Goal: Task Accomplishment & Management: Manage account settings

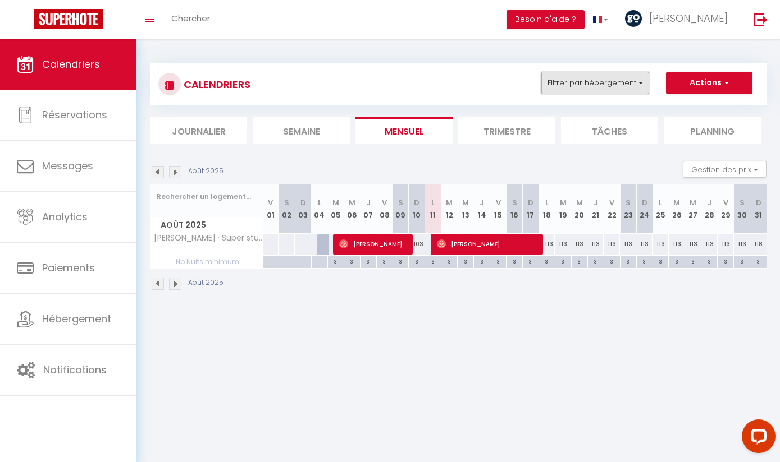
click at [578, 80] on button "Filtrer par hébergement" at bounding box center [595, 83] width 108 height 22
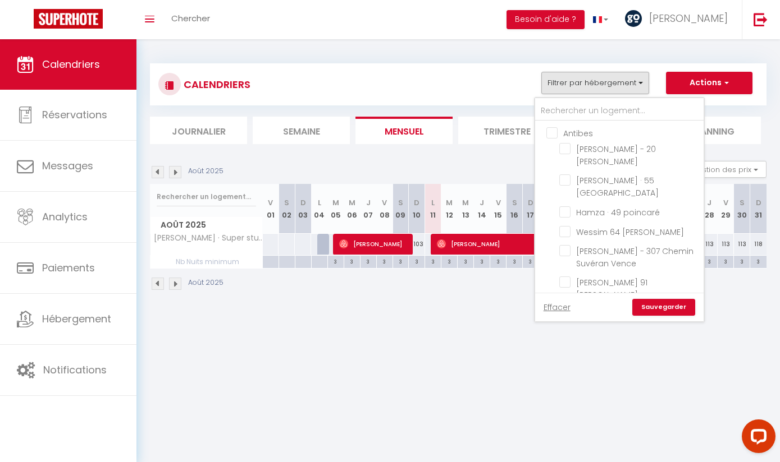
click at [551, 133] on input "Antibes" at bounding box center [630, 132] width 168 height 11
checkbox input "true"
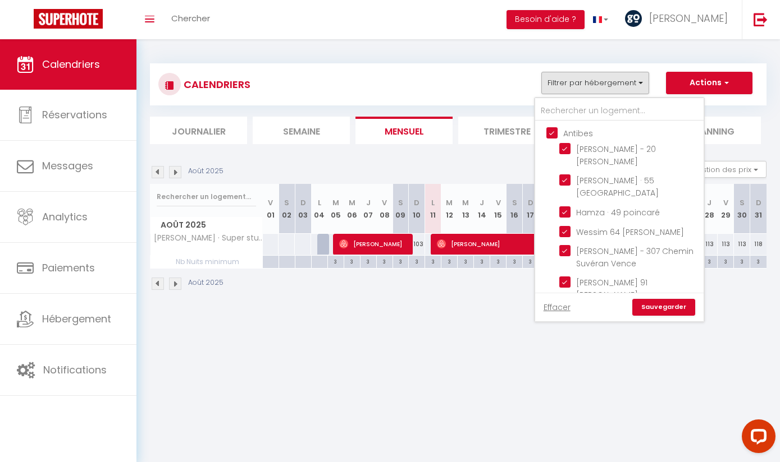
checkbox input "true"
checkbox input "false"
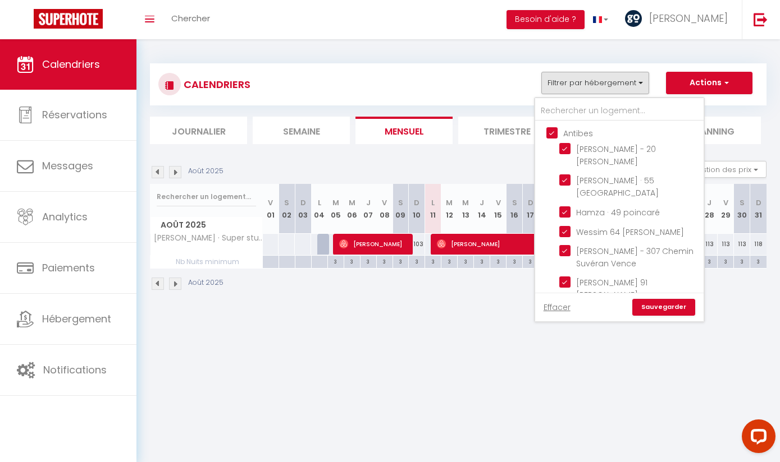
checkbox input "false"
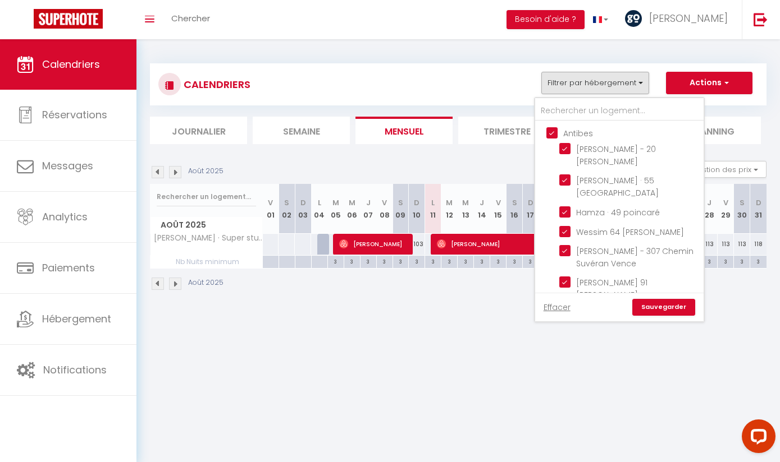
checkbox input "false"
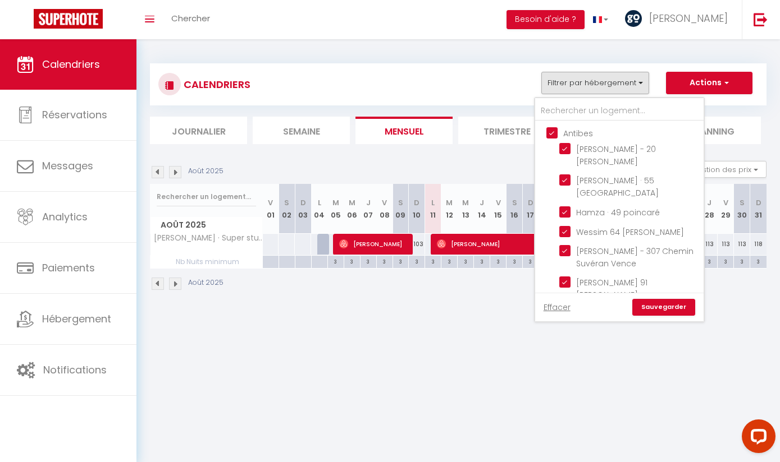
checkbox input "false"
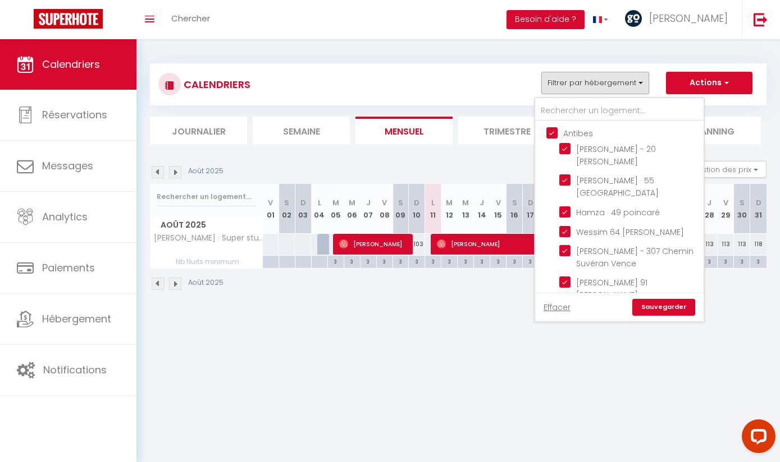
checkbox input "false"
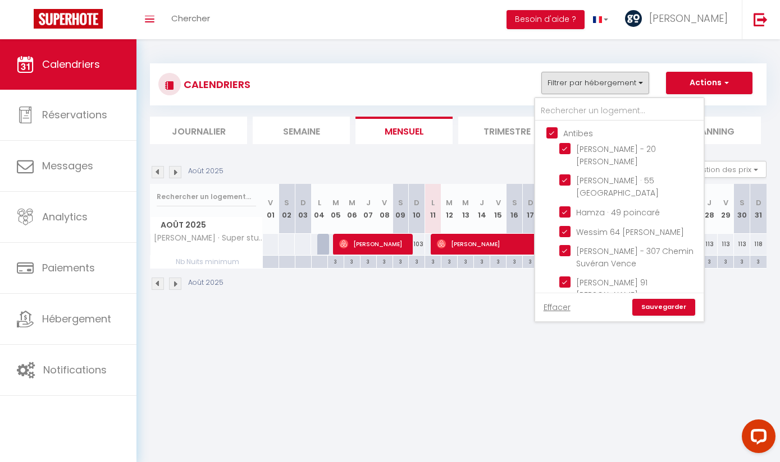
checkbox input "false"
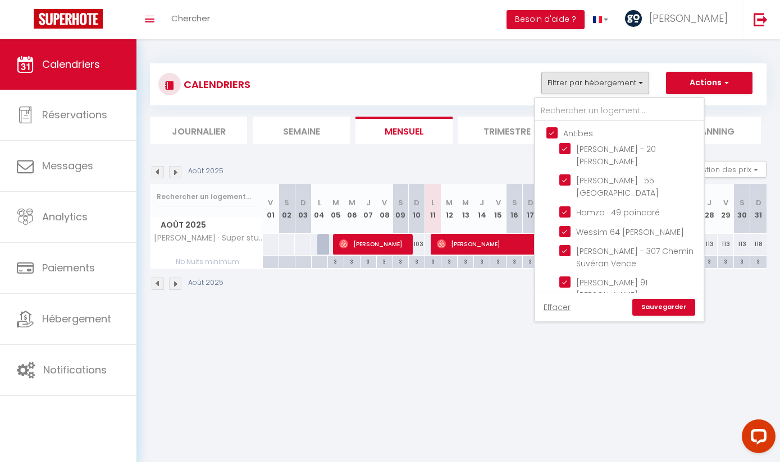
checkbox input "false"
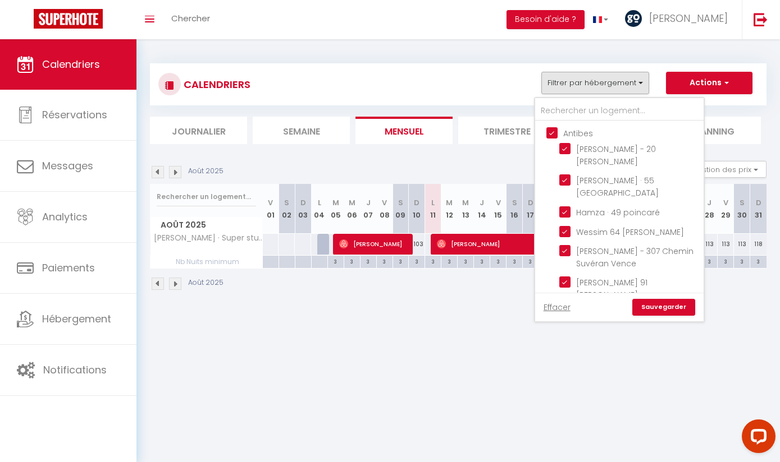
checkbox input "false"
checkbox input "true"
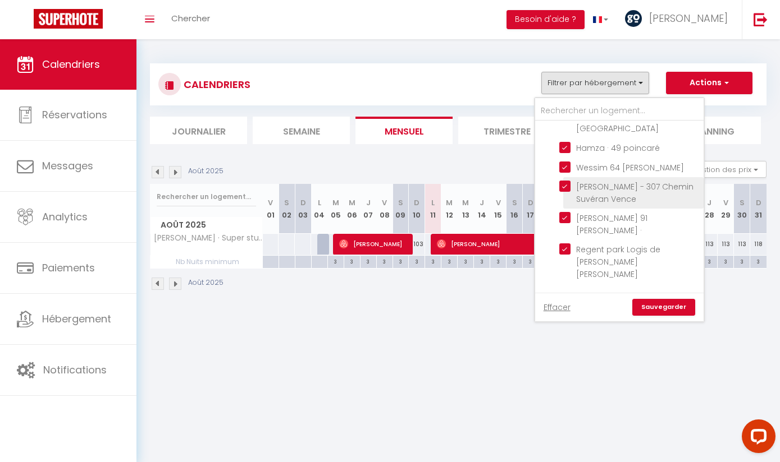
scroll to position [68, 0]
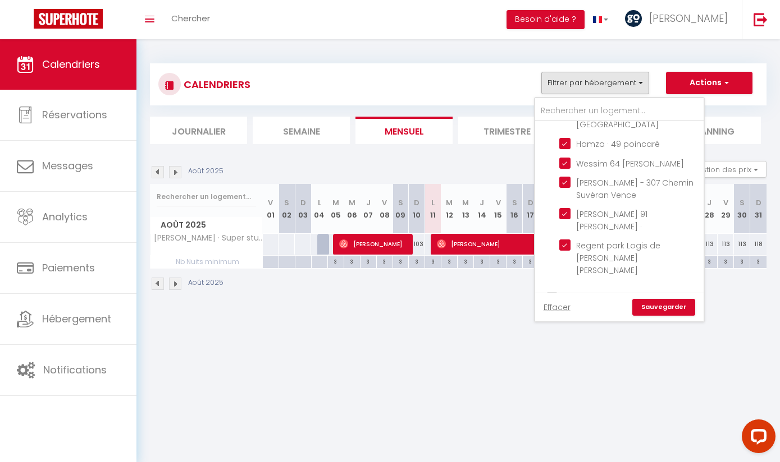
click at [551, 291] on input "Nice" at bounding box center [630, 296] width 168 height 11
checkbox input "true"
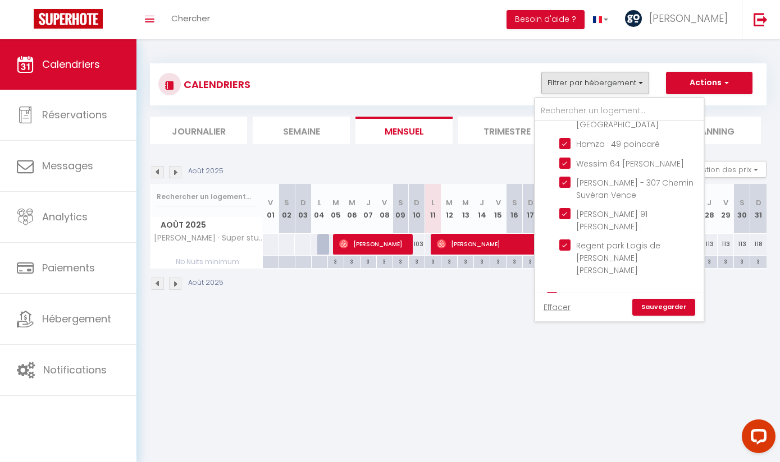
checkbox input "true"
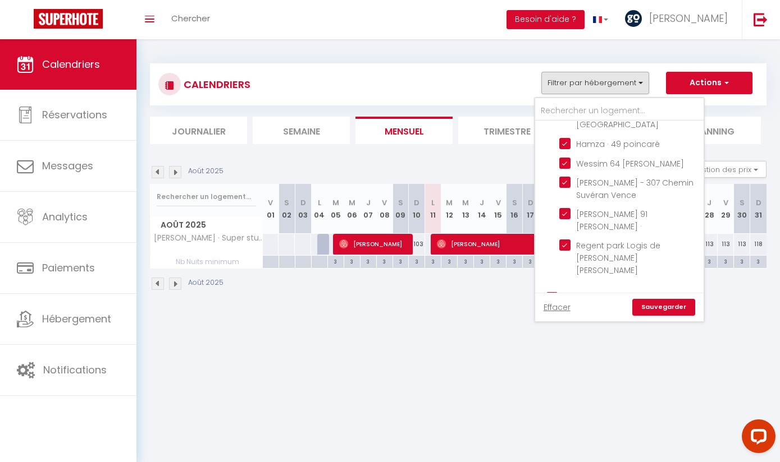
checkbox input "true"
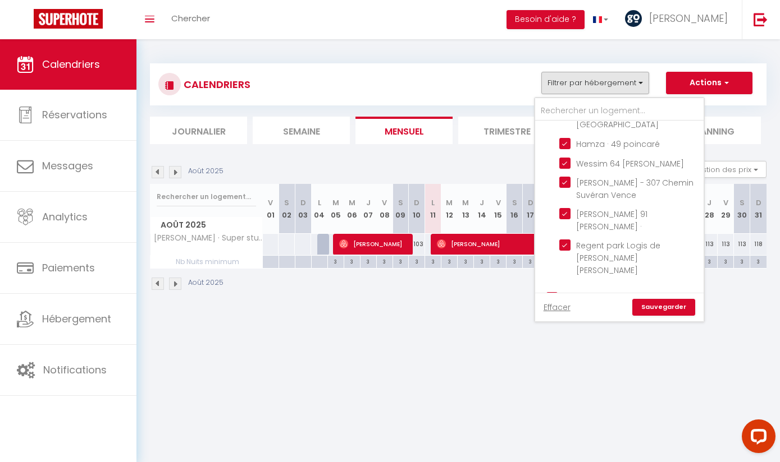
checkbox input "true"
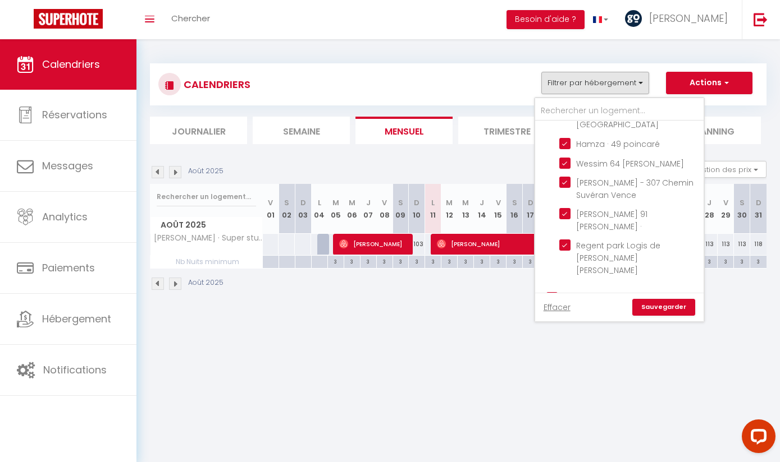
checkbox input "true"
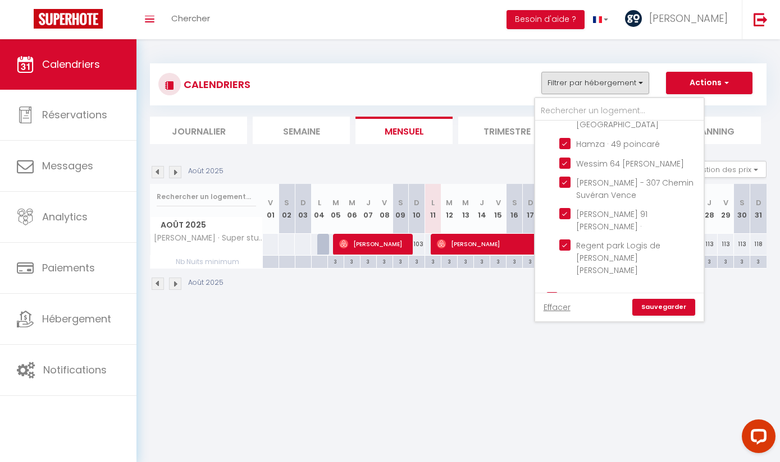
checkbox input "true"
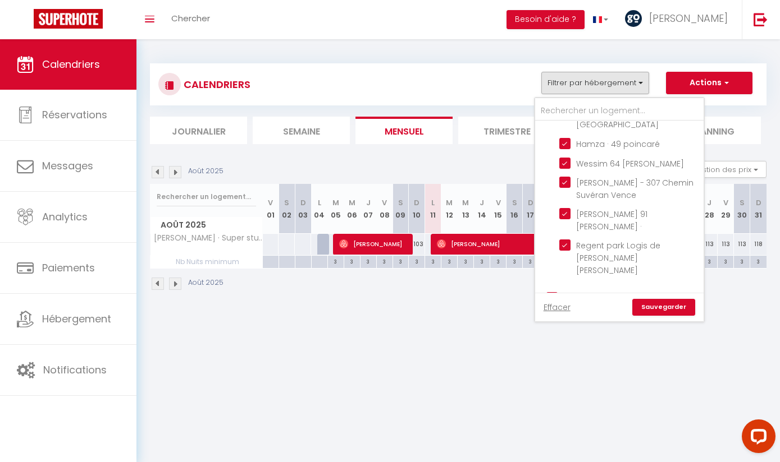
checkbox input "true"
checkbox input "false"
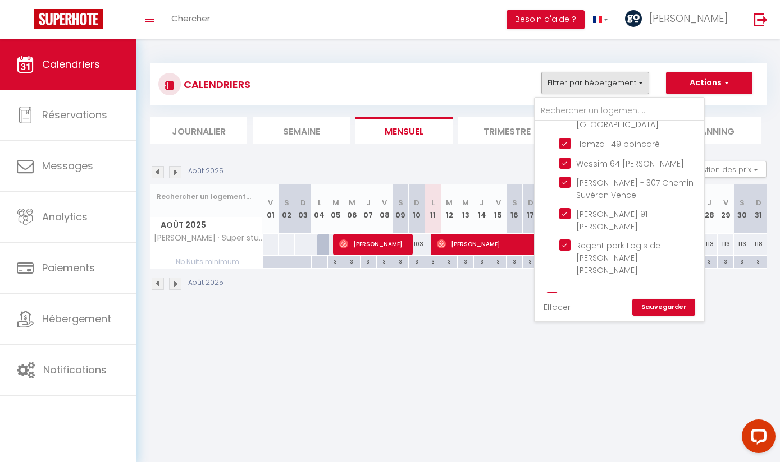
click at [551, 291] on input "Nice" at bounding box center [630, 296] width 168 height 11
checkbox input "false"
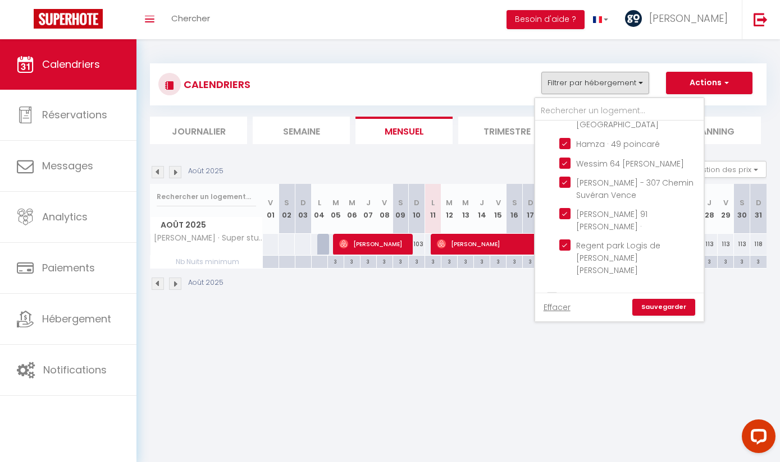
checkbox input "false"
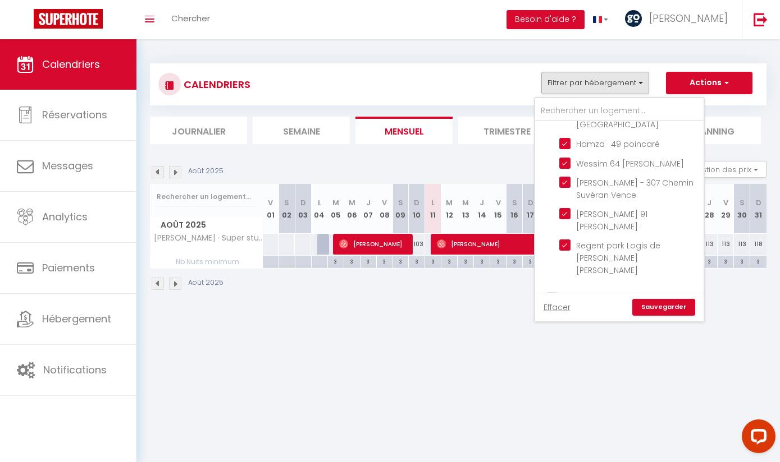
checkbox input "false"
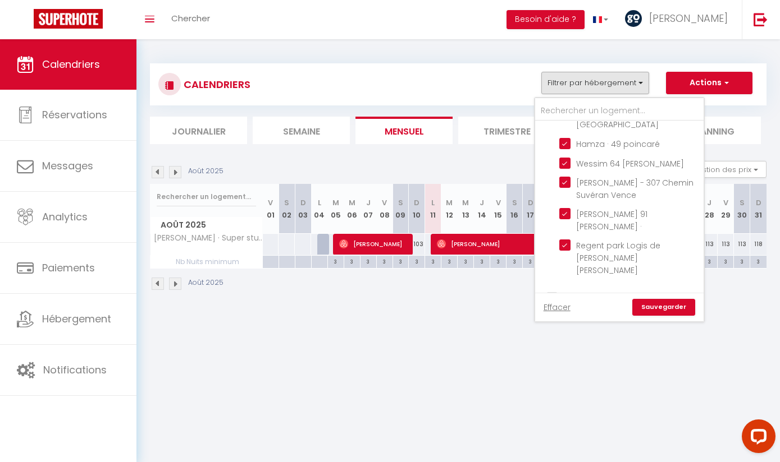
checkbox input "false"
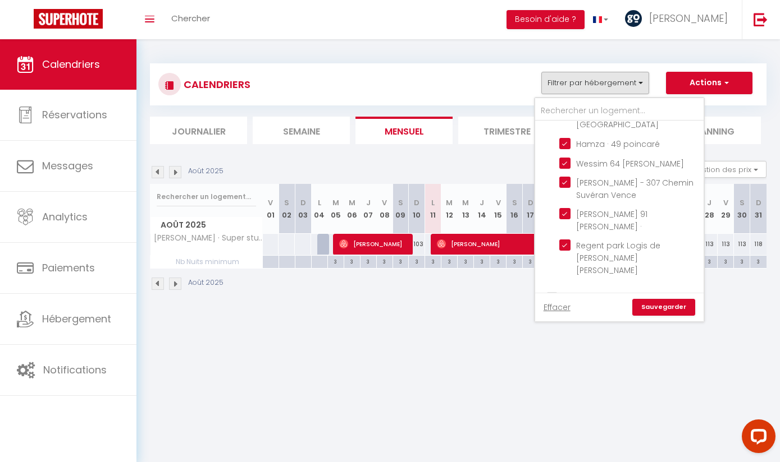
checkbox input "false"
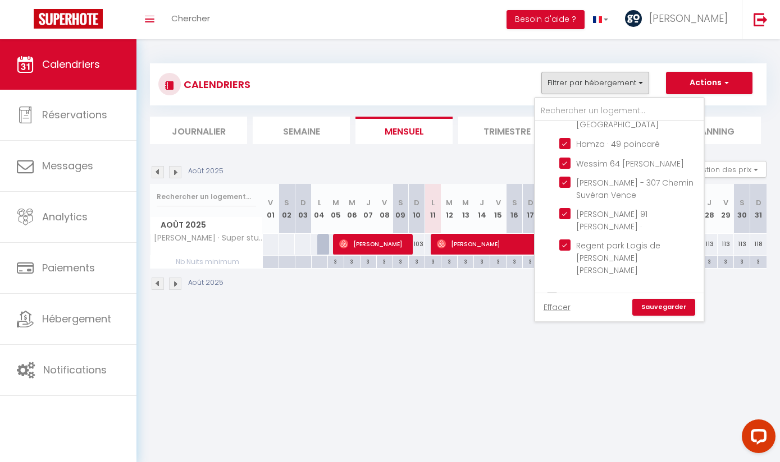
checkbox input "false"
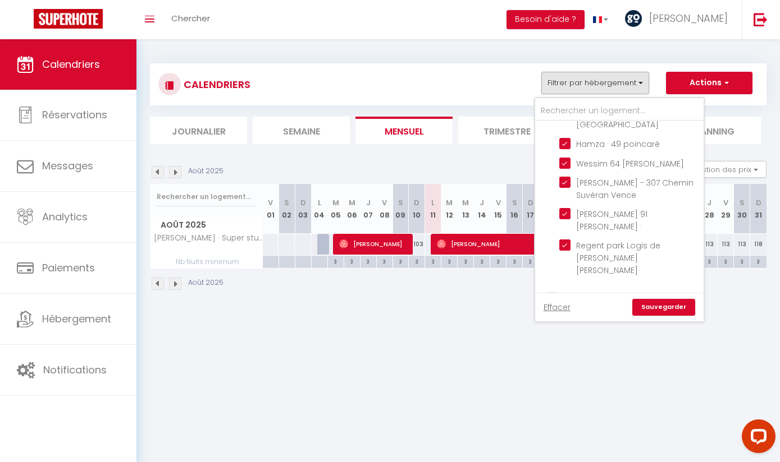
checkbox input "false"
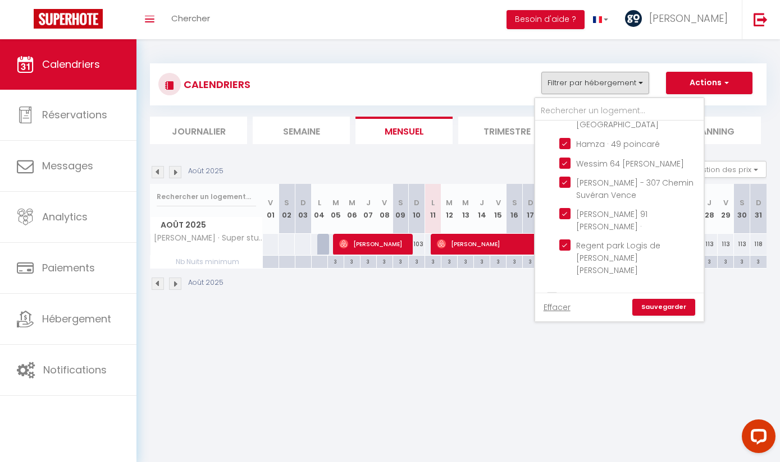
click at [654, 313] on link "Sauvegarder" at bounding box center [663, 307] width 63 height 17
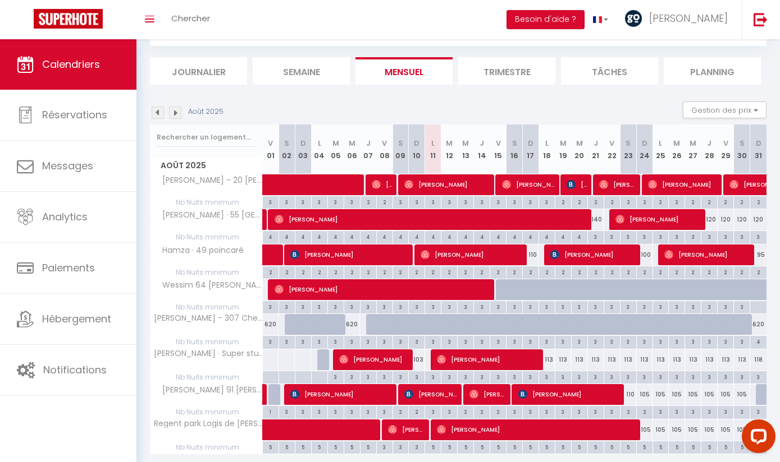
scroll to position [0, 0]
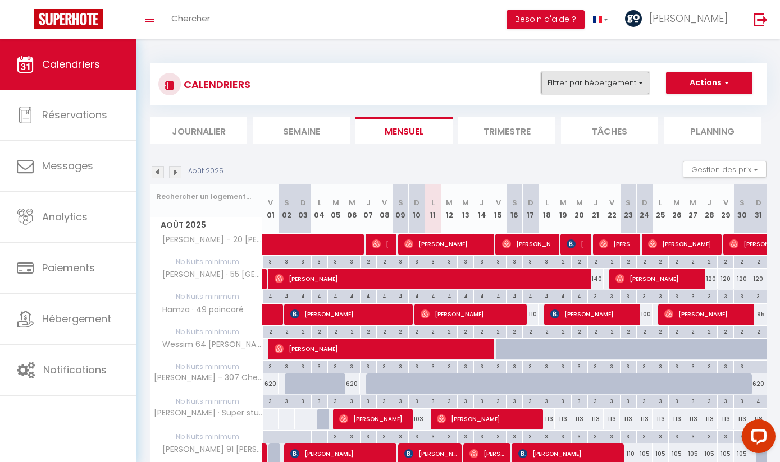
click at [626, 81] on button "Filtrer par hébergement" at bounding box center [595, 83] width 108 height 22
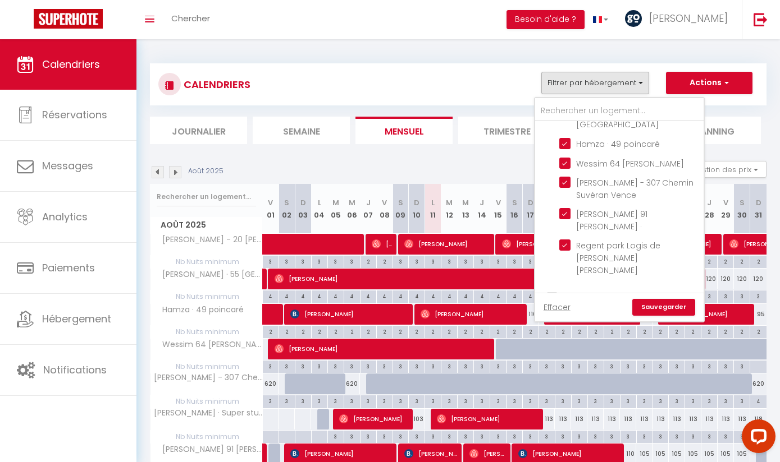
click at [555, 291] on input "Nice" at bounding box center [630, 296] width 168 height 11
checkbox input "true"
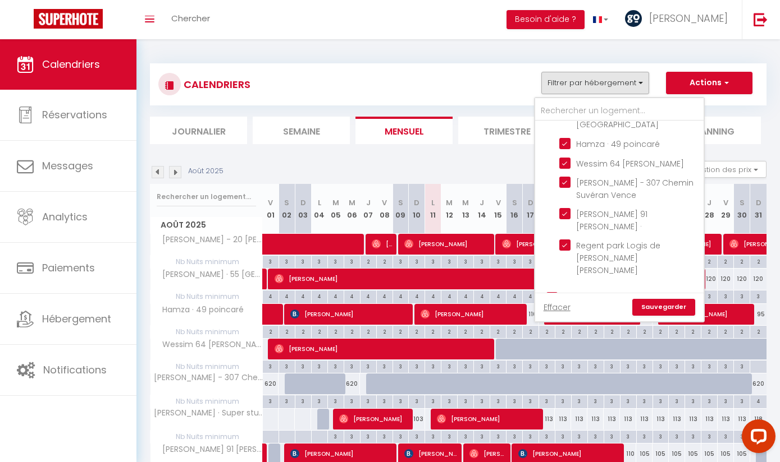
checkbox input "true"
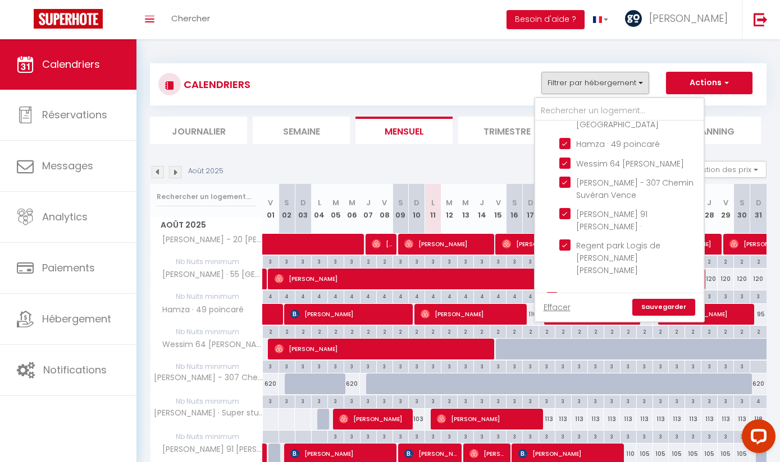
checkbox input "true"
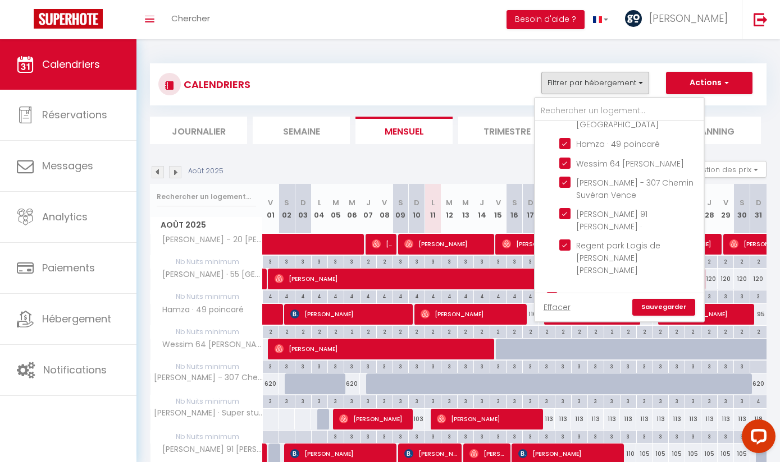
checkbox input "true"
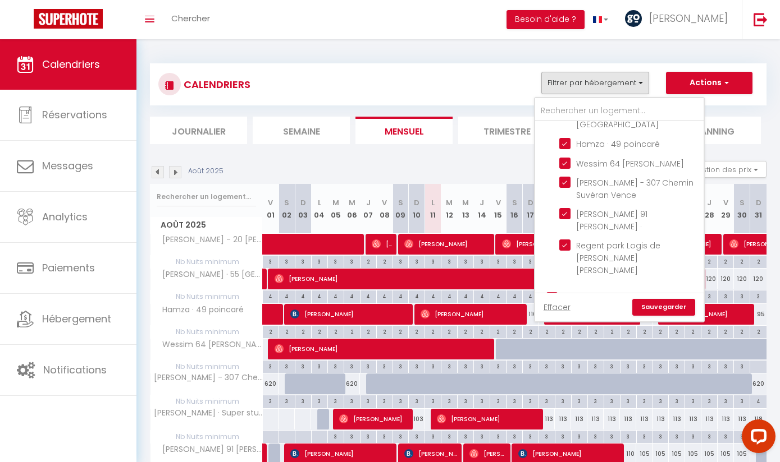
checkbox input "true"
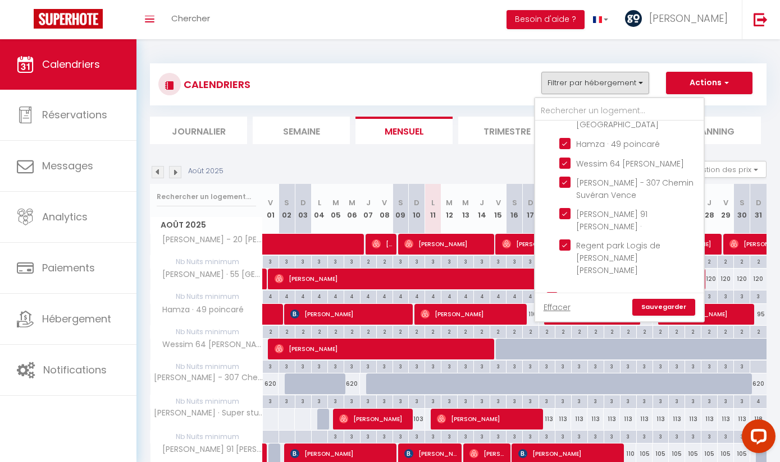
checkbox input "true"
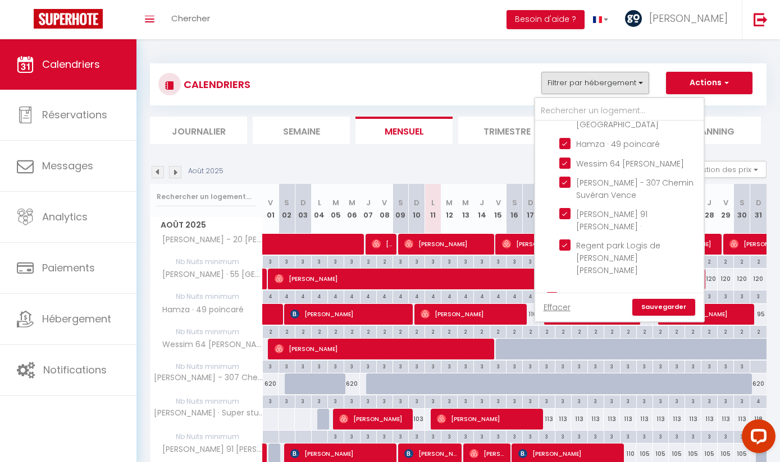
checkbox input "true"
checkbox input "false"
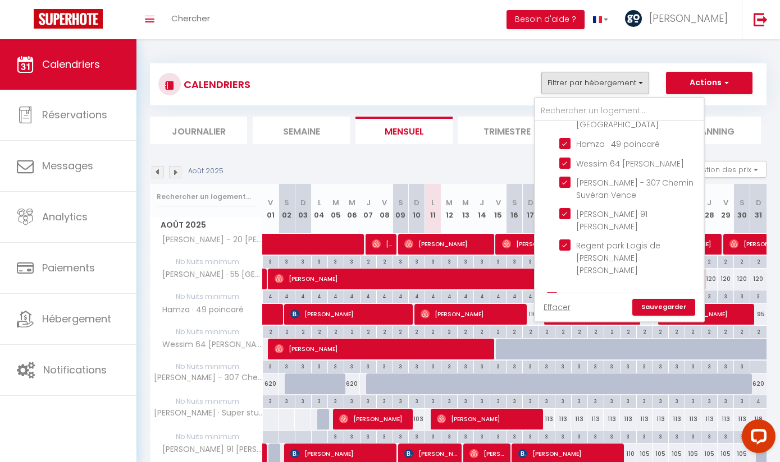
click at [555, 291] on input "Nice" at bounding box center [630, 296] width 168 height 11
checkbox input "false"
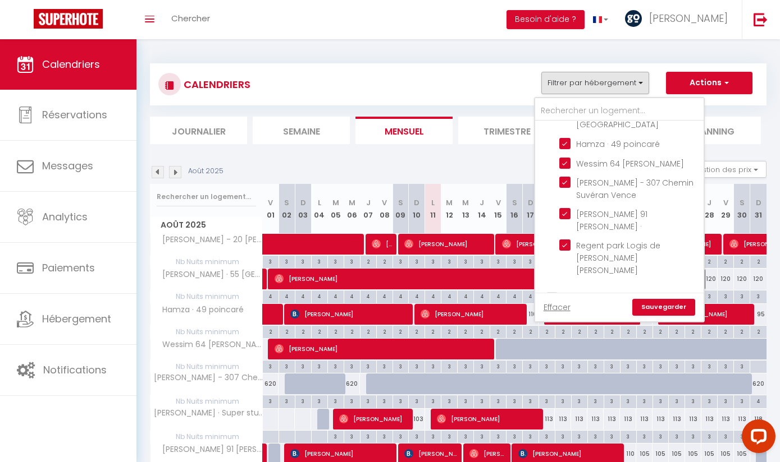
checkbox input "false"
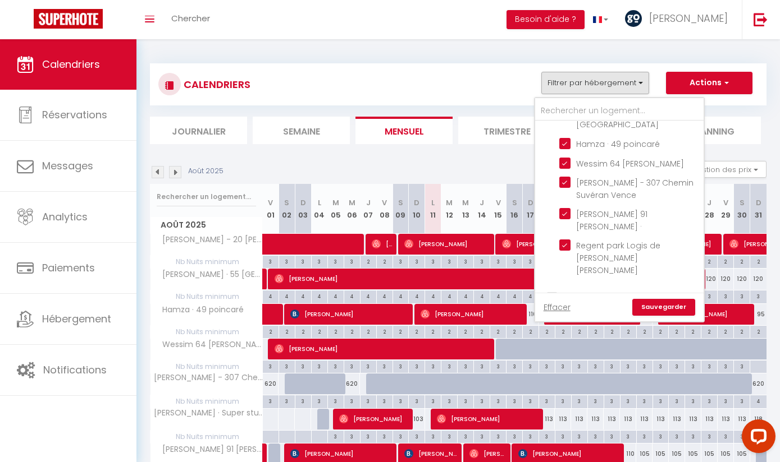
checkbox input "false"
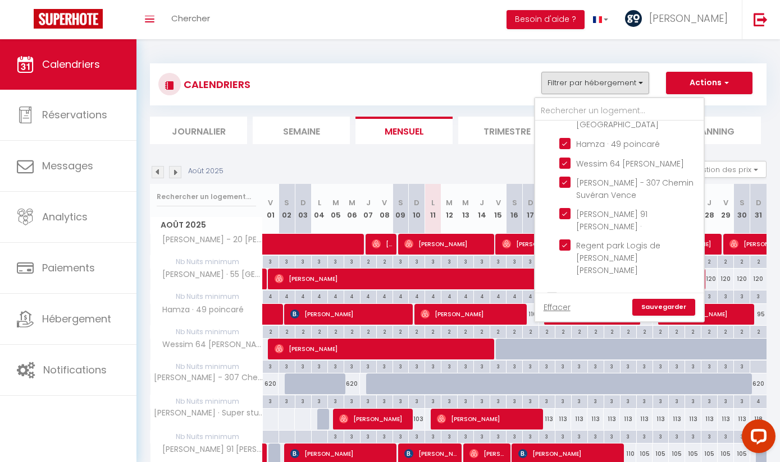
checkbox input "false"
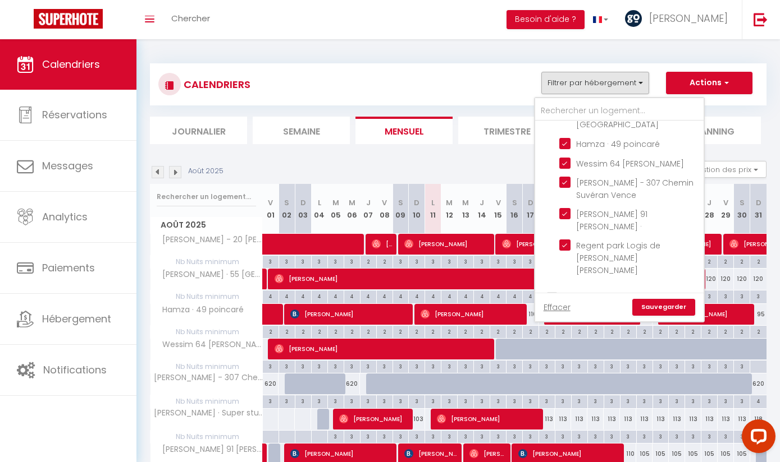
checkbox input "false"
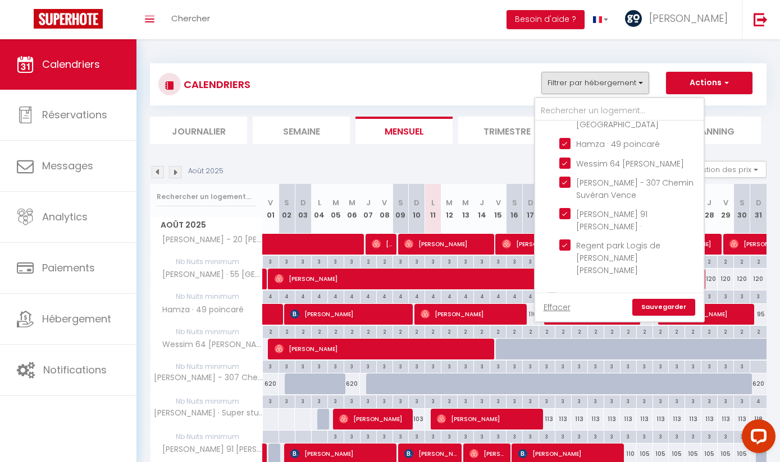
checkbox input "false"
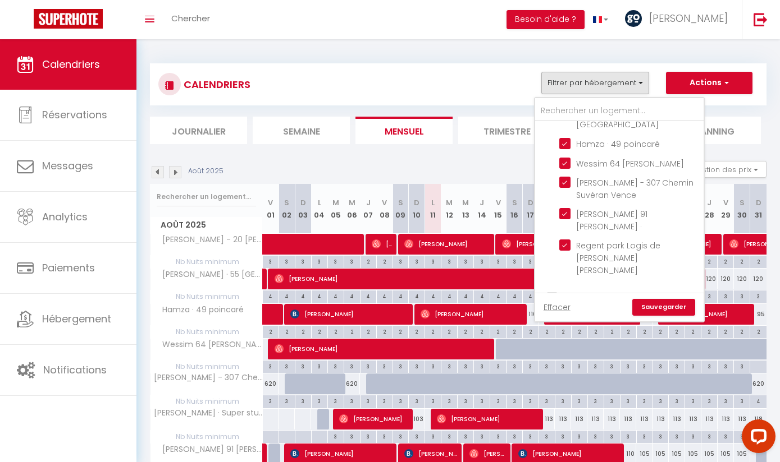
checkbox input "false"
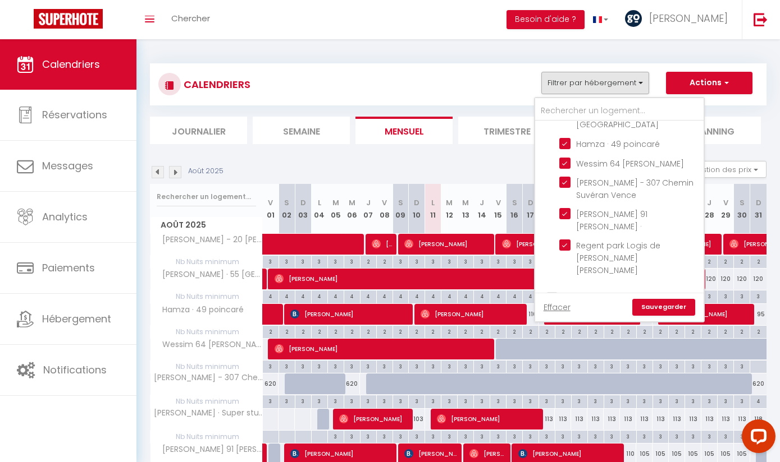
click at [652, 308] on link "Sauvegarder" at bounding box center [663, 307] width 63 height 17
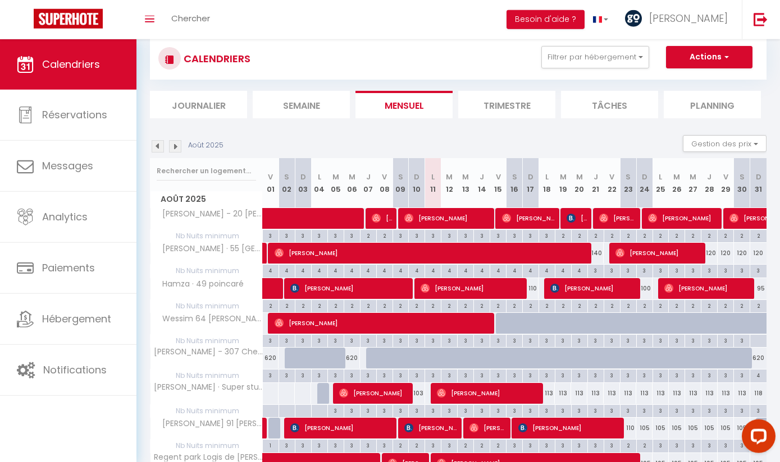
scroll to position [20, 0]
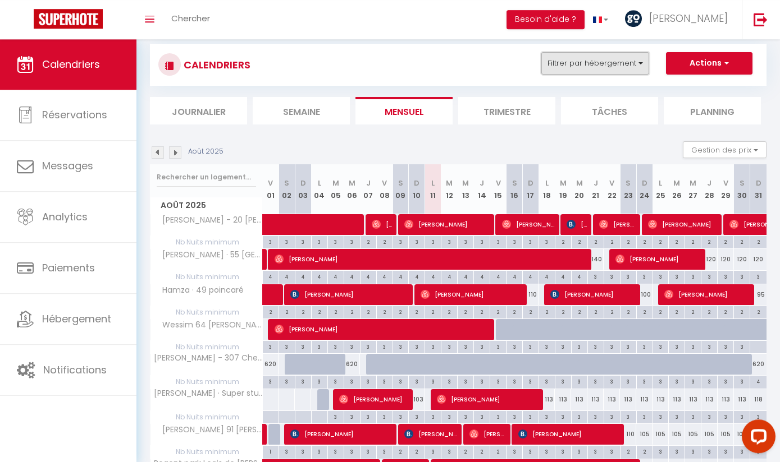
click at [605, 61] on button "Filtrer par hébergement" at bounding box center [595, 63] width 108 height 22
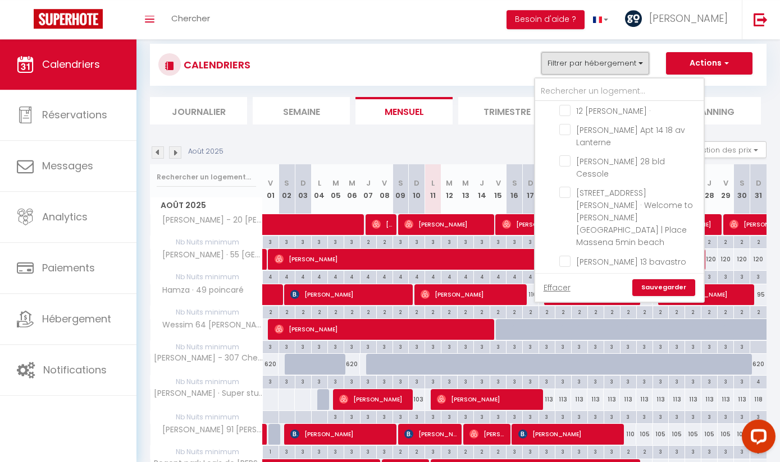
scroll to position [98, 0]
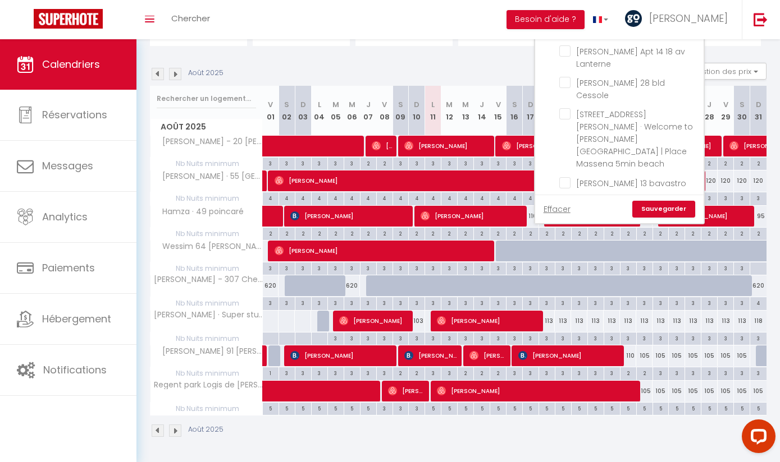
click at [506, 68] on div "Août 2025 Gestion des prix Nb Nuits minimum Règles Disponibilité" at bounding box center [458, 74] width 616 height 23
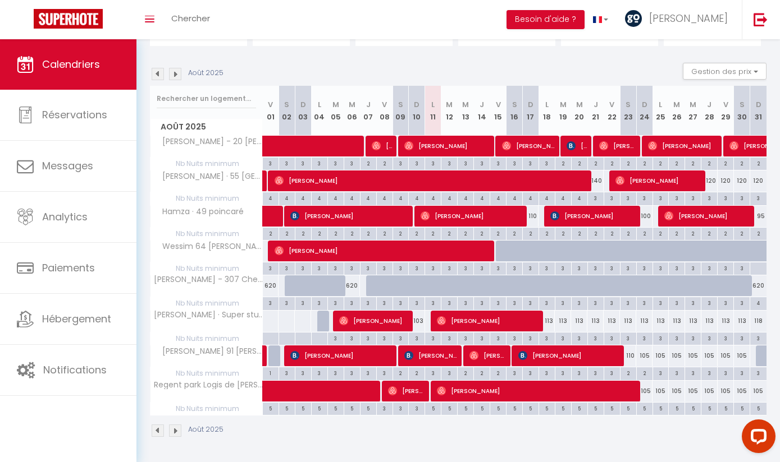
click at [549, 318] on div "113" at bounding box center [546, 321] width 16 height 21
type input "113"
type input "Lun 18 Août 2025"
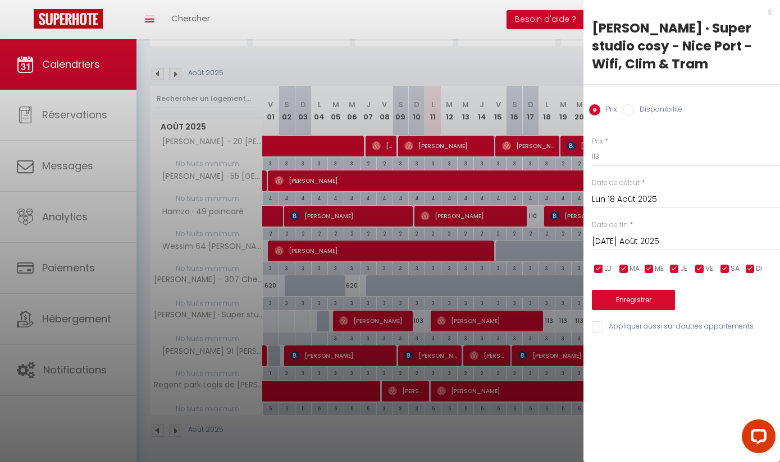
click at [618, 246] on input "[DATE] Août 2025" at bounding box center [686, 242] width 188 height 15
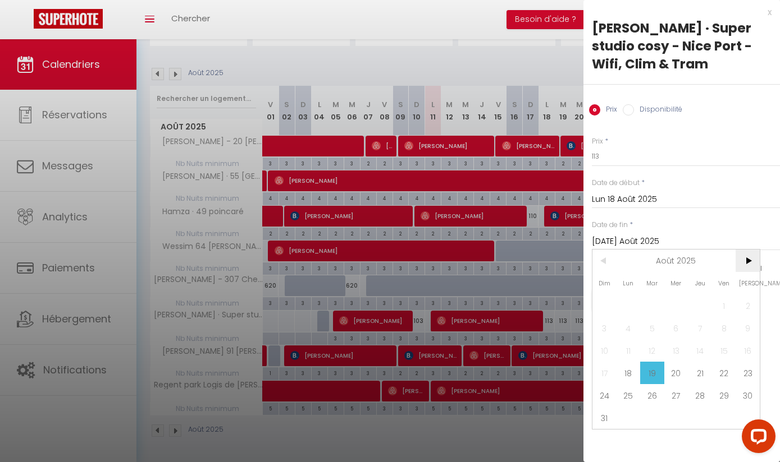
click at [748, 258] on span ">" at bounding box center [747, 261] width 24 height 22
click at [631, 312] on span "1" at bounding box center [628, 306] width 24 height 22
type input "Lun 01 Septembre 2025"
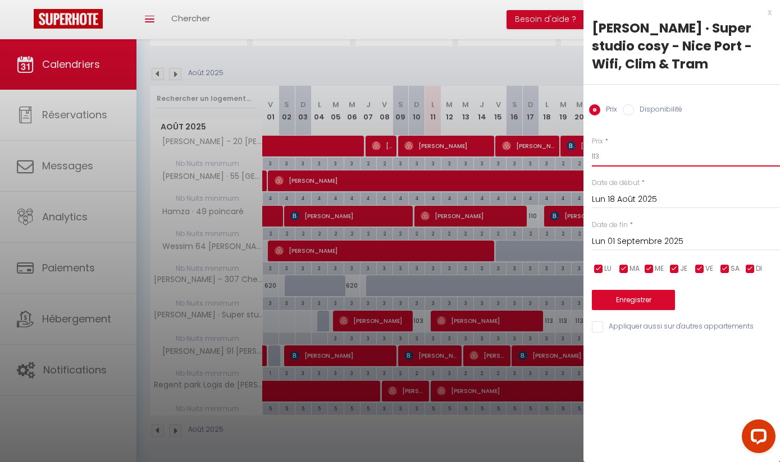
click at [621, 157] on input "113" at bounding box center [686, 156] width 188 height 20
type input "1"
type input "100"
click at [618, 299] on button "Enregistrer" at bounding box center [633, 300] width 83 height 20
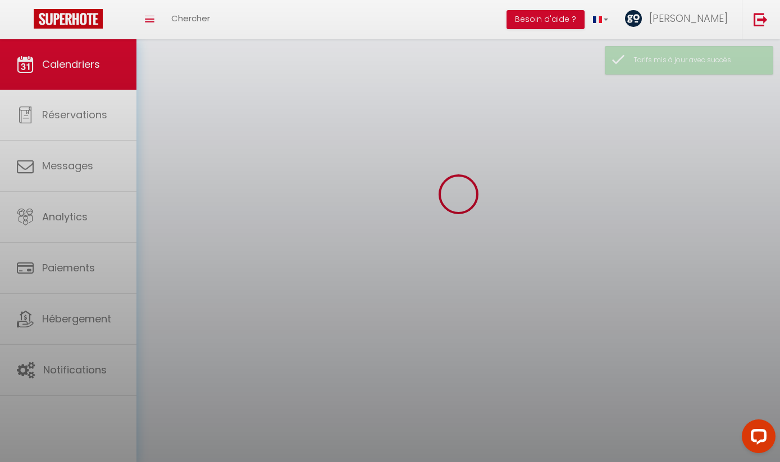
scroll to position [39, 0]
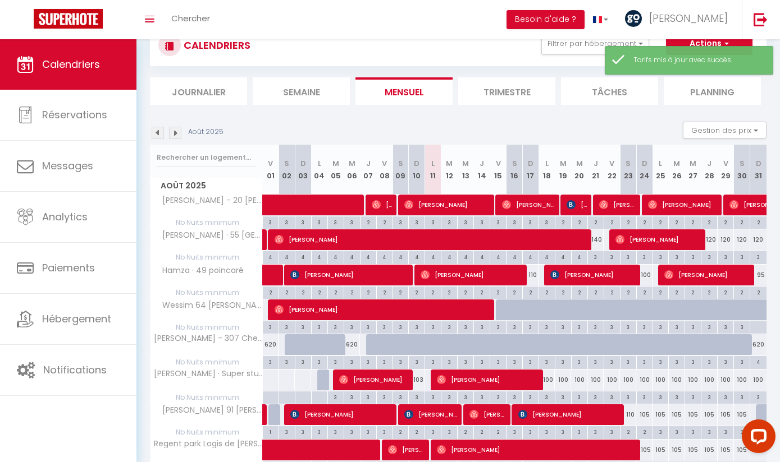
click at [553, 377] on div "100" at bounding box center [546, 380] width 16 height 21
type input "100"
type input "Lun 18 Août 2025"
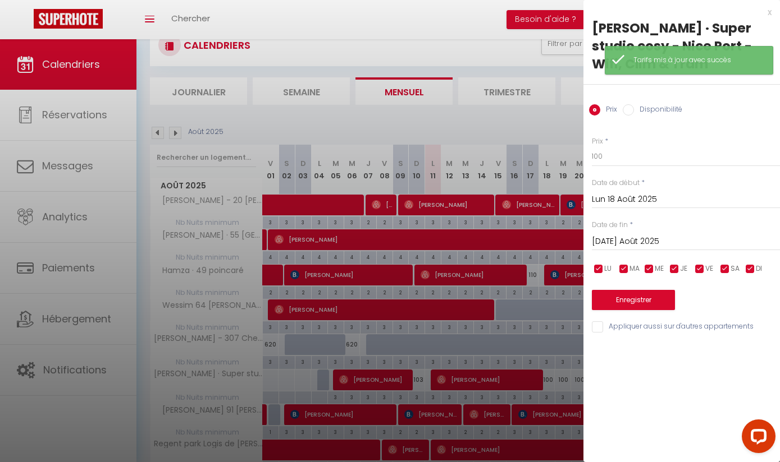
click at [643, 249] on input "[DATE] Août 2025" at bounding box center [686, 242] width 188 height 15
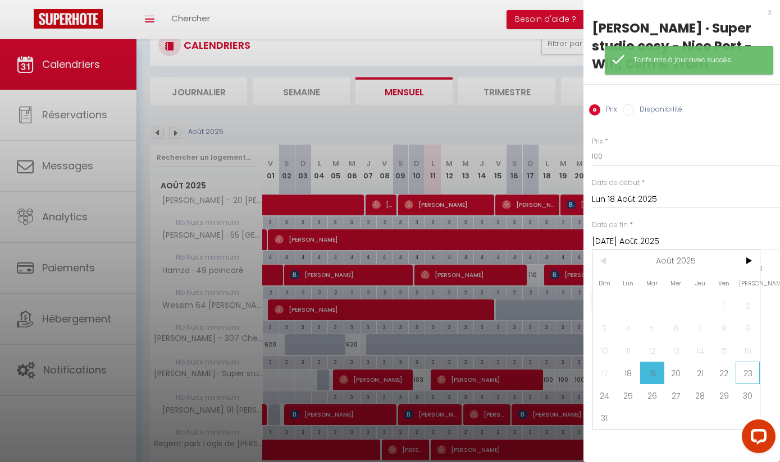
click at [749, 373] on span "23" at bounding box center [747, 373] width 24 height 22
type input "Sam 23 Août 2025"
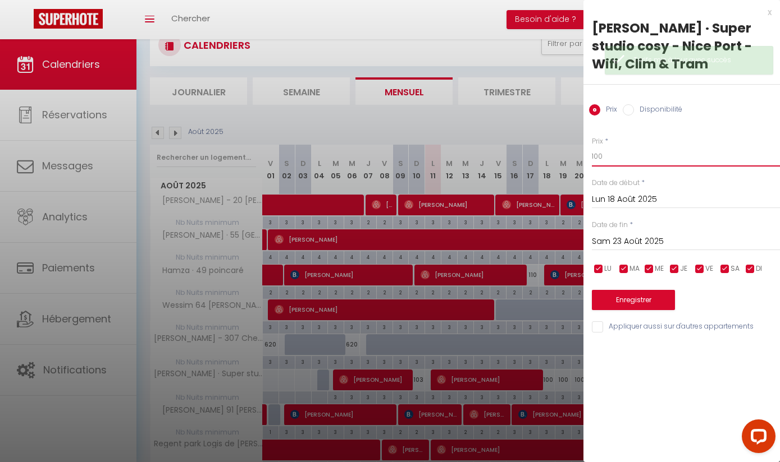
click at [615, 148] on input "100" at bounding box center [686, 156] width 188 height 20
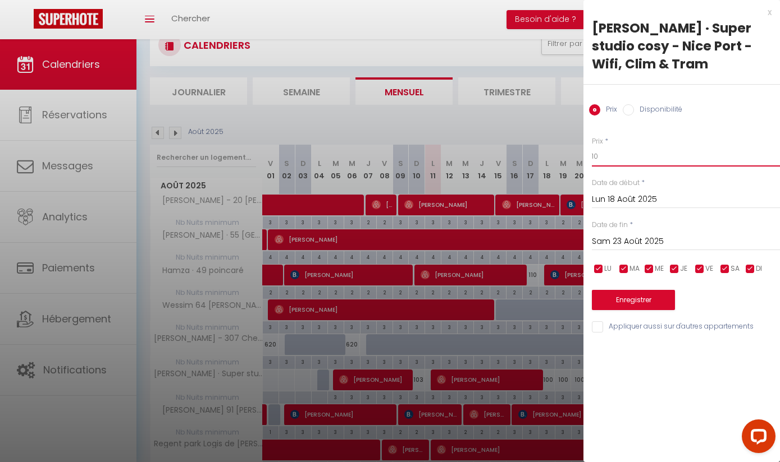
type input "1"
type input "95"
click at [663, 301] on button "Enregistrer" at bounding box center [633, 300] width 83 height 20
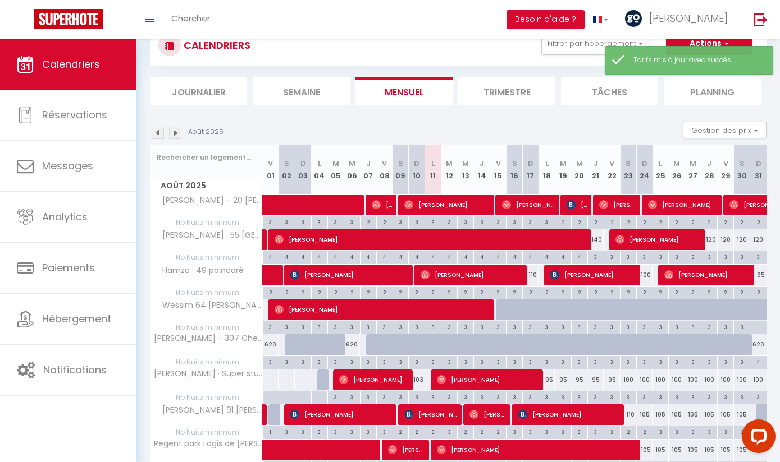
scroll to position [98, 0]
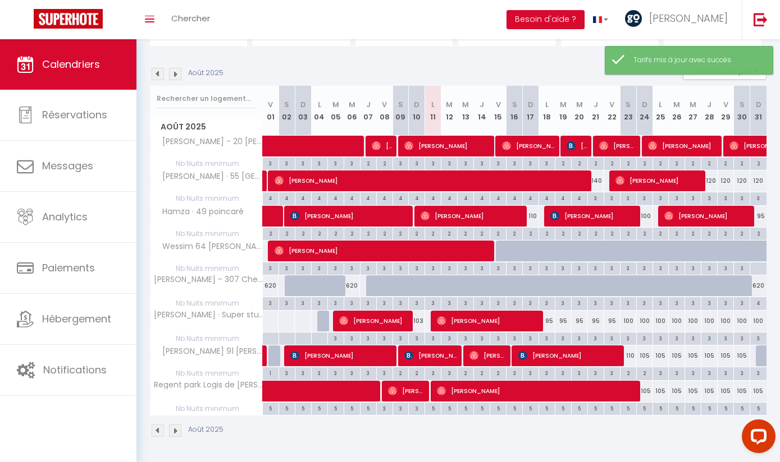
click at [632, 354] on div "110" at bounding box center [628, 356] width 16 height 21
type input "110"
type input "Sam 23 Août 2025"
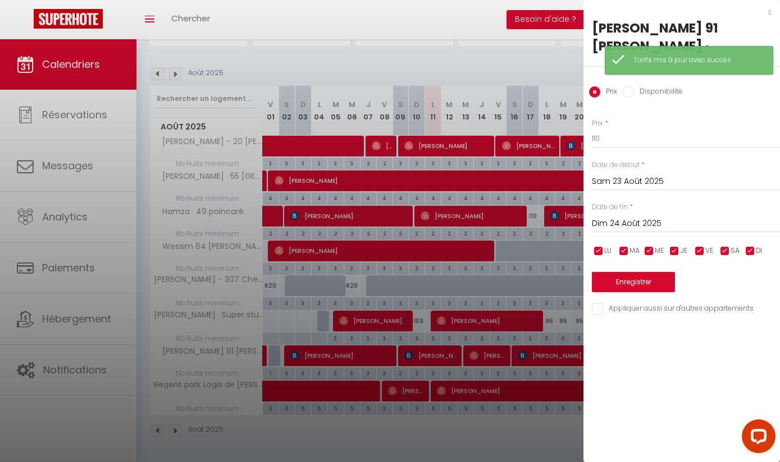
click at [652, 217] on input "Dim 24 Août 2025" at bounding box center [686, 224] width 188 height 15
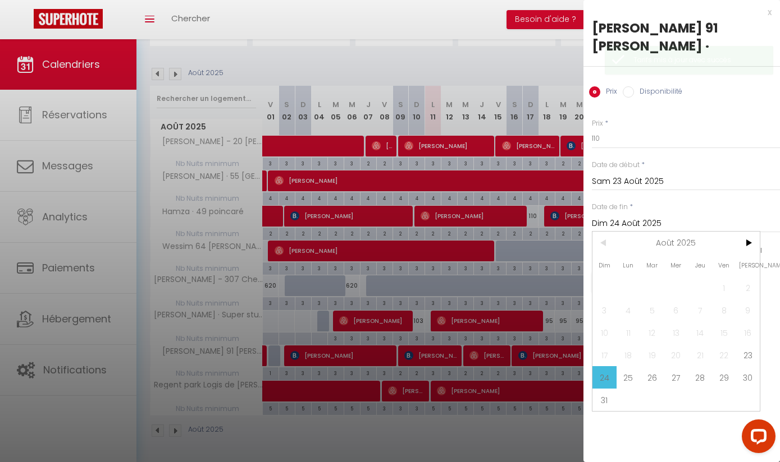
click at [611, 391] on span "31" at bounding box center [604, 400] width 24 height 22
type input "Dim 31 Août 2025"
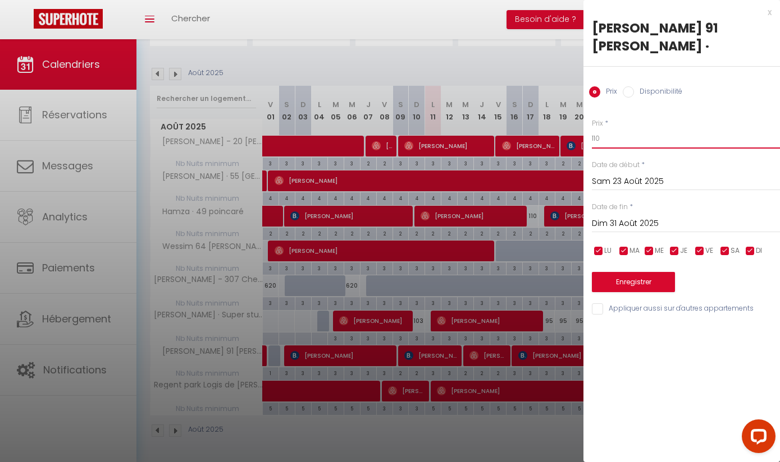
click at [660, 129] on input "110" at bounding box center [686, 139] width 188 height 20
type input "100"
click at [659, 272] on button "Enregistrer" at bounding box center [633, 282] width 83 height 20
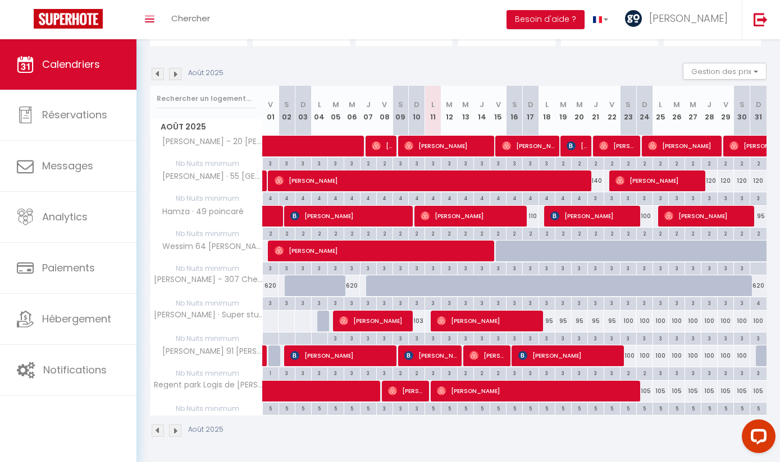
click at [649, 391] on div "105" at bounding box center [644, 391] width 16 height 21
type input "105"
type input "Dim 24 Août 2025"
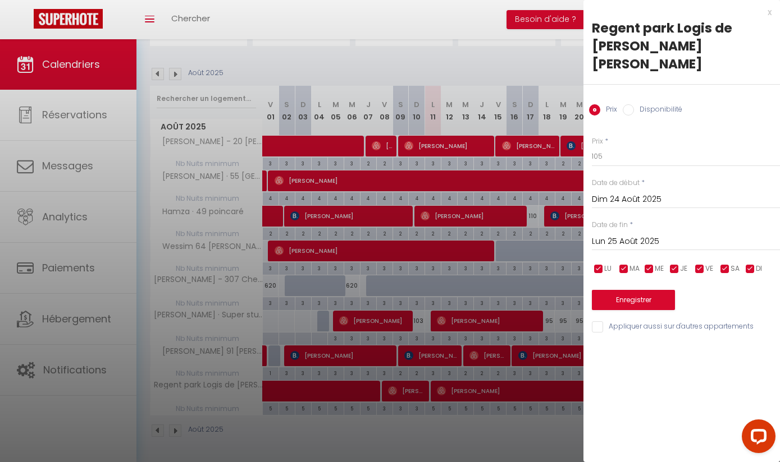
click at [668, 235] on input "Lun 25 Août 2025" at bounding box center [686, 242] width 188 height 15
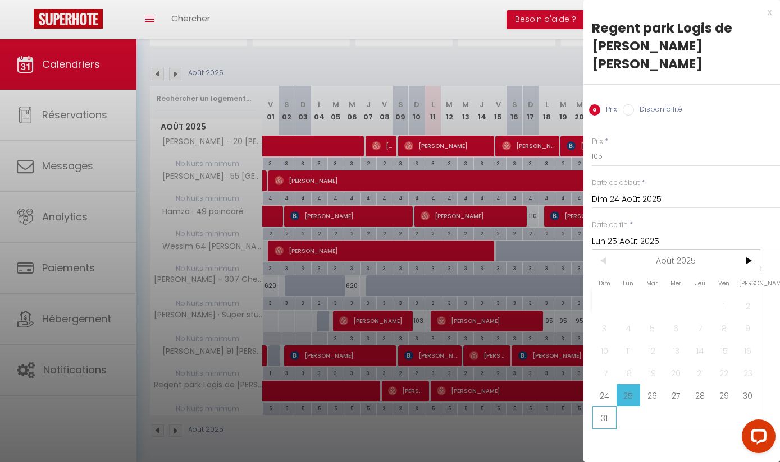
click at [604, 407] on span "31" at bounding box center [604, 418] width 24 height 22
type input "Dim 31 Août 2025"
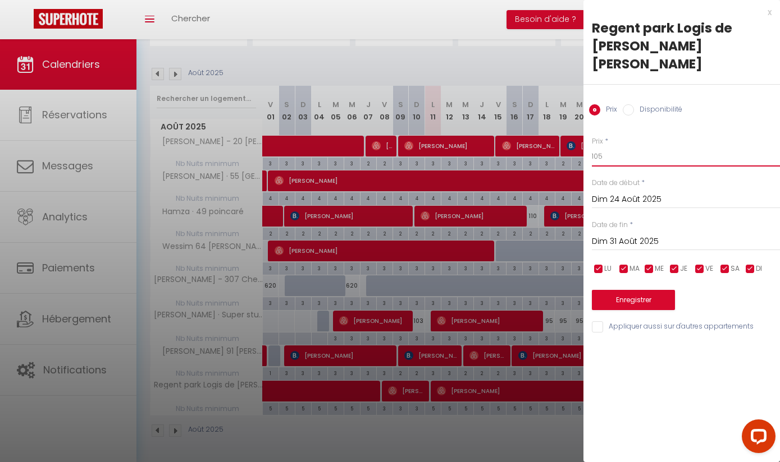
click at [645, 146] on input "105" at bounding box center [686, 156] width 188 height 20
type input "100"
click at [648, 290] on button "Enregistrer" at bounding box center [633, 300] width 83 height 20
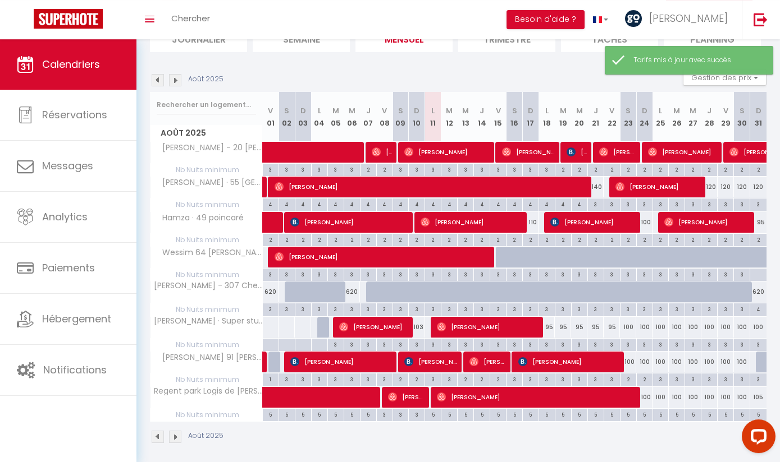
scroll to position [91, 0]
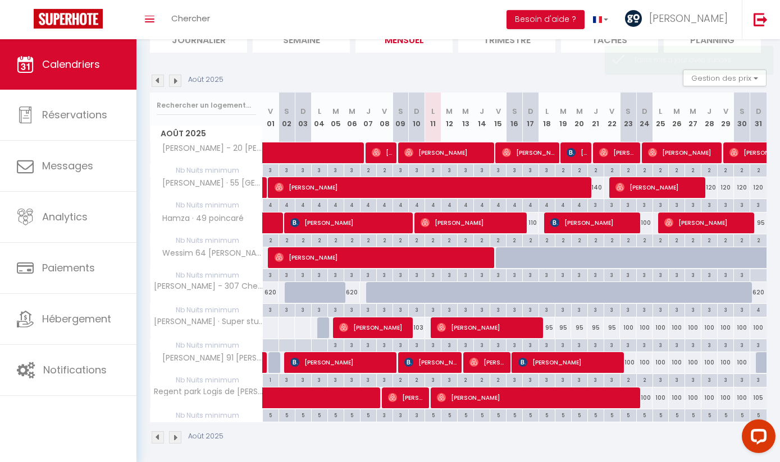
click at [755, 397] on div "105" at bounding box center [758, 398] width 16 height 21
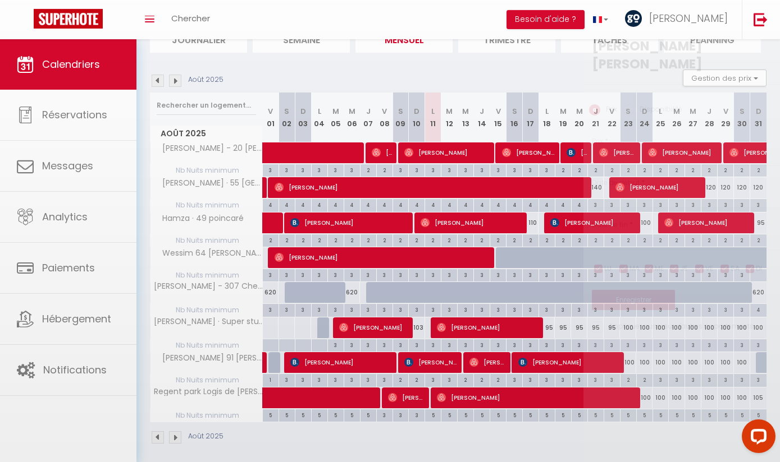
type input "105"
type input "Dim 31 Août 2025"
type input "Lun 01 Septembre 2025"
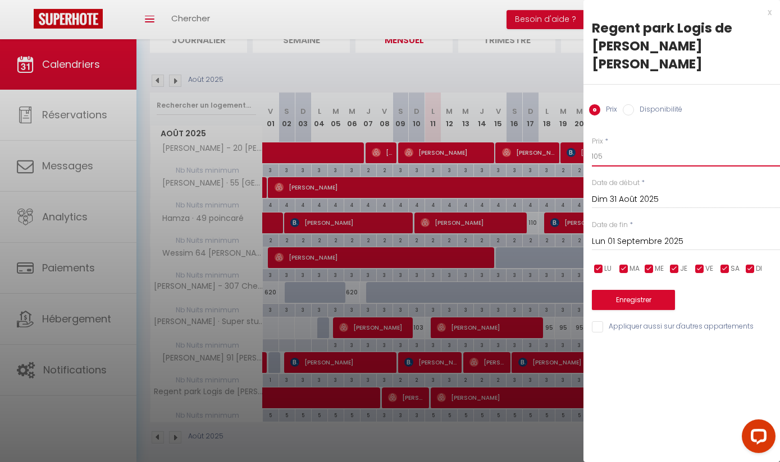
click at [652, 146] on input "105" at bounding box center [686, 156] width 188 height 20
type input "100"
click at [664, 290] on button "Enregistrer" at bounding box center [633, 300] width 83 height 20
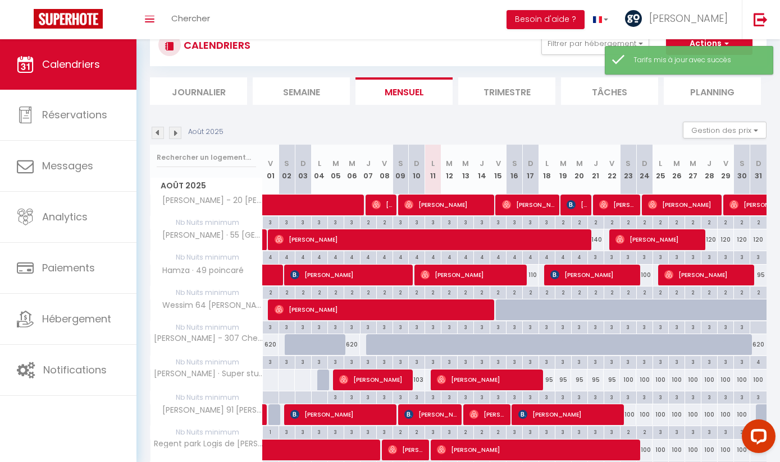
scroll to position [0, 0]
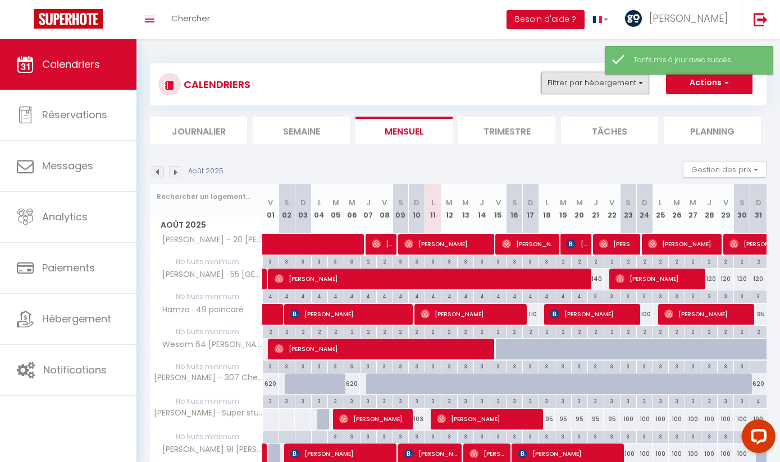
click at [583, 87] on button "Filtrer par hébergement" at bounding box center [595, 83] width 108 height 22
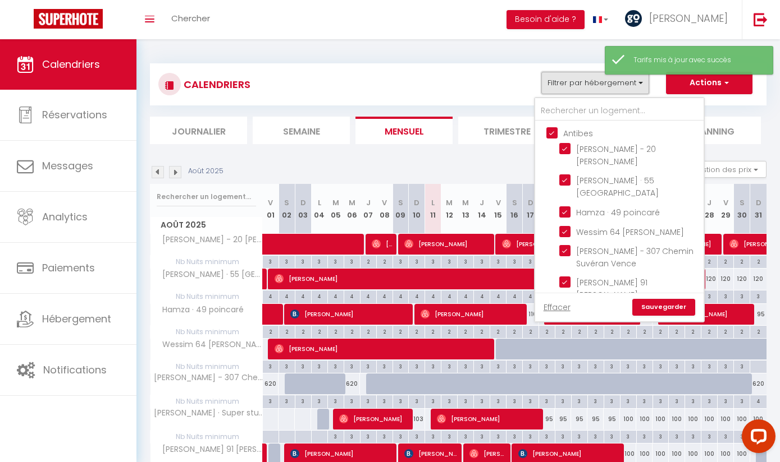
scroll to position [860, 0]
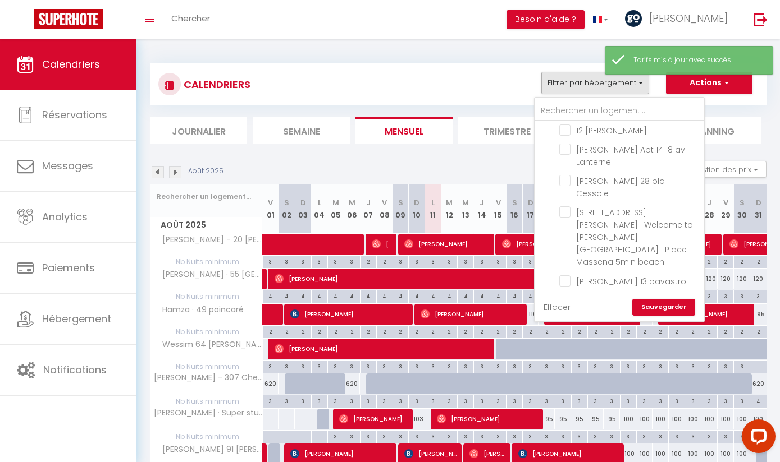
click at [551, 449] on input "Autres" at bounding box center [630, 454] width 168 height 11
click at [556, 348] on ul "Cannes Francoise ·23 [PERSON_NAME] 1er [PERSON_NAME] Semard Fayna [STREET_ADDRE…" at bounding box center [619, 395] width 168 height 95
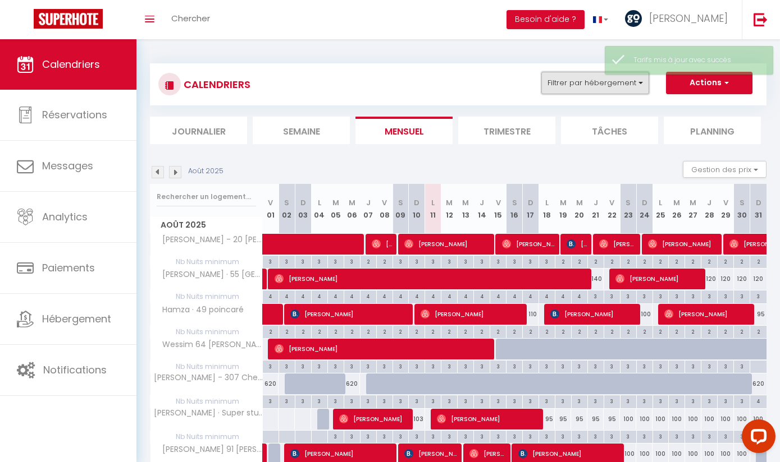
click at [578, 79] on button "Filtrer par hébergement" at bounding box center [595, 83] width 108 height 22
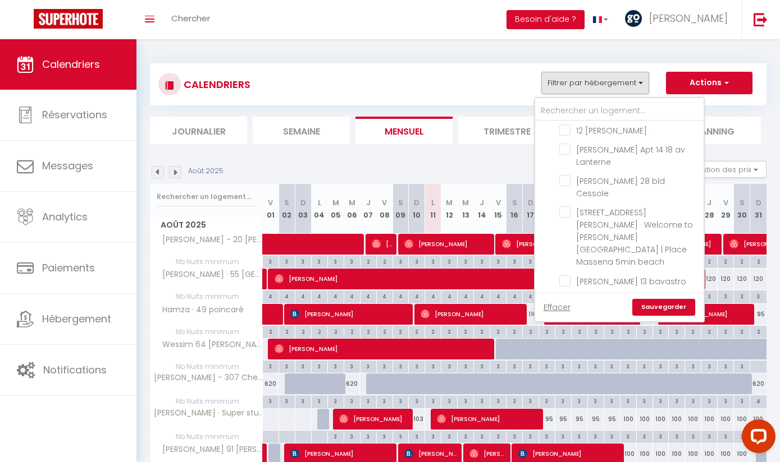
click at [548, 354] on input "Cannes" at bounding box center [630, 359] width 168 height 11
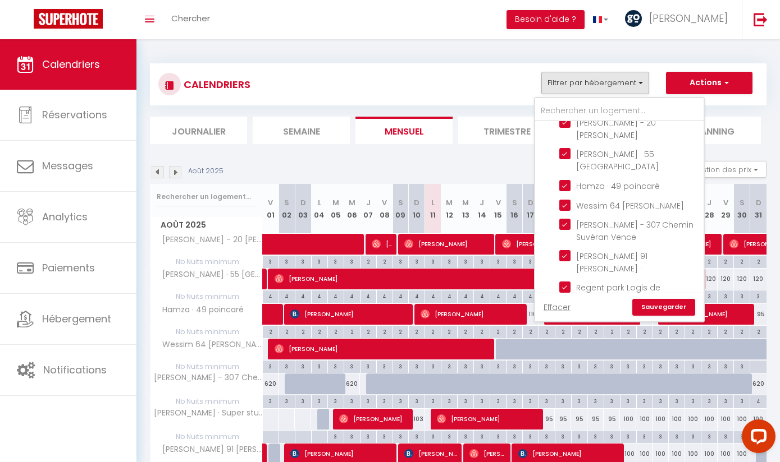
scroll to position [0, 0]
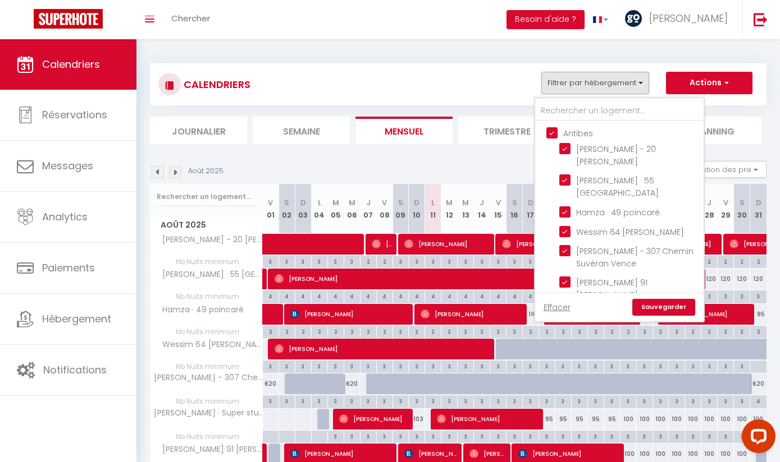
click at [546, 134] on ul "Antibes [PERSON_NAME] - 20 [PERSON_NAME] · 55 Cannes Hamza · 49 poincaré [PERSO…" at bounding box center [619, 237] width 168 height 233
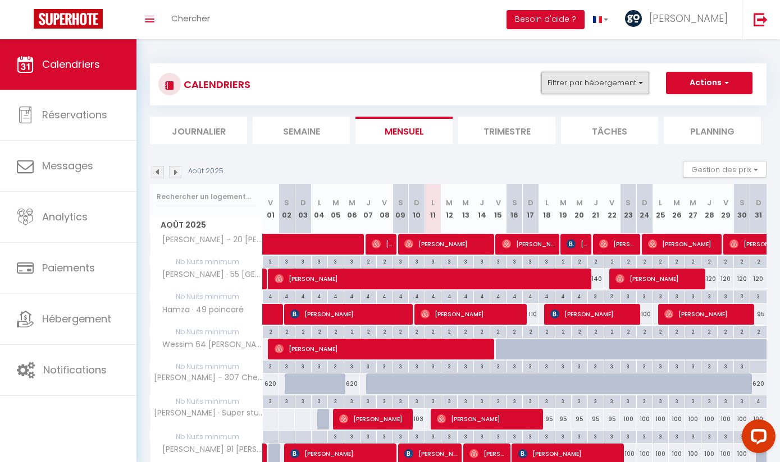
click at [626, 84] on button "Filtrer par hébergement" at bounding box center [595, 83] width 108 height 22
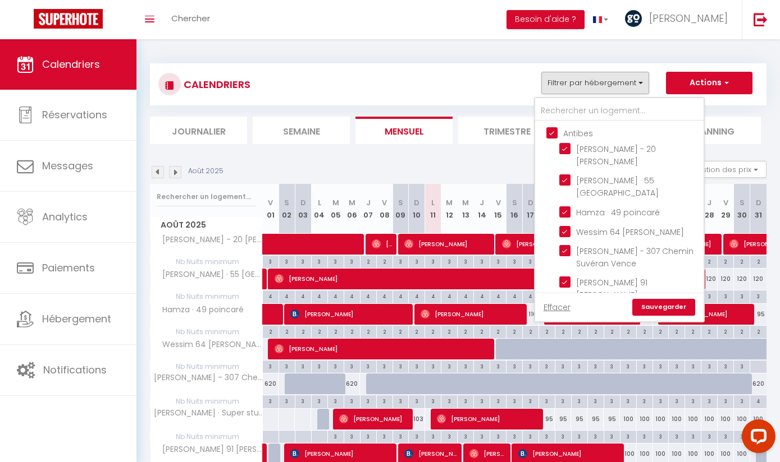
click at [556, 133] on input "Antibes" at bounding box center [630, 132] width 168 height 11
click at [671, 308] on link "Sauvegarder" at bounding box center [663, 307] width 63 height 17
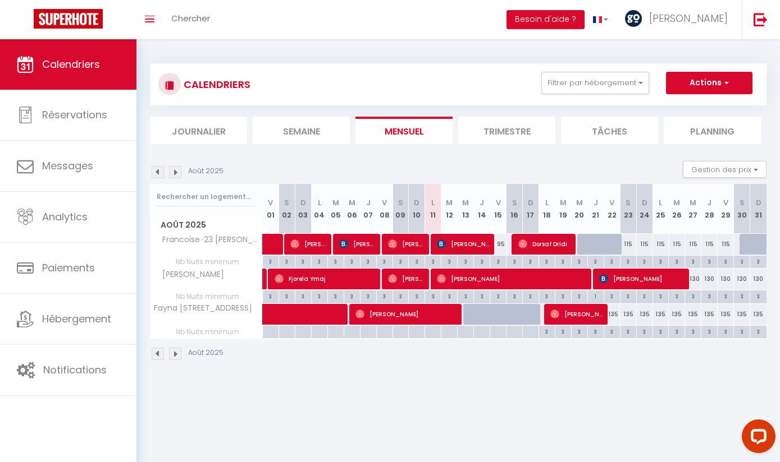
click at [628, 241] on div "115" at bounding box center [628, 244] width 16 height 21
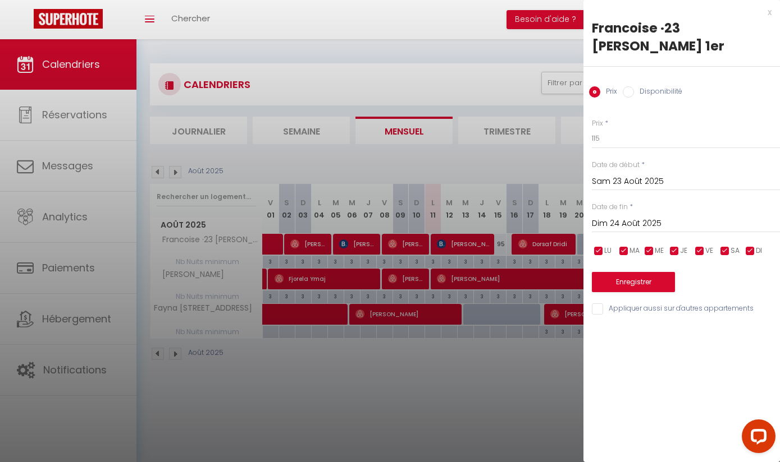
click at [663, 217] on input "Dim 24 Août 2025" at bounding box center [686, 224] width 188 height 15
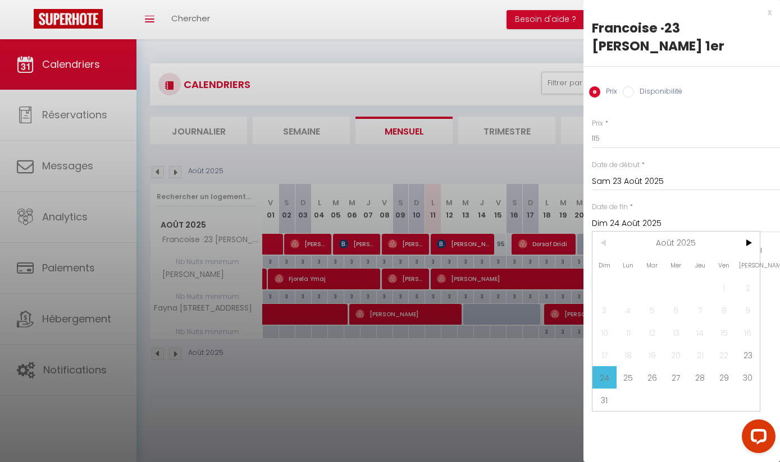
click at [604, 390] on span "31" at bounding box center [604, 400] width 24 height 22
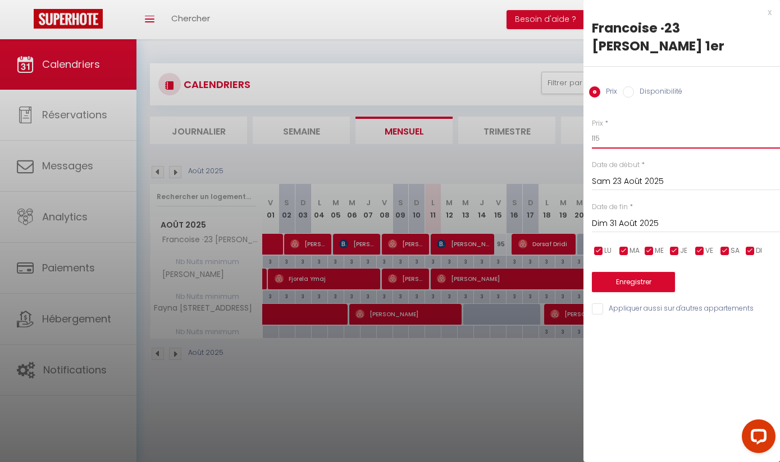
click at [652, 129] on input "115" at bounding box center [686, 139] width 188 height 20
click at [648, 272] on button "Enregistrer" at bounding box center [633, 282] width 83 height 20
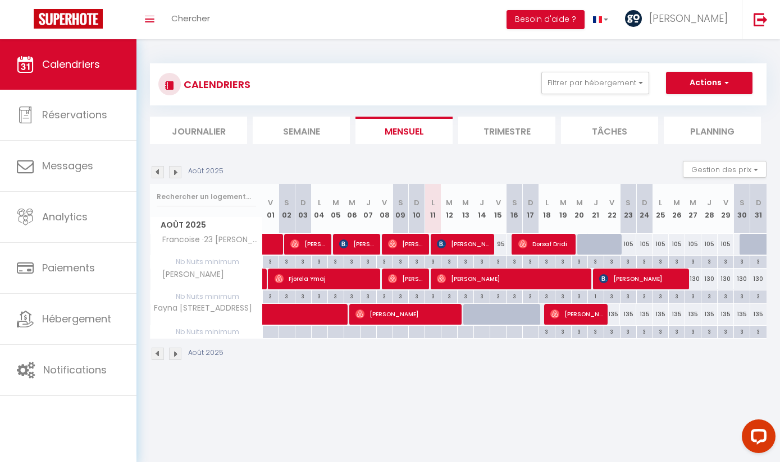
click at [692, 278] on div "130" at bounding box center [693, 279] width 16 height 21
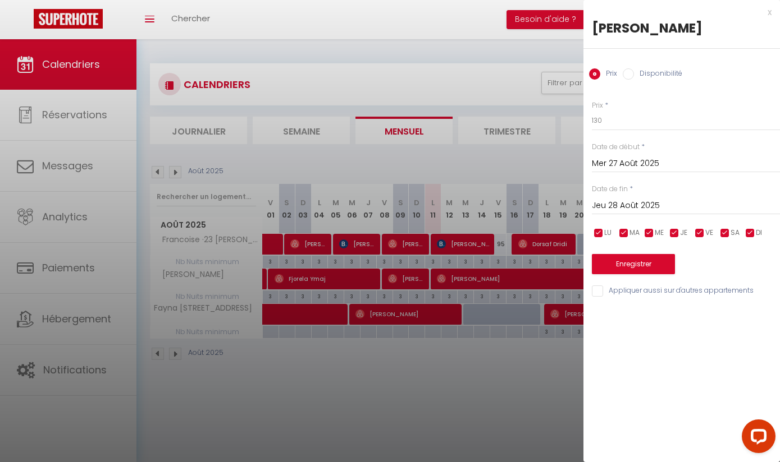
click at [676, 208] on input "Jeu 28 Août 2025" at bounding box center [686, 206] width 188 height 15
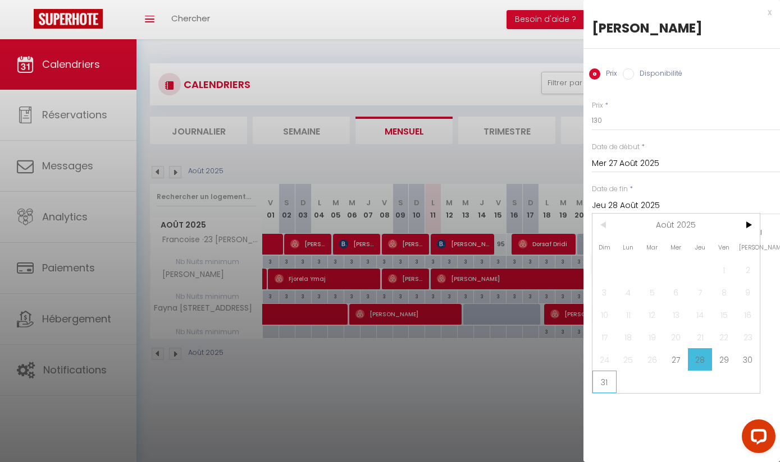
click at [606, 384] on span "31" at bounding box center [604, 382] width 24 height 22
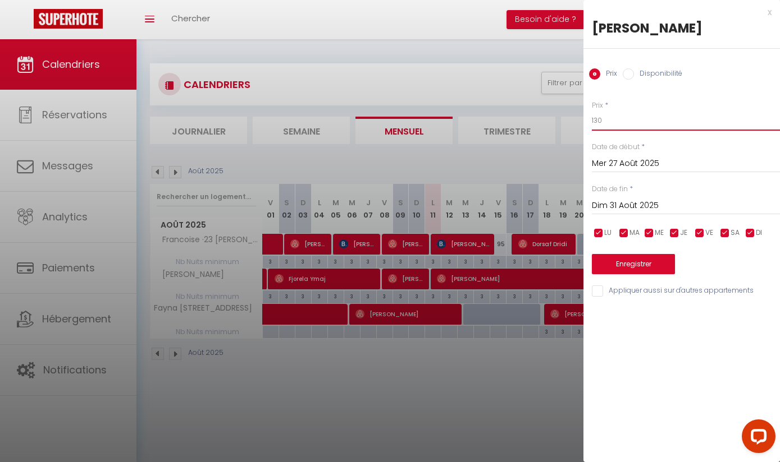
click at [675, 115] on input "130" at bounding box center [686, 121] width 188 height 20
click at [653, 265] on button "Enregistrer" at bounding box center [633, 264] width 83 height 20
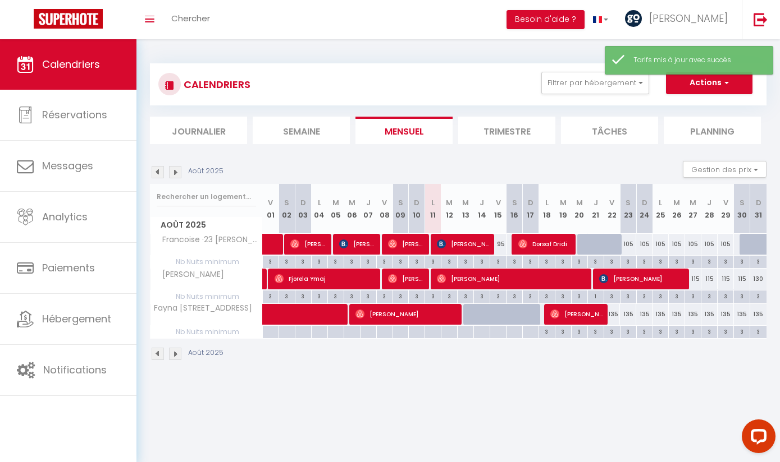
click at [758, 280] on div "130" at bounding box center [758, 279] width 16 height 21
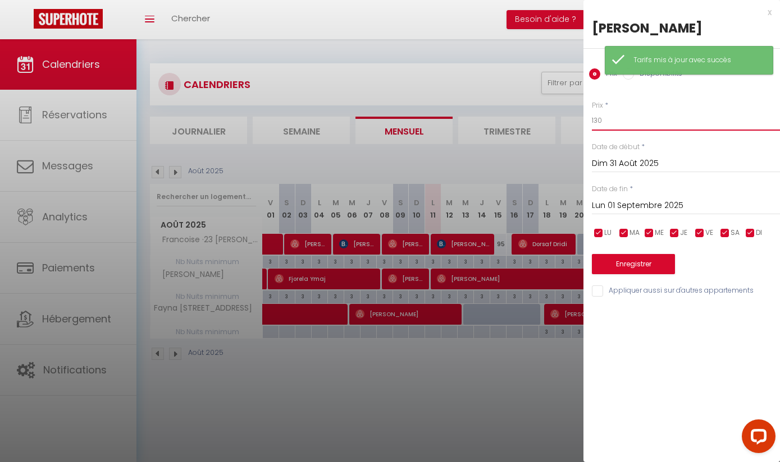
click at [639, 126] on input "130" at bounding box center [686, 121] width 188 height 20
click at [652, 265] on button "Enregistrer" at bounding box center [633, 264] width 83 height 20
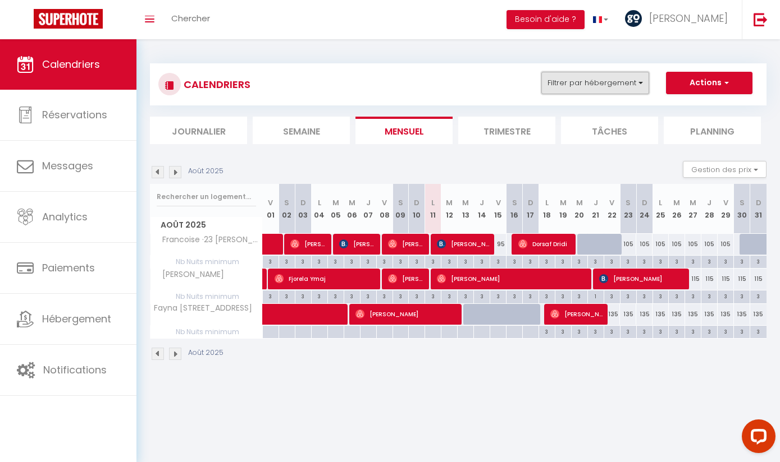
click at [626, 87] on button "Filtrer par hébergement" at bounding box center [595, 83] width 108 height 22
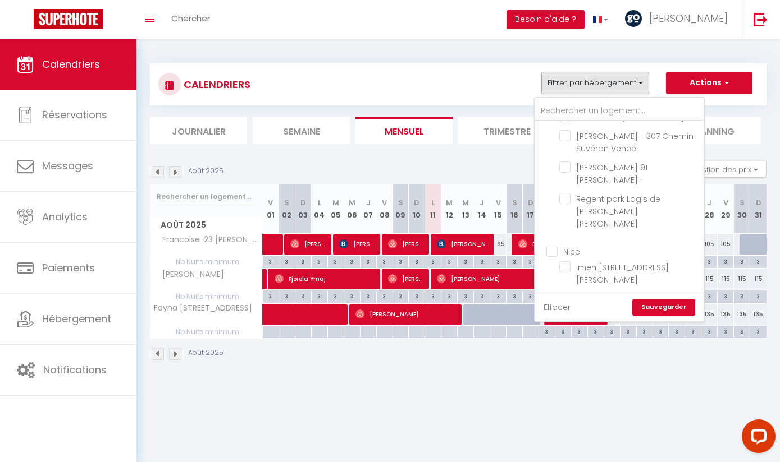
click at [555, 245] on input "Nice" at bounding box center [630, 250] width 168 height 11
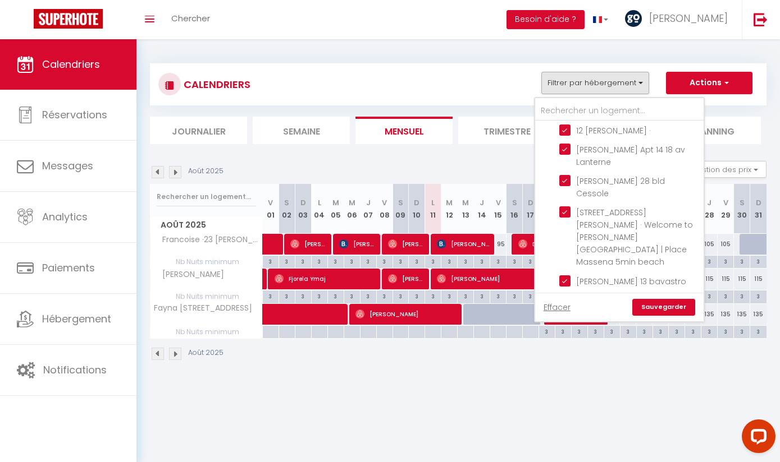
click at [556, 354] on input "Cannes" at bounding box center [630, 359] width 168 height 11
click at [665, 317] on div "Effacer Sauvegarder" at bounding box center [619, 307] width 168 height 29
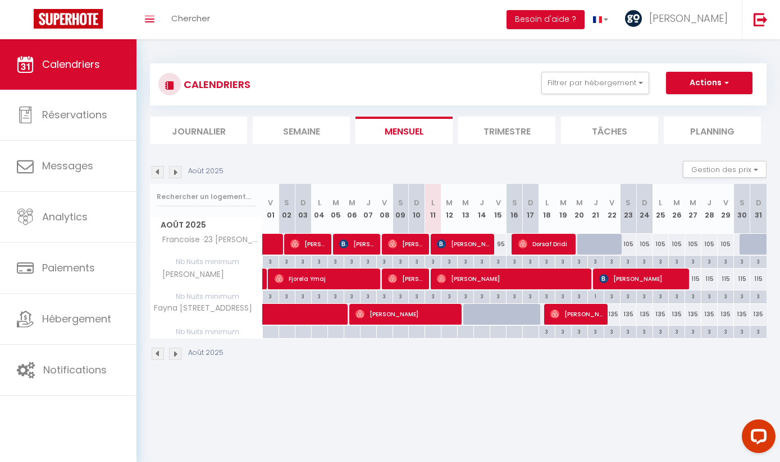
click at [649, 86] on li "Filtrer par hébergement Antibes [PERSON_NAME] - 20 [PERSON_NAME] · 55 Cannes Ha…" at bounding box center [595, 83] width 122 height 22
click at [619, 83] on button "Filtrer par hébergement" at bounding box center [595, 83] width 108 height 22
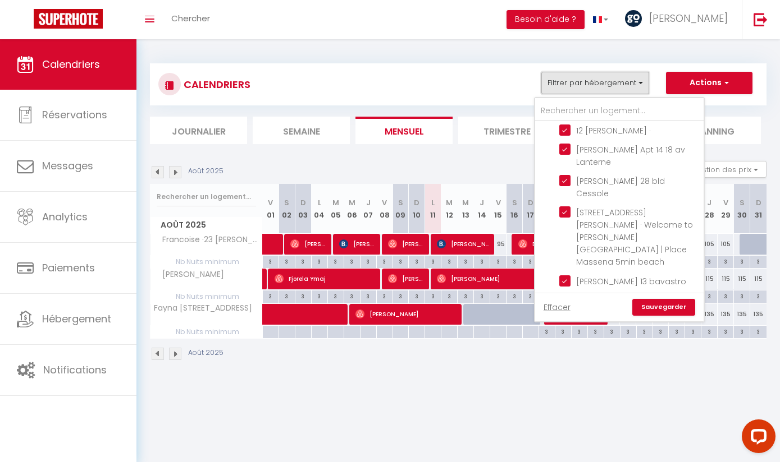
scroll to position [860, 0]
click at [667, 306] on link "Sauvegarder" at bounding box center [663, 307] width 63 height 17
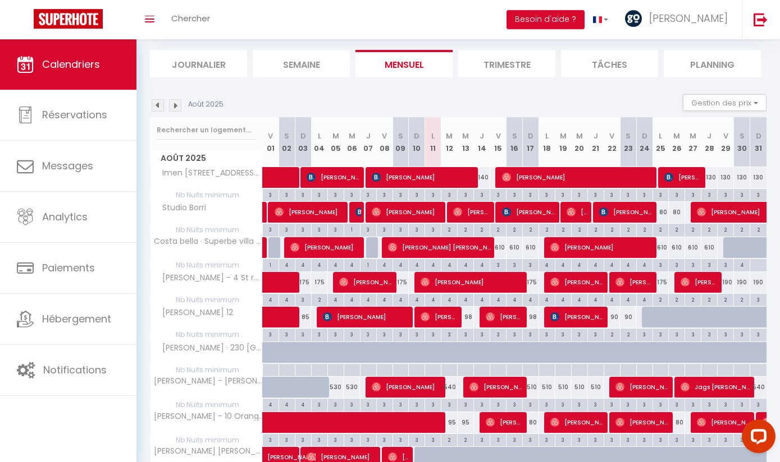
scroll to position [68, 0]
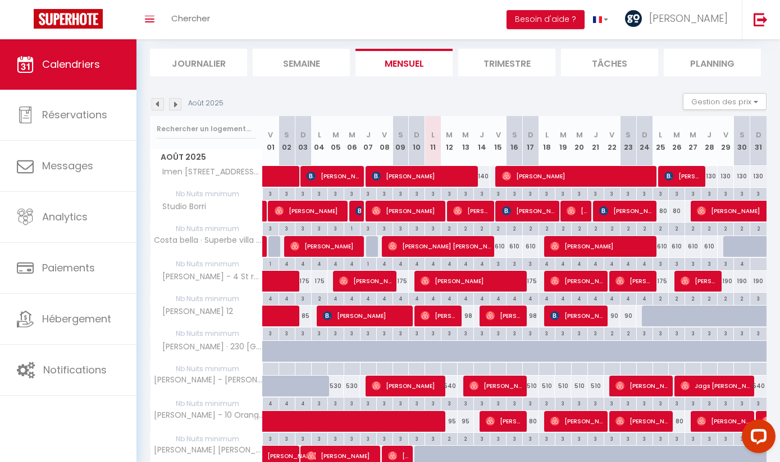
click at [709, 248] on div "610" at bounding box center [709, 246] width 16 height 21
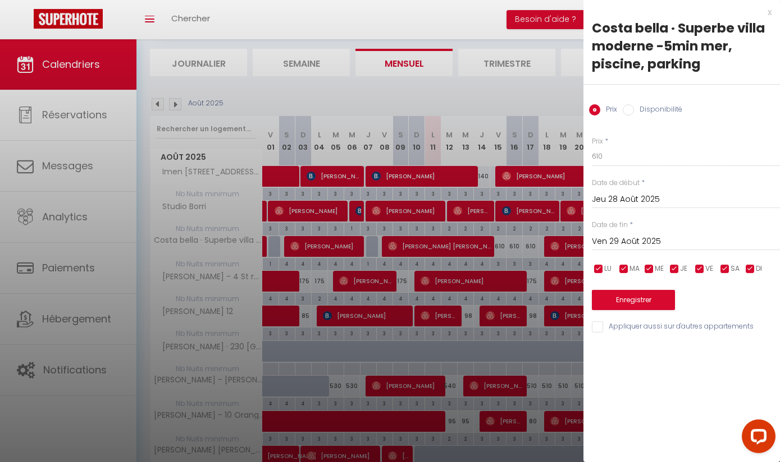
click at [654, 197] on input "Jeu 28 Août 2025" at bounding box center [686, 200] width 188 height 15
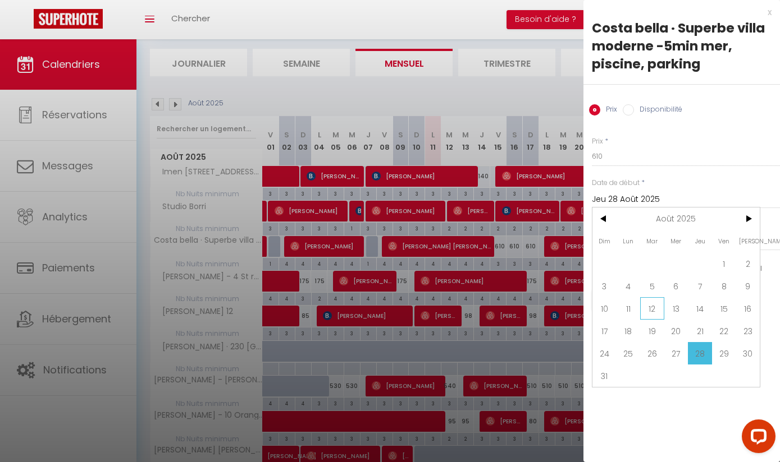
click at [653, 315] on span "12" at bounding box center [652, 308] width 24 height 22
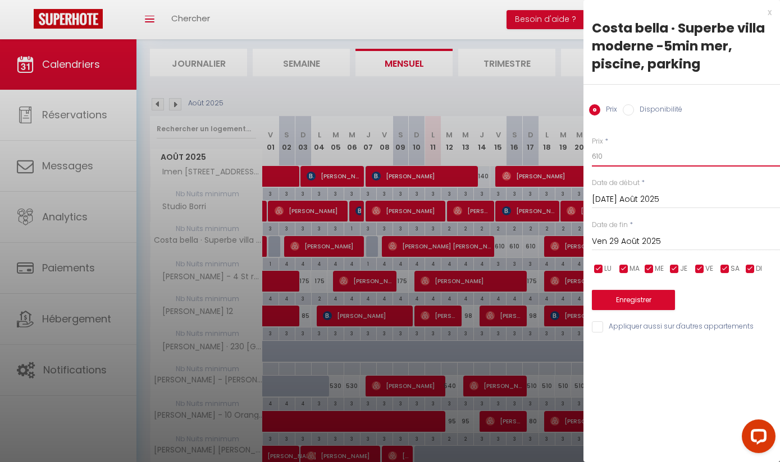
click at [623, 155] on input "610" at bounding box center [686, 156] width 188 height 20
click at [657, 305] on button "Enregistrer" at bounding box center [633, 300] width 83 height 20
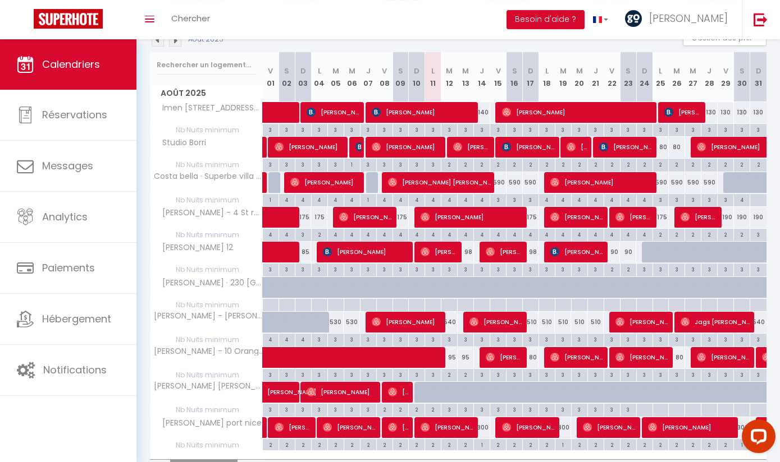
scroll to position [132, 0]
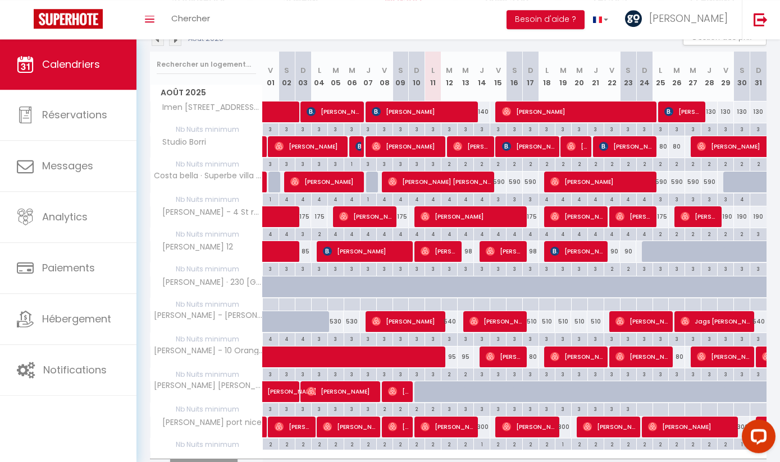
click at [757, 215] on div "190" at bounding box center [758, 217] width 16 height 21
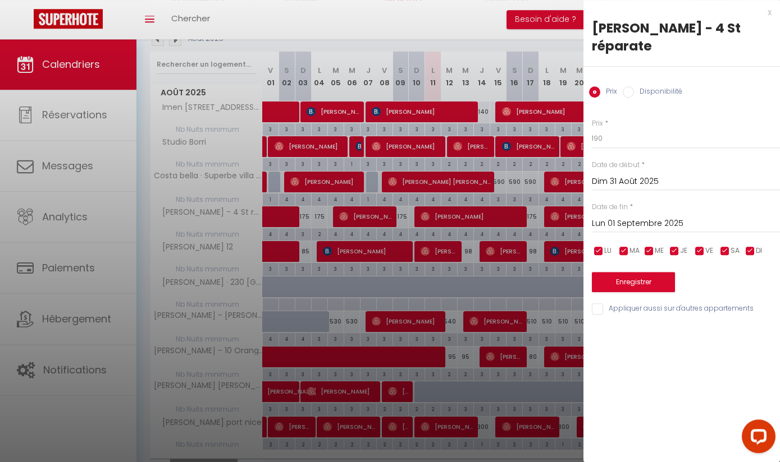
click at [666, 175] on input "Dim 31 Août 2025" at bounding box center [686, 182] width 188 height 15
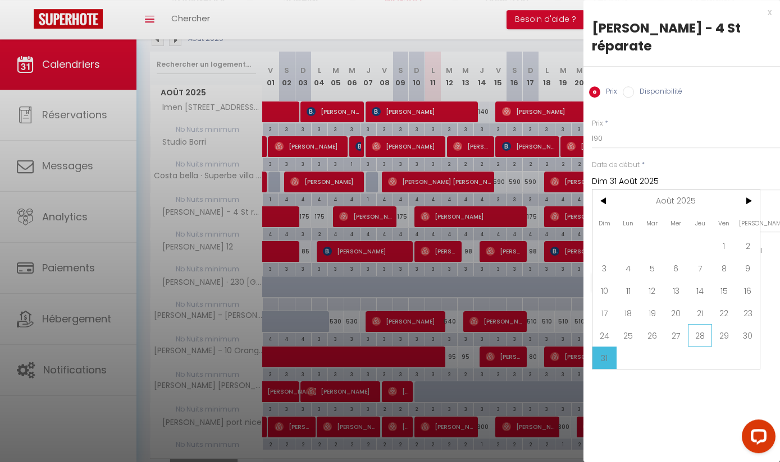
click at [693, 324] on span "28" at bounding box center [700, 335] width 24 height 22
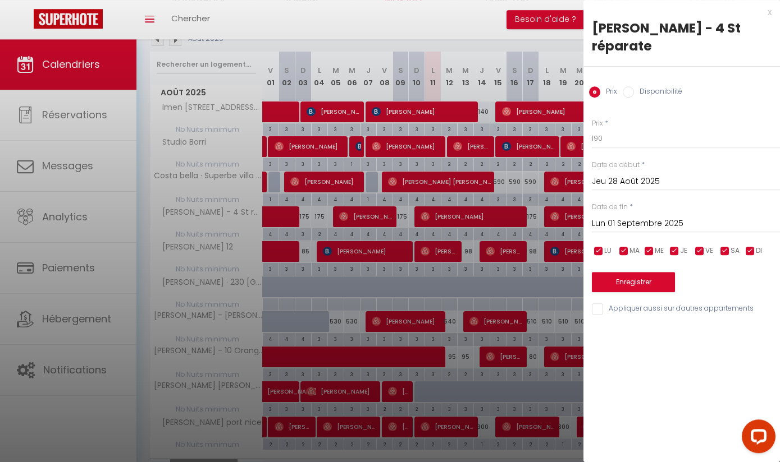
click at [638, 132] on div "Prix * 190 Statut * Disponible Indisponible Date de début * Jeu 28 Août 2025 < …" at bounding box center [681, 210] width 196 height 212
click at [690, 129] on input "190" at bounding box center [686, 139] width 188 height 20
click at [657, 272] on button "Enregistrer" at bounding box center [633, 282] width 83 height 20
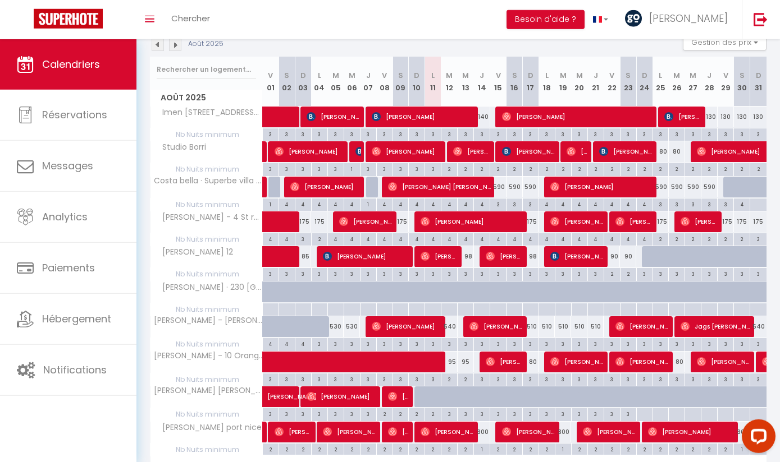
scroll to position [128, 0]
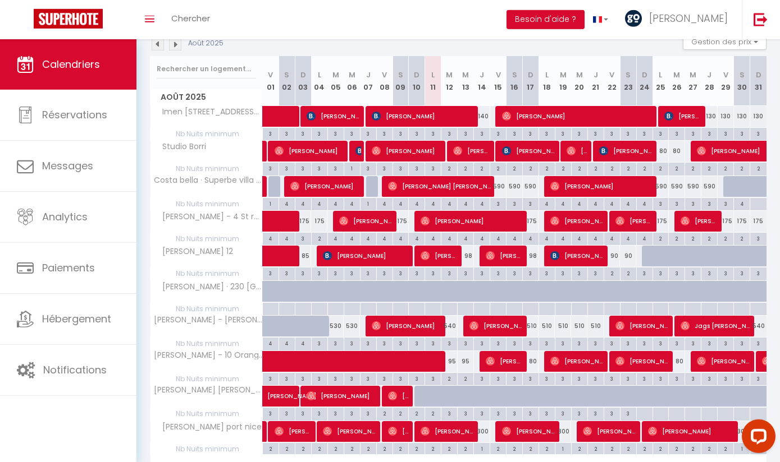
click at [629, 259] on div "90" at bounding box center [628, 256] width 16 height 21
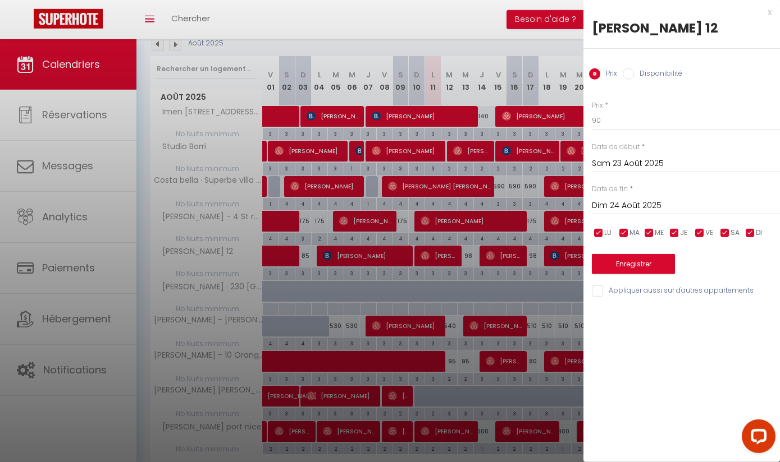
click at [703, 162] on input "Sam 23 Août 2025" at bounding box center [686, 164] width 188 height 15
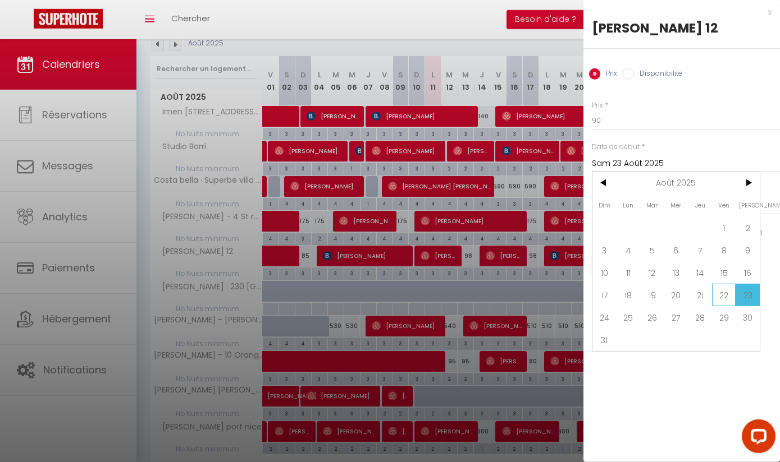
click at [723, 293] on span "22" at bounding box center [724, 295] width 24 height 22
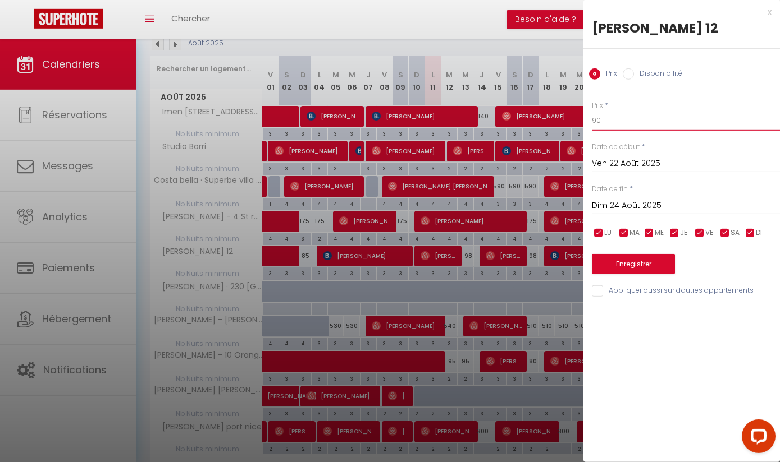
click at [707, 125] on input "90" at bounding box center [686, 121] width 188 height 20
click at [647, 273] on button "Enregistrer" at bounding box center [633, 264] width 83 height 20
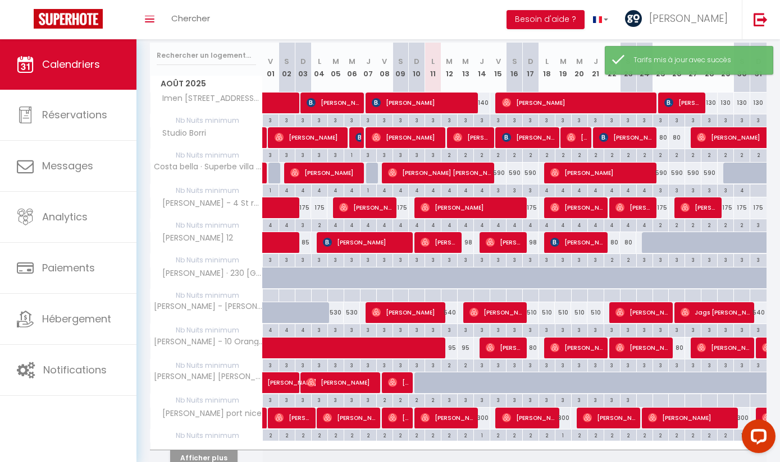
scroll to position [141, 0]
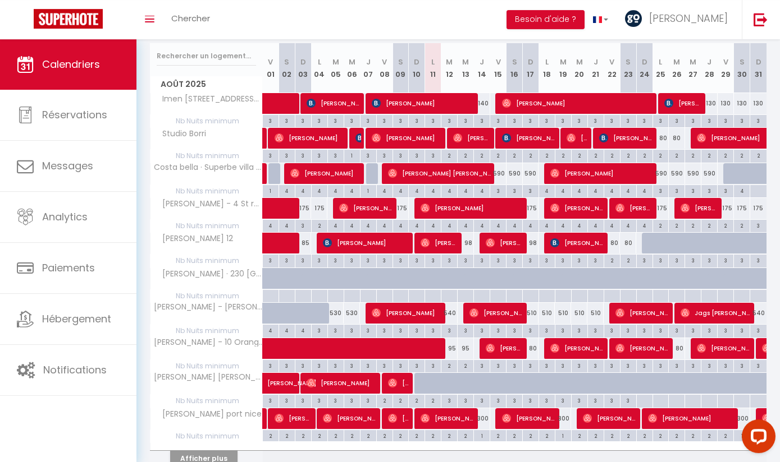
click at [533, 313] on div "510" at bounding box center [531, 313] width 16 height 21
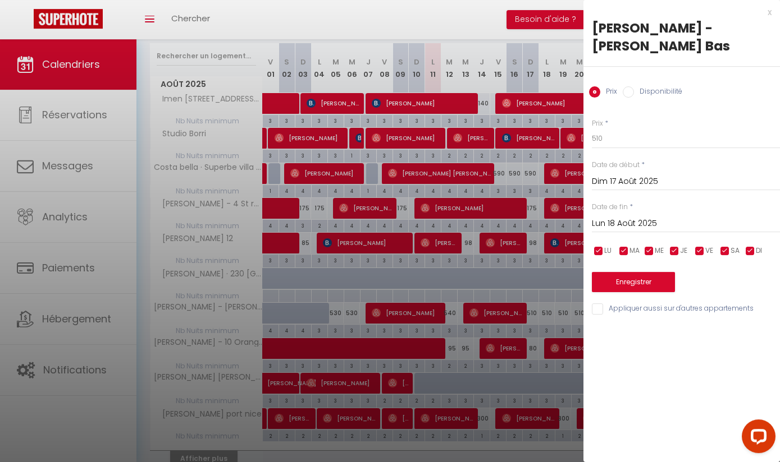
click at [630, 217] on input "Lun 18 Août 2025" at bounding box center [686, 224] width 188 height 15
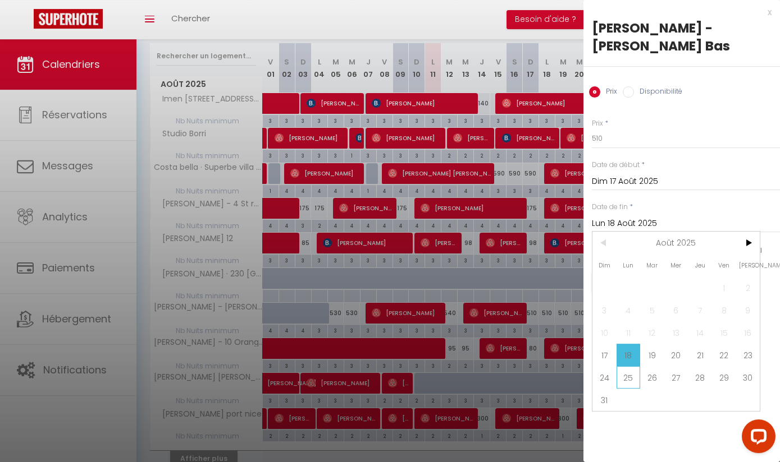
click at [627, 379] on span "25" at bounding box center [628, 377] width 24 height 22
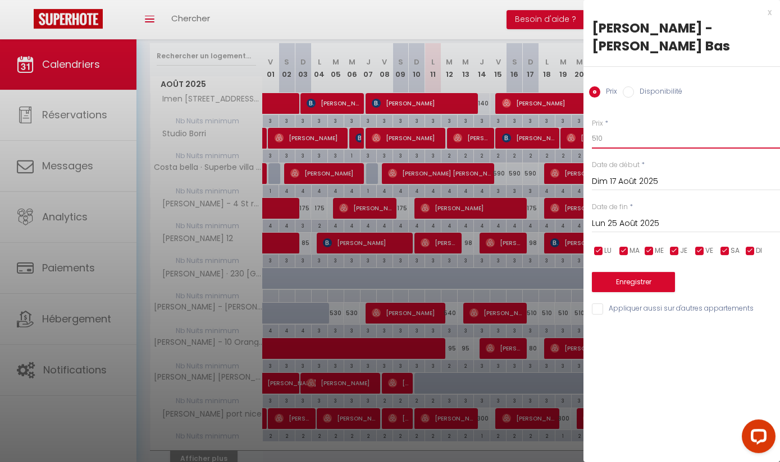
click at [615, 137] on input "510" at bounding box center [686, 139] width 188 height 20
click at [674, 286] on button "Enregistrer" at bounding box center [633, 282] width 83 height 20
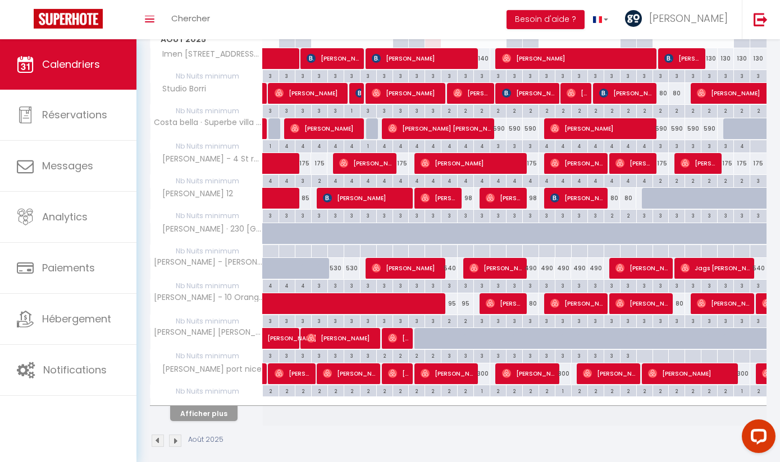
scroll to position [195, 0]
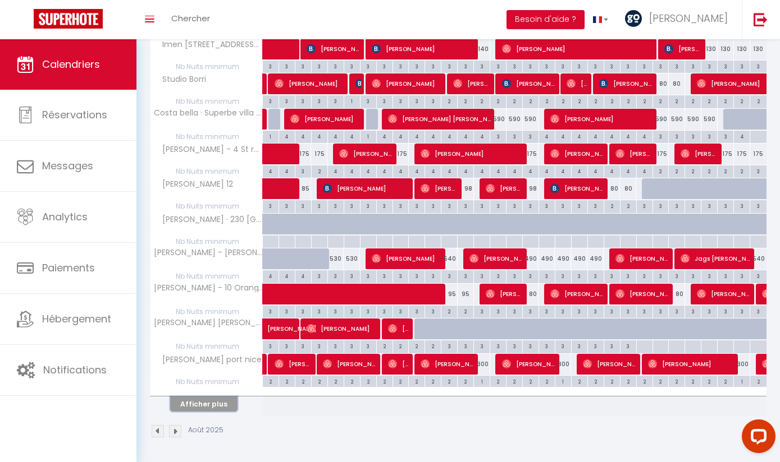
click at [225, 398] on button "Afficher plus" at bounding box center [203, 404] width 67 height 15
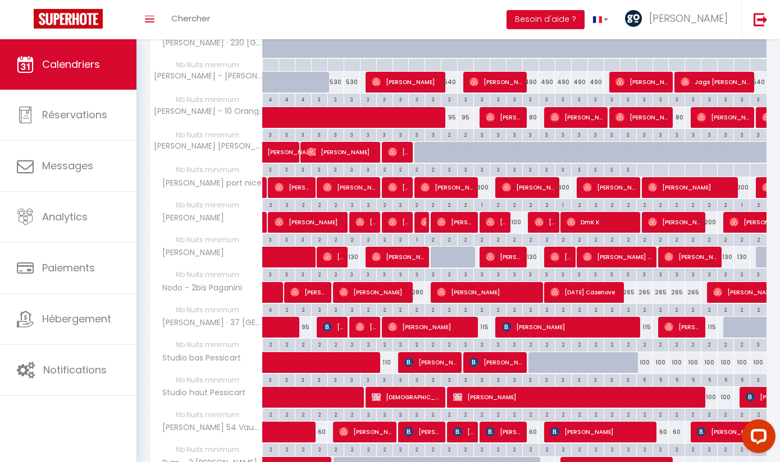
scroll to position [373, 0]
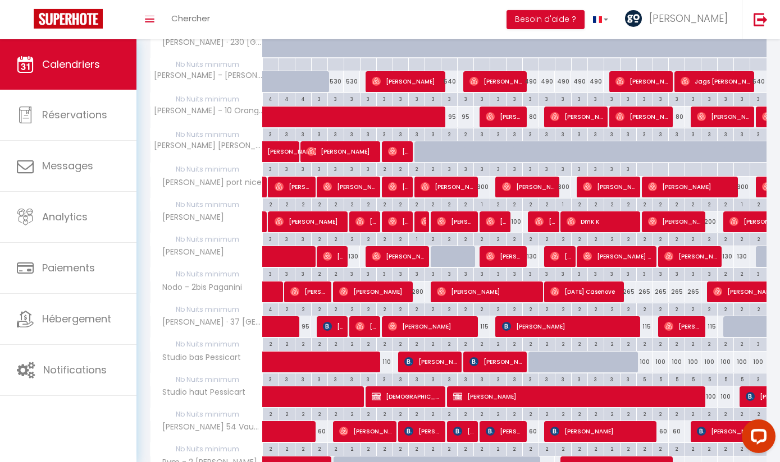
click at [511, 255] on span "[PERSON_NAME]" at bounding box center [504, 256] width 38 height 21
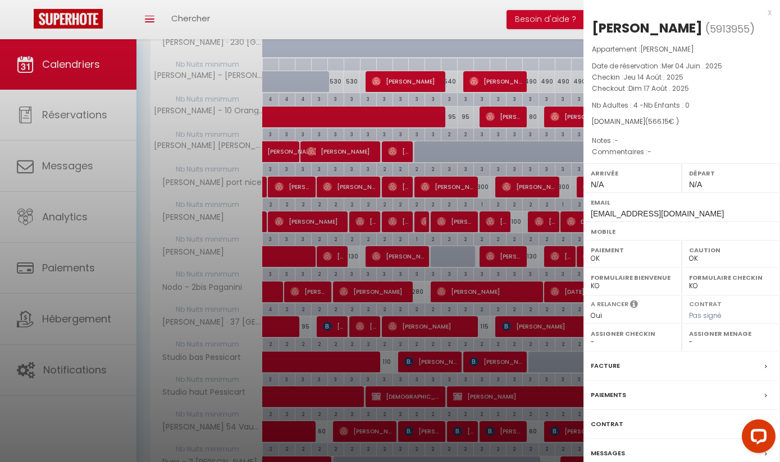
click at [767, 13] on div "x" at bounding box center [677, 12] width 188 height 13
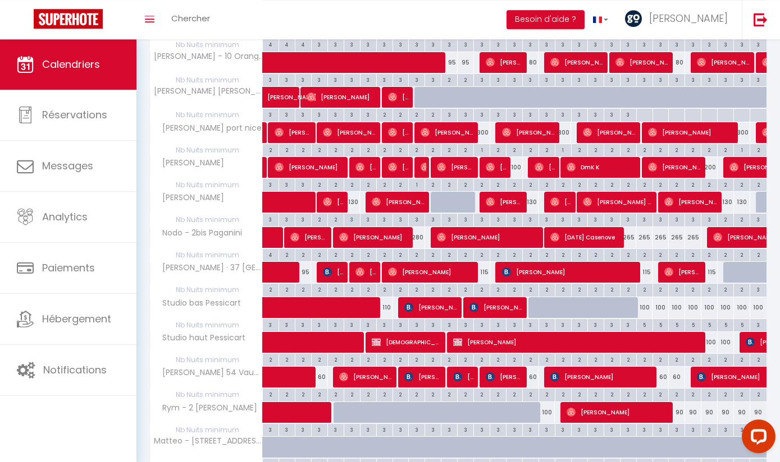
scroll to position [429, 0]
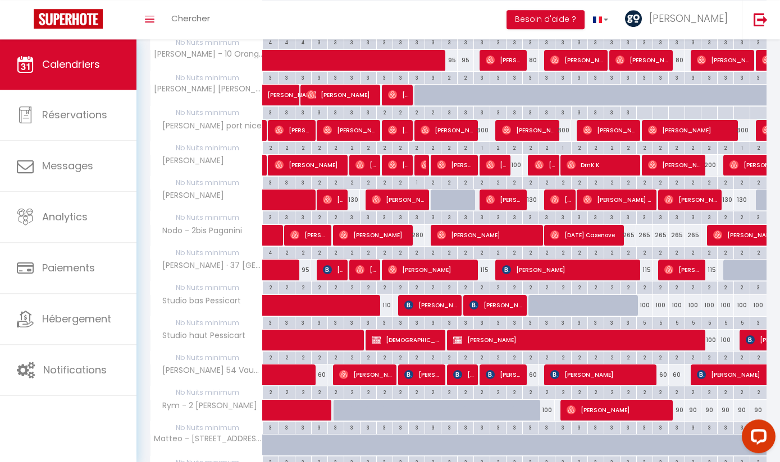
click at [759, 305] on div "100" at bounding box center [758, 305] width 16 height 21
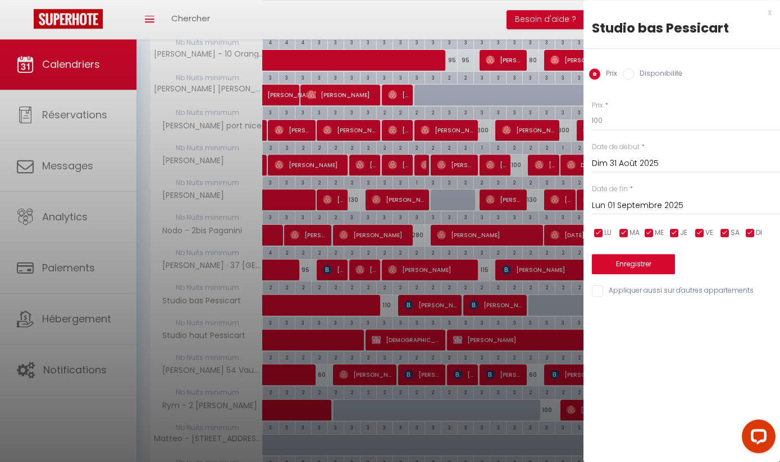
click at [650, 154] on div "Dim 31 Août 2025 < Août 2025 > Dim Lun Mar Mer Jeu Ven Sam 1 2 3 4 5 6 7 8 9 10…" at bounding box center [686, 163] width 188 height 20
click at [649, 155] on div "Dim 31 Août 2025 < Août 2025 > Dim Lun Mar Mer Jeu Ven Sam 1 2 3 4 5 6 7 8 9 10…" at bounding box center [686, 163] width 188 height 20
click at [648, 158] on input "Dim 31 Août 2025" at bounding box center [686, 164] width 188 height 15
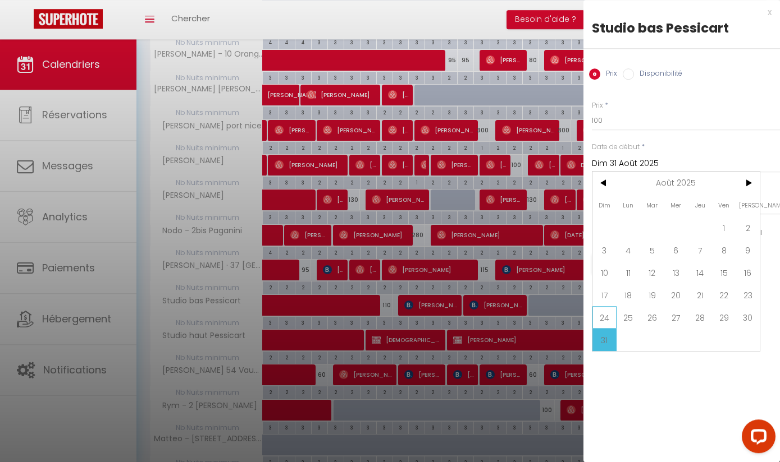
click at [608, 314] on span "24" at bounding box center [604, 317] width 24 height 22
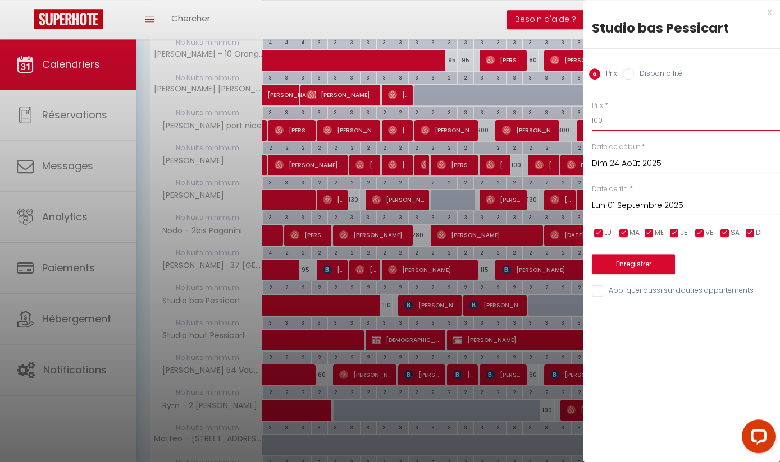
click at [610, 122] on input "100" at bounding box center [686, 121] width 188 height 20
click at [653, 260] on button "Enregistrer" at bounding box center [633, 264] width 83 height 20
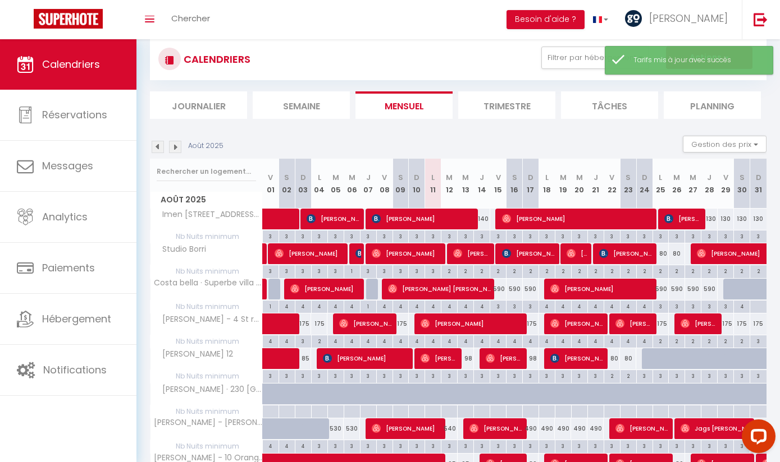
scroll to position [0, 0]
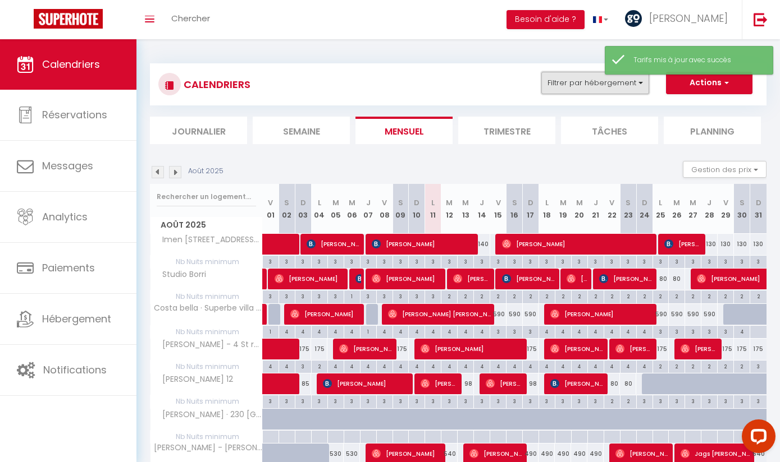
click at [588, 81] on button "Filtrer par hébergement" at bounding box center [595, 83] width 108 height 22
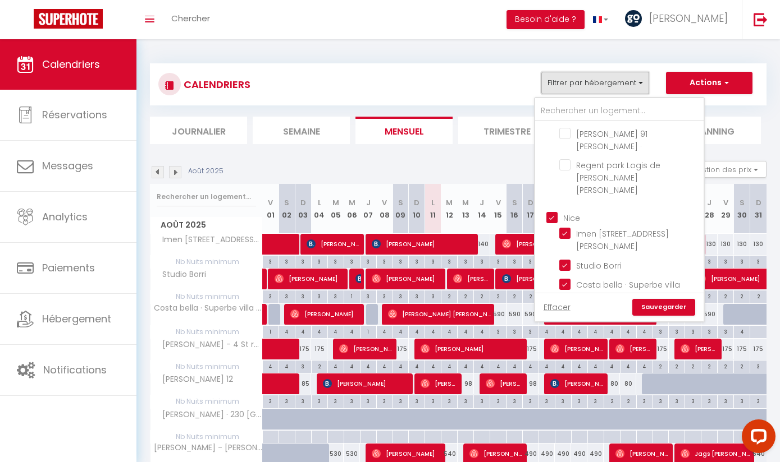
scroll to position [155, 0]
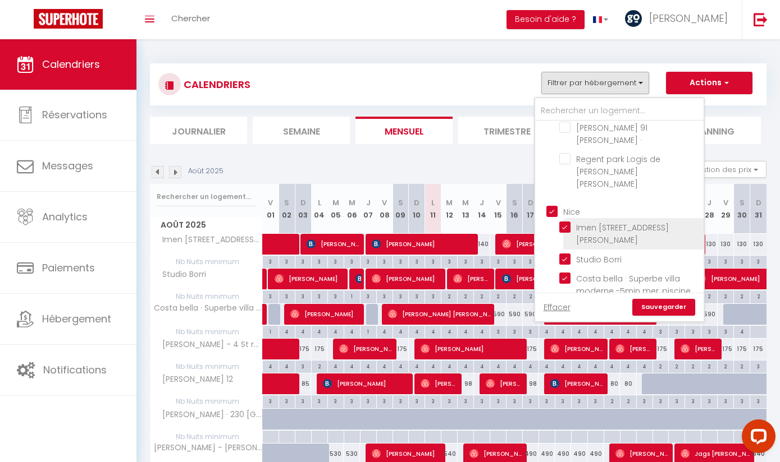
click at [564, 222] on input "Imen [STREET_ADDRESS][PERSON_NAME]" at bounding box center [629, 227] width 140 height 11
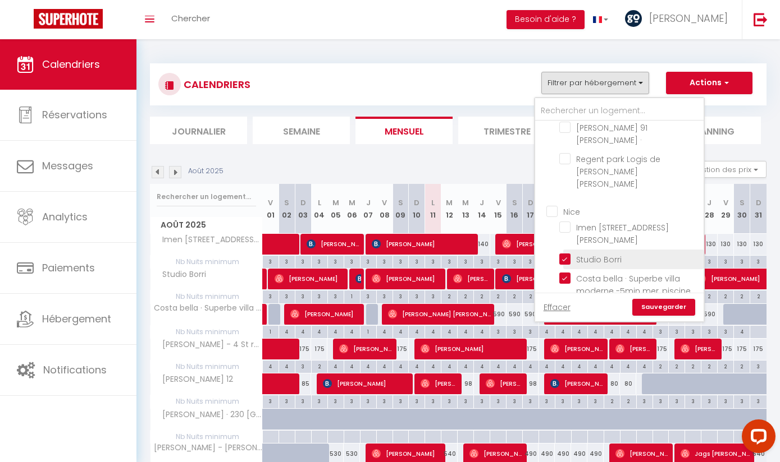
click at [566, 250] on li "Studio Borri" at bounding box center [633, 260] width 140 height 20
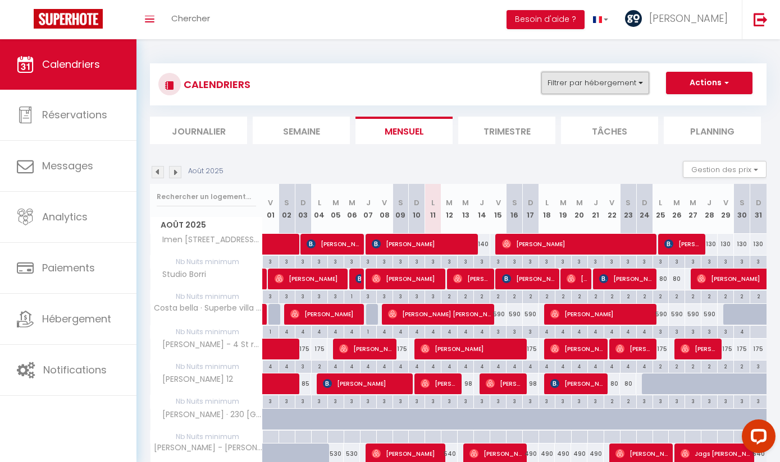
click at [633, 84] on button "Filtrer par hébergement" at bounding box center [595, 83] width 108 height 22
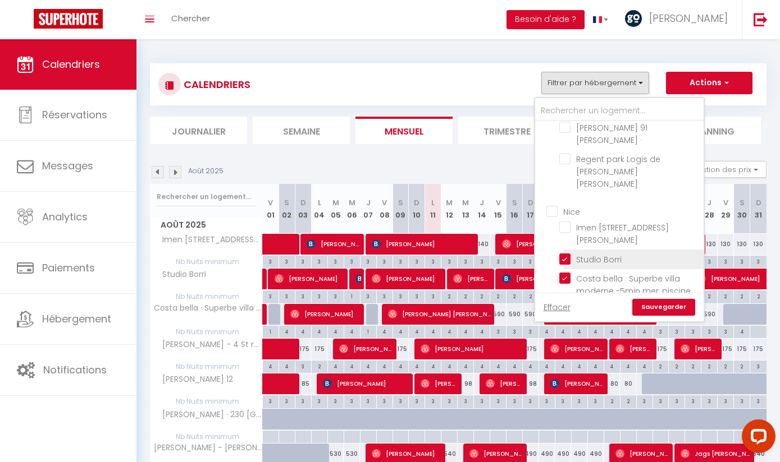
click at [562, 253] on input "Studio Borri" at bounding box center [629, 258] width 140 height 11
click at [568, 273] on input "Costa bella · Superbe villa moderne -5min mer, piscine, parking" at bounding box center [629, 278] width 140 height 11
click at [567, 317] on input "[PERSON_NAME] - 4 St réparate" at bounding box center [629, 322] width 140 height 11
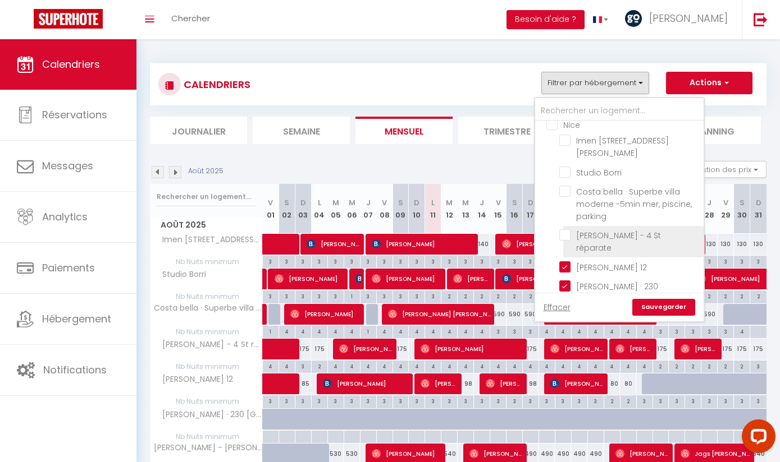
scroll to position [245, 0]
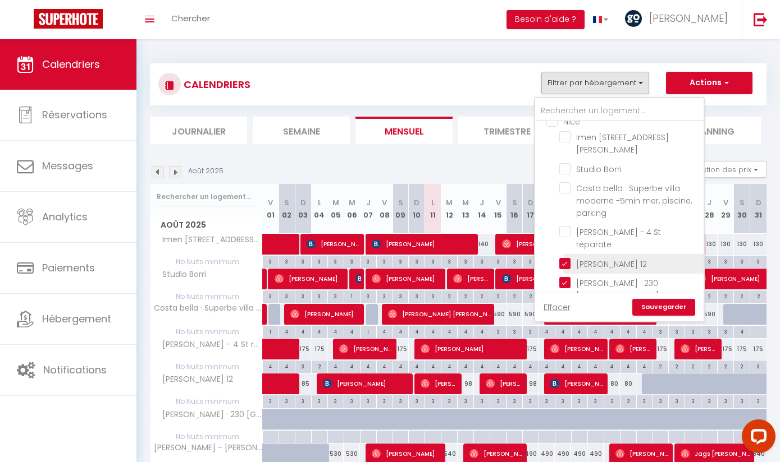
click at [568, 258] on input "[PERSON_NAME] 12" at bounding box center [629, 263] width 140 height 11
click at [571, 277] on input "[PERSON_NAME] · 230 [GEOGRAPHIC_DATA]" at bounding box center [629, 282] width 140 height 11
click at [567, 309] on input "[PERSON_NAME] - [PERSON_NAME] Bas" at bounding box center [629, 314] width 140 height 11
click at [566, 340] on input "[PERSON_NAME] - 10 Orangers Nice" at bounding box center [629, 345] width 140 height 11
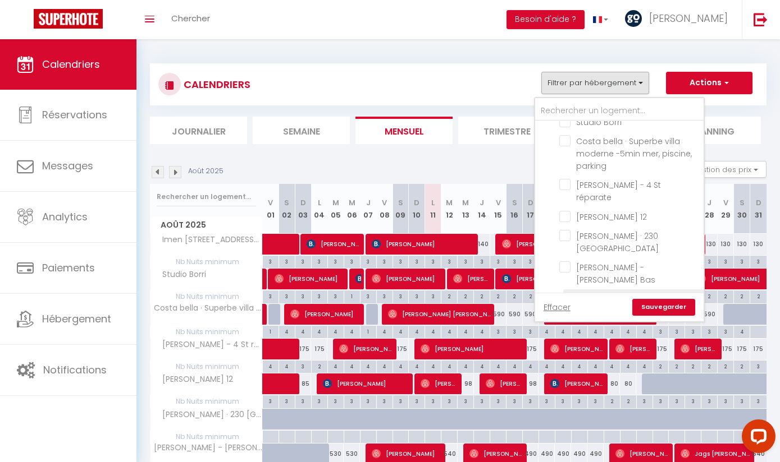
scroll to position [293, 0]
click at [567, 324] on input "[PERSON_NAME] [PERSON_NAME] · Dr [PERSON_NAME]" at bounding box center [629, 329] width 140 height 11
click at [568, 368] on input "[PERSON_NAME] port nice" at bounding box center [629, 373] width 140 height 11
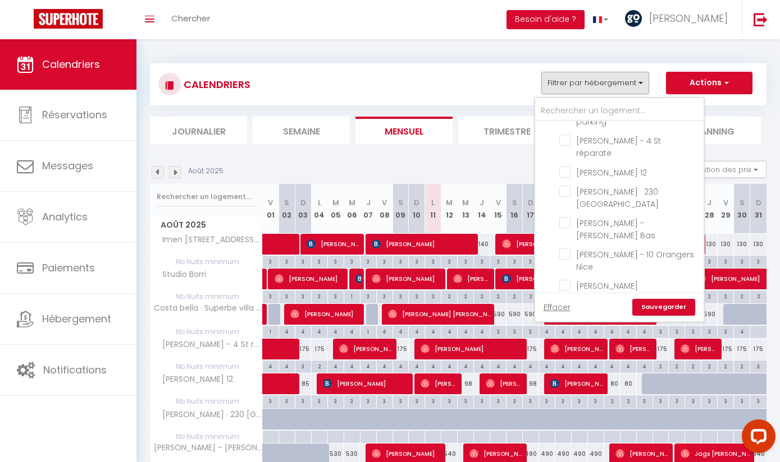
click at [675, 311] on link "Sauvegarder" at bounding box center [663, 307] width 63 height 17
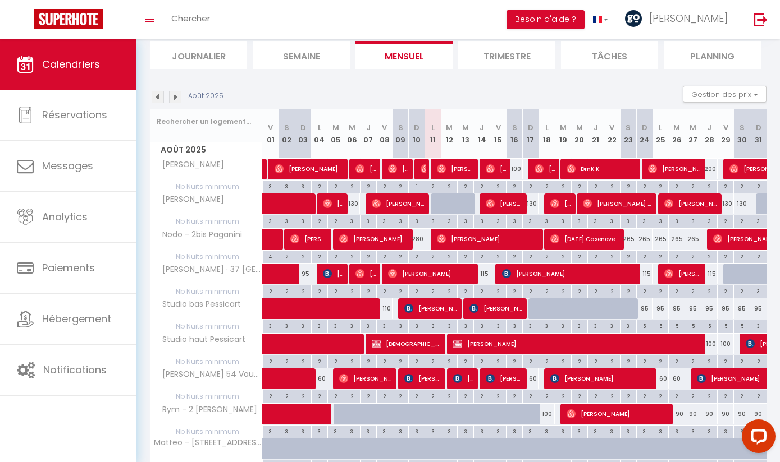
scroll to position [84, 0]
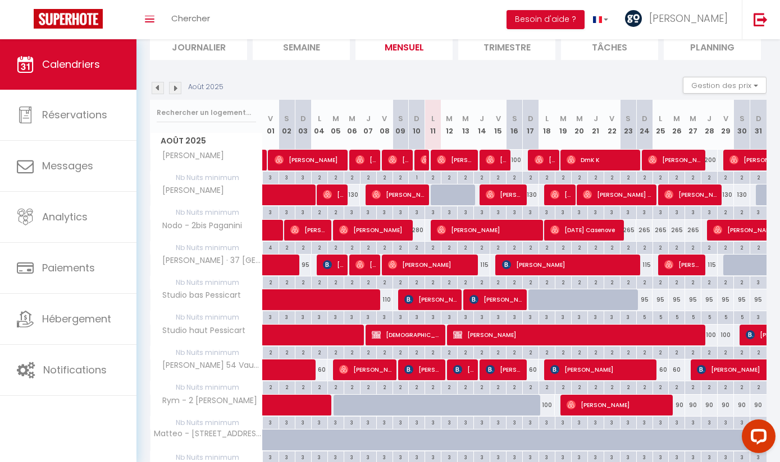
click at [507, 303] on span "[PERSON_NAME]" at bounding box center [496, 299] width 54 height 21
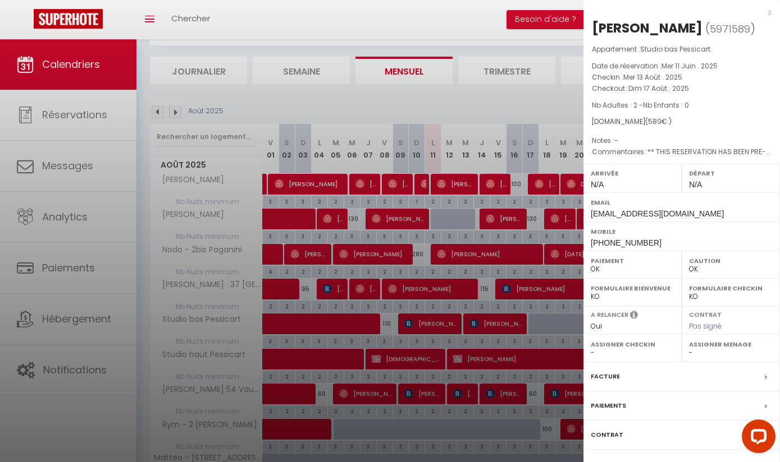
scroll to position [0, 0]
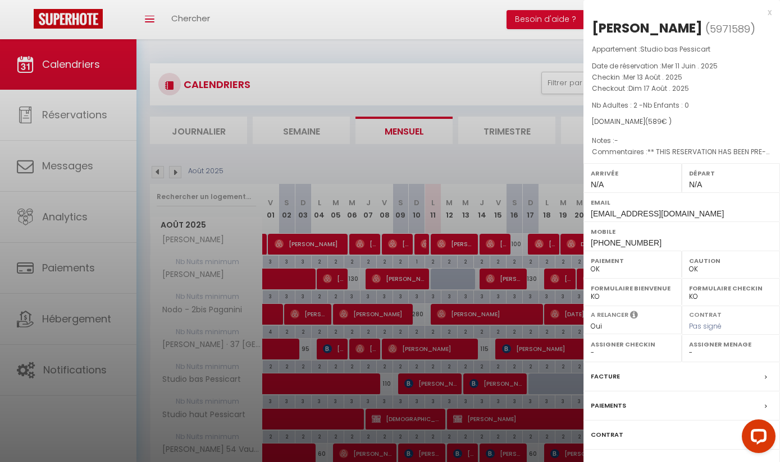
click at [769, 16] on div "x" at bounding box center [677, 12] width 188 height 13
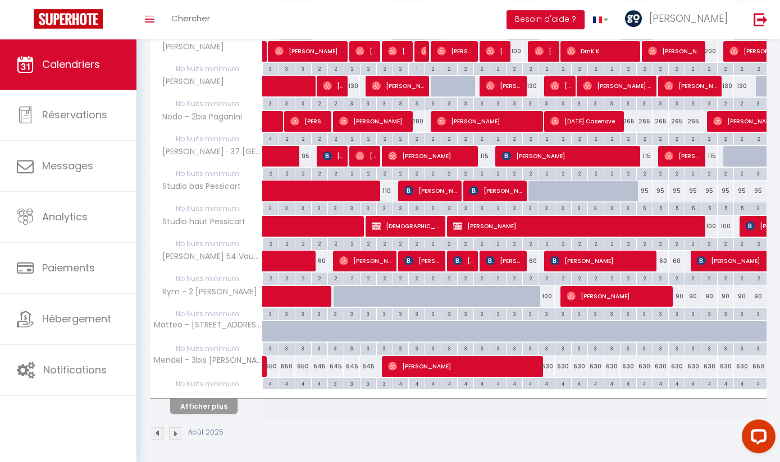
scroll to position [195, 0]
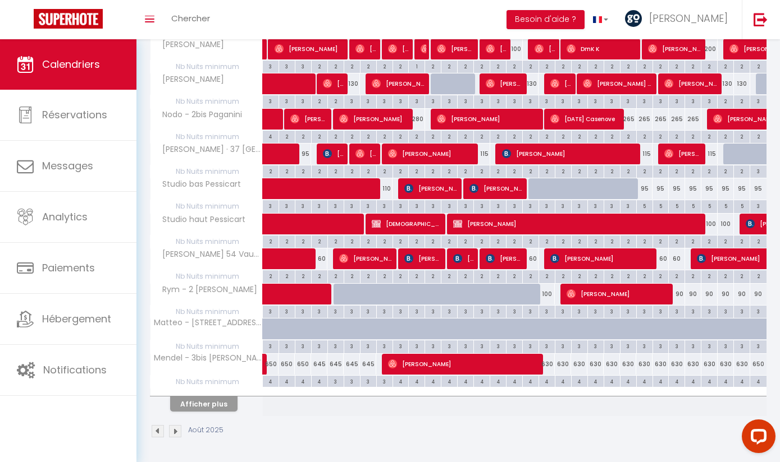
click at [549, 362] on div "630" at bounding box center [546, 364] width 16 height 21
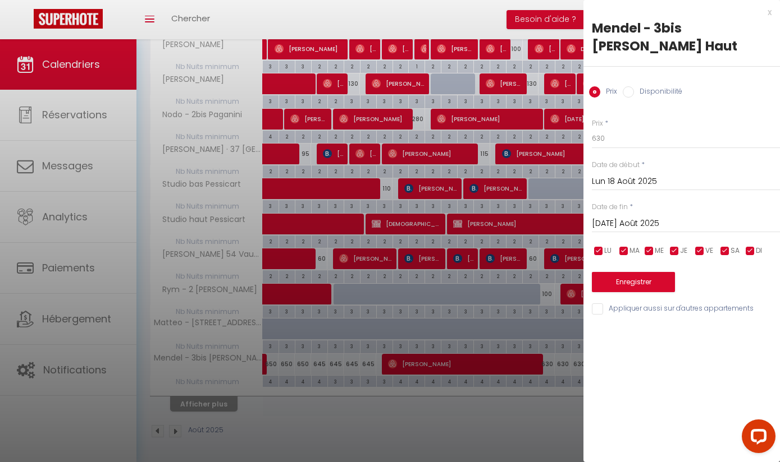
click at [674, 217] on input "[DATE] Août 2025" at bounding box center [686, 224] width 188 height 15
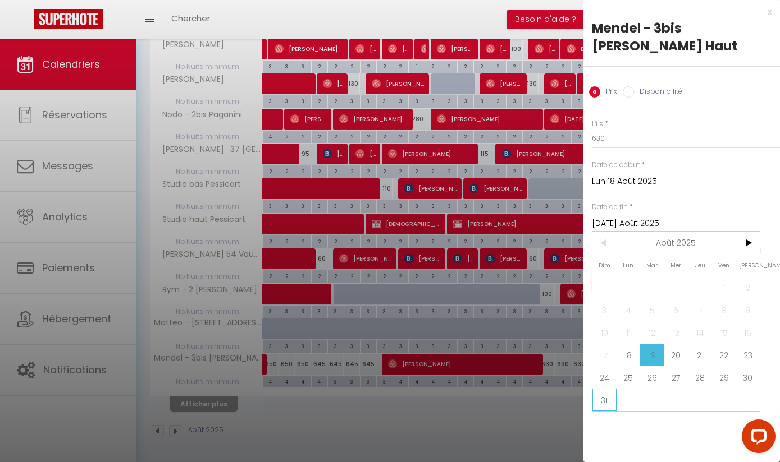
click at [607, 389] on span "31" at bounding box center [604, 400] width 24 height 22
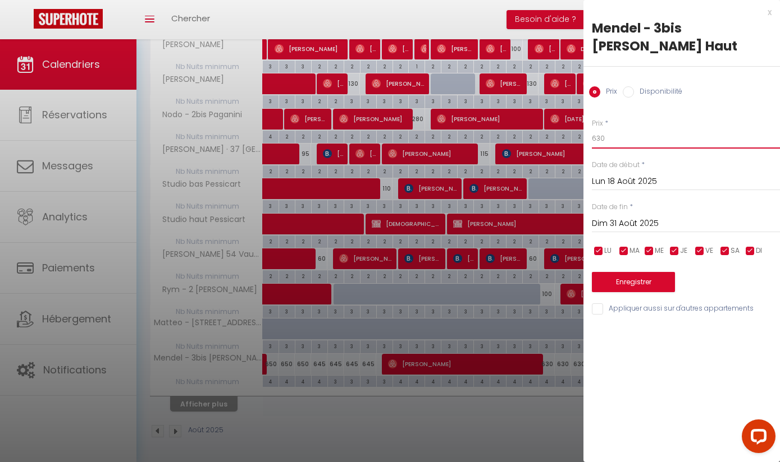
click at [646, 129] on input "630" at bounding box center [686, 139] width 188 height 20
click at [648, 272] on button "Enregistrer" at bounding box center [633, 282] width 83 height 20
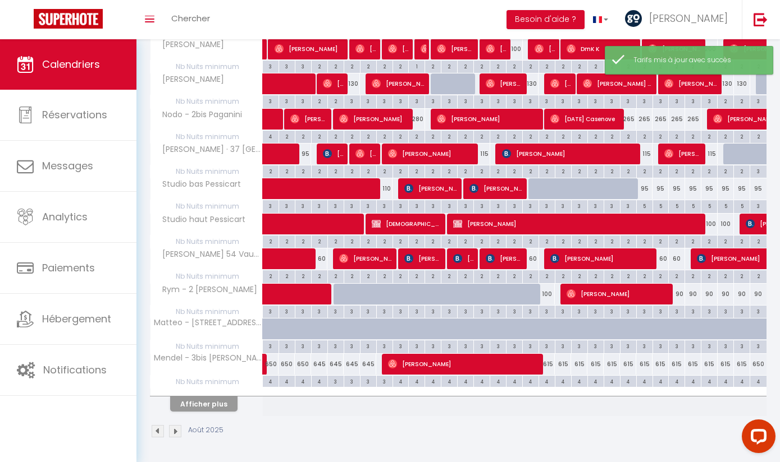
click at [762, 365] on div "650" at bounding box center [758, 364] width 16 height 21
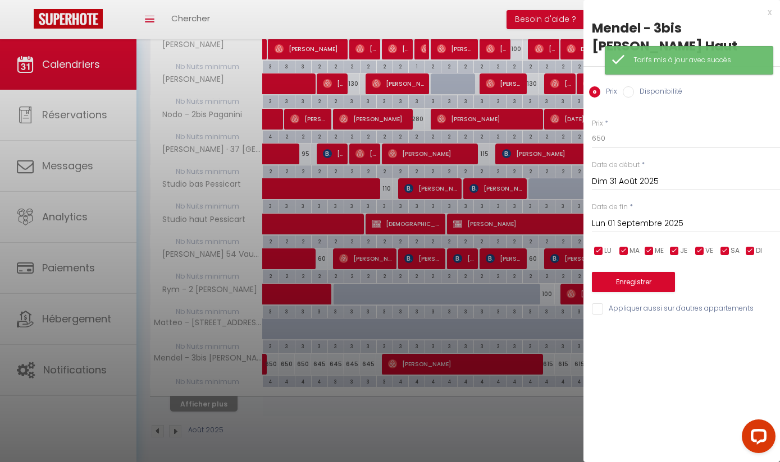
click at [711, 217] on input "Lun 01 Septembre 2025" at bounding box center [686, 224] width 188 height 15
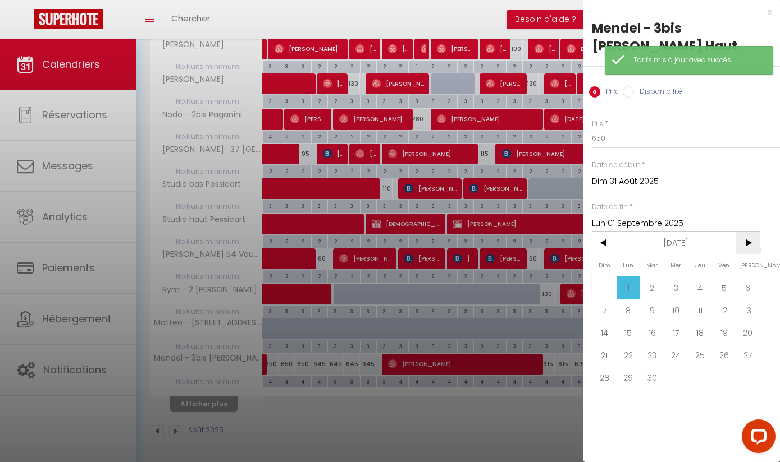
click at [753, 232] on span ">" at bounding box center [747, 243] width 24 height 22
click at [678, 277] on span "1" at bounding box center [676, 288] width 24 height 22
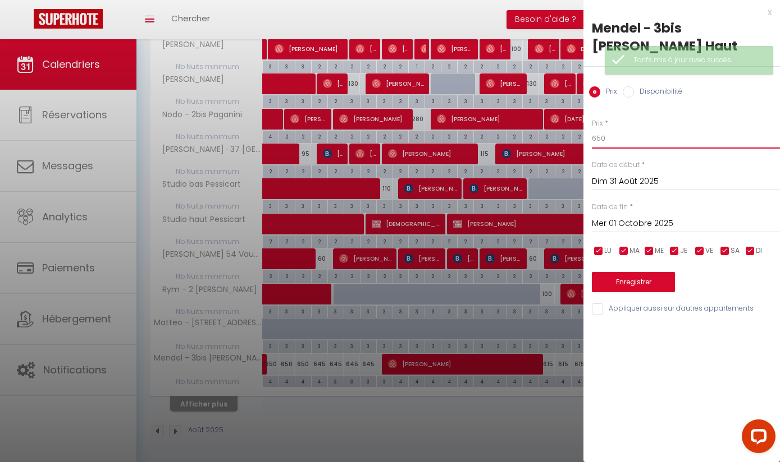
click at [662, 129] on input "650" at bounding box center [686, 139] width 188 height 20
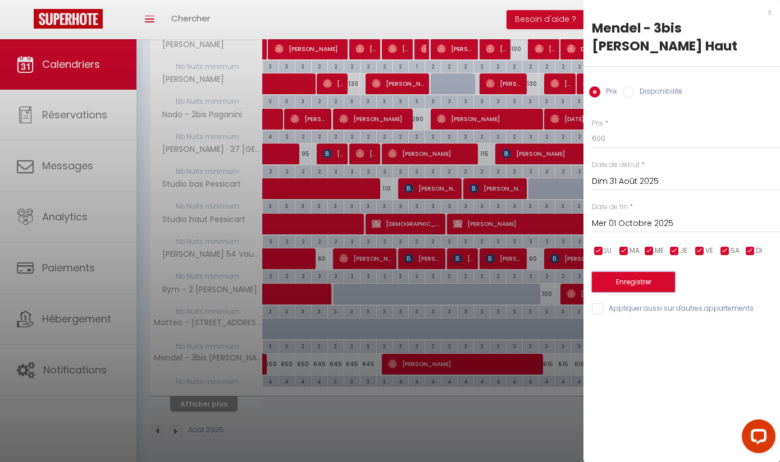
click at [644, 272] on button "Enregistrer" at bounding box center [633, 282] width 83 height 20
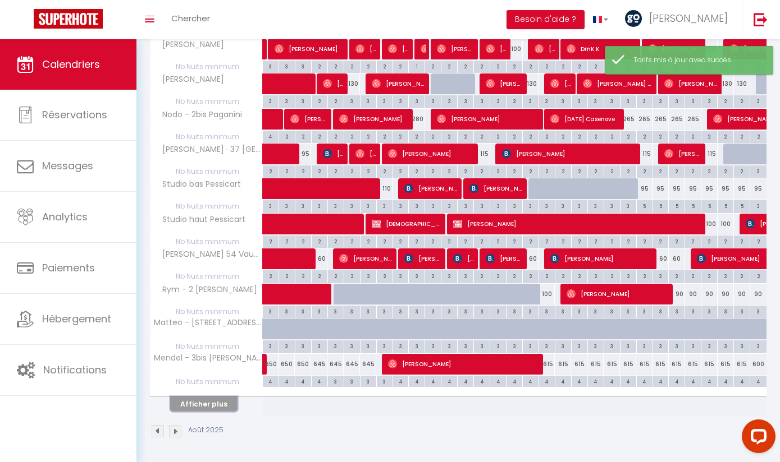
click at [214, 404] on button "Afficher plus" at bounding box center [203, 404] width 67 height 15
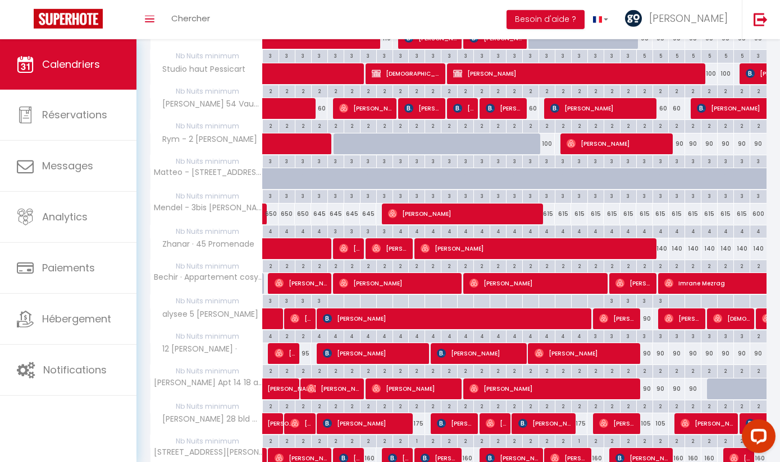
scroll to position [346, 0]
click at [659, 248] on div "140" at bounding box center [660, 249] width 16 height 21
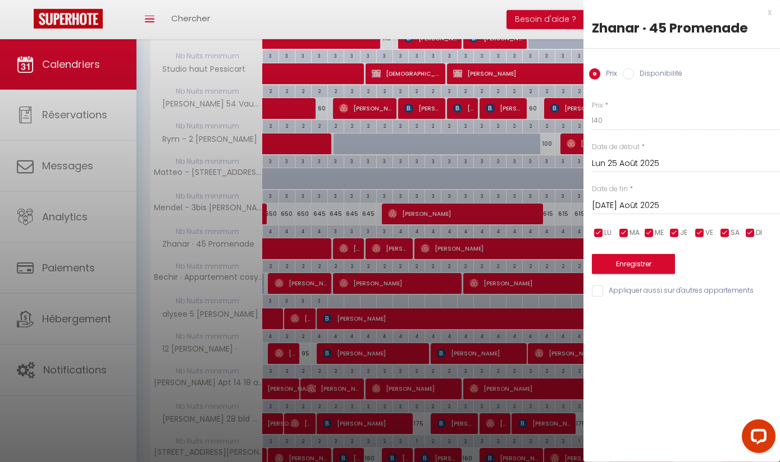
click at [697, 210] on input "[DATE] Août 2025" at bounding box center [686, 206] width 188 height 15
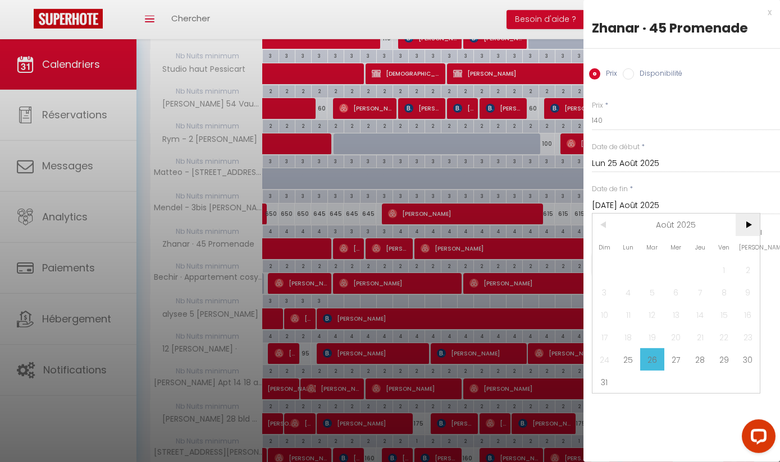
click at [749, 233] on span ">" at bounding box center [747, 225] width 24 height 22
click at [631, 277] on span "1" at bounding box center [628, 270] width 24 height 22
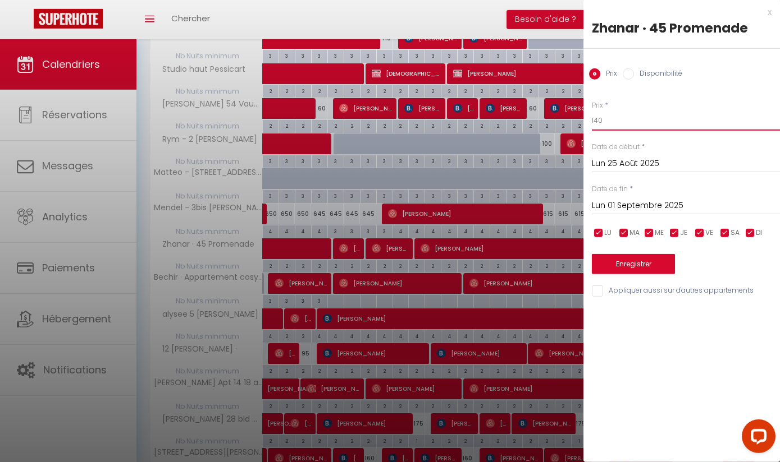
click at [648, 122] on input "140" at bounding box center [686, 121] width 188 height 20
click at [643, 268] on button "Enregistrer" at bounding box center [633, 264] width 83 height 20
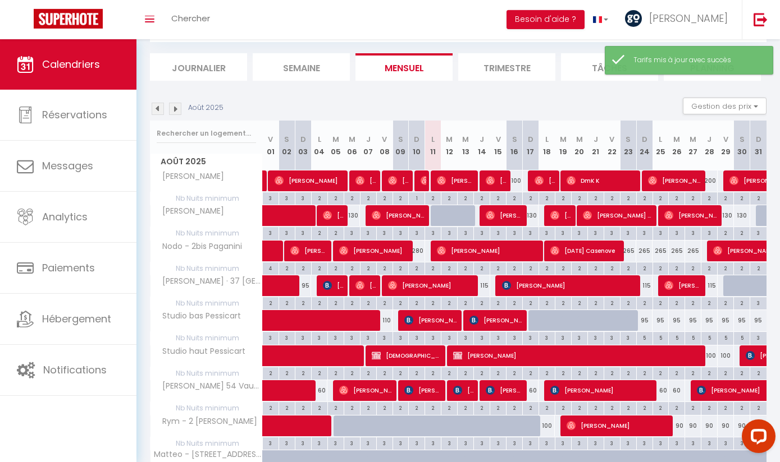
scroll to position [0, 0]
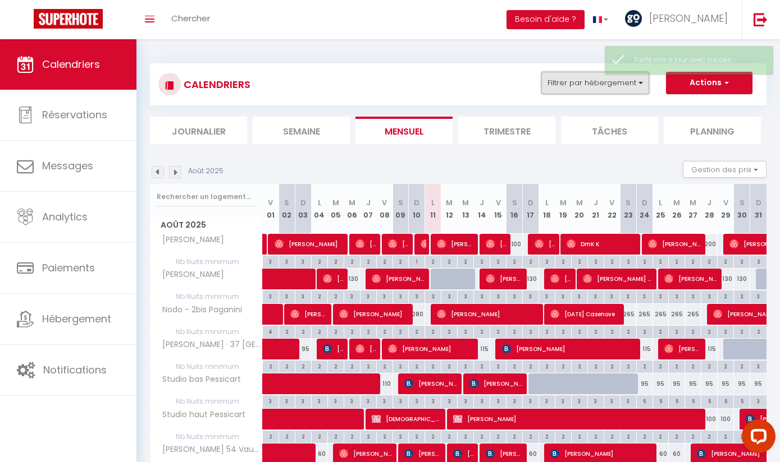
click at [597, 83] on button "Filtrer par hébergement" at bounding box center [595, 83] width 108 height 22
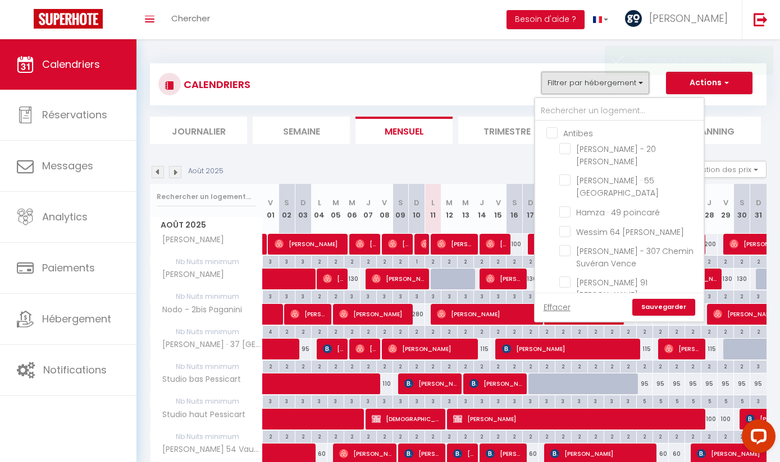
scroll to position [337, 0]
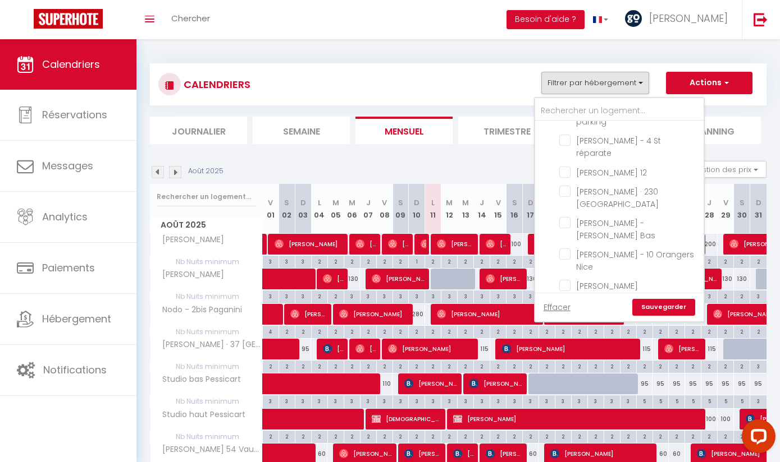
click at [565, 343] on input "[PERSON_NAME]" at bounding box center [629, 348] width 140 height 11
click at [570, 363] on input "[PERSON_NAME]" at bounding box center [629, 368] width 140 height 11
click at [567, 383] on input "Nodo - 2bis Paganini" at bounding box center [629, 388] width 140 height 11
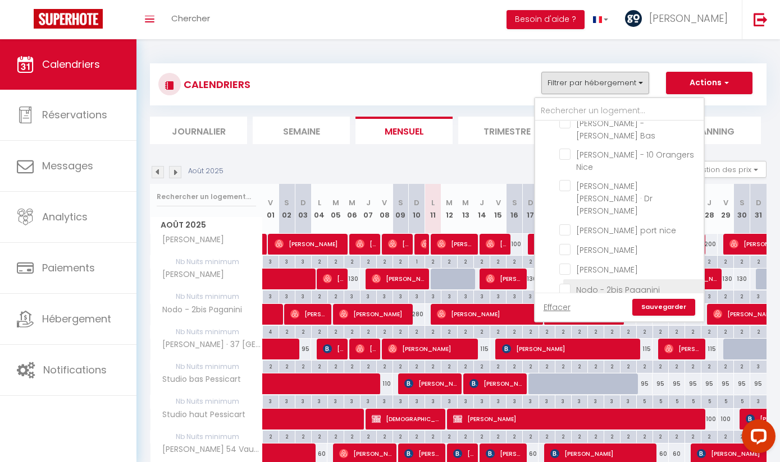
scroll to position [436, 0]
click at [571, 304] on input "[PERSON_NAME] · 37 [GEOGRAPHIC_DATA]" at bounding box center [629, 309] width 140 height 11
click at [567, 336] on input "Studio bas Pessicart" at bounding box center [629, 341] width 140 height 11
click at [566, 355] on input "Studio haut Pessicart" at bounding box center [629, 360] width 140 height 11
click at [566, 375] on input "[PERSON_NAME] 54 Vauban" at bounding box center [629, 380] width 140 height 11
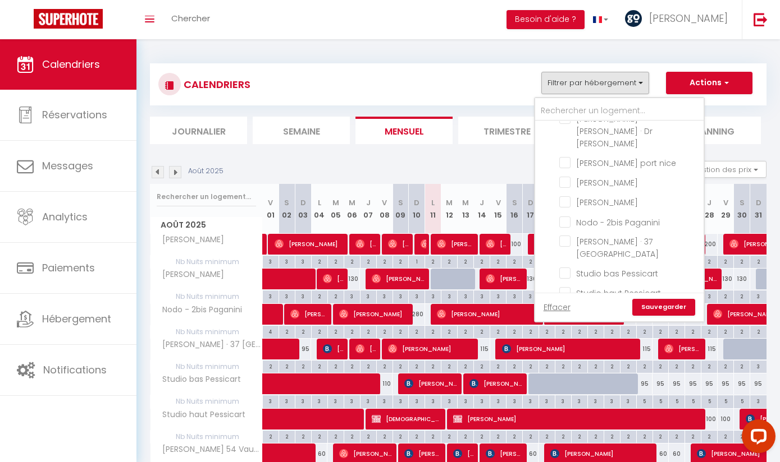
scroll to position [503, 0]
click at [565, 378] on input "Mendel - 3bis [PERSON_NAME] Haut" at bounding box center [629, 383] width 140 height 11
click at [570, 410] on input "Zhanar · 45 Promenade" at bounding box center [629, 415] width 140 height 11
click at [570, 347] on input "Matteo - [STREET_ADDRESS][PERSON_NAME]" at bounding box center [629, 352] width 140 height 11
click at [569, 327] on input "Rym - 2 [PERSON_NAME]" at bounding box center [629, 332] width 140 height 11
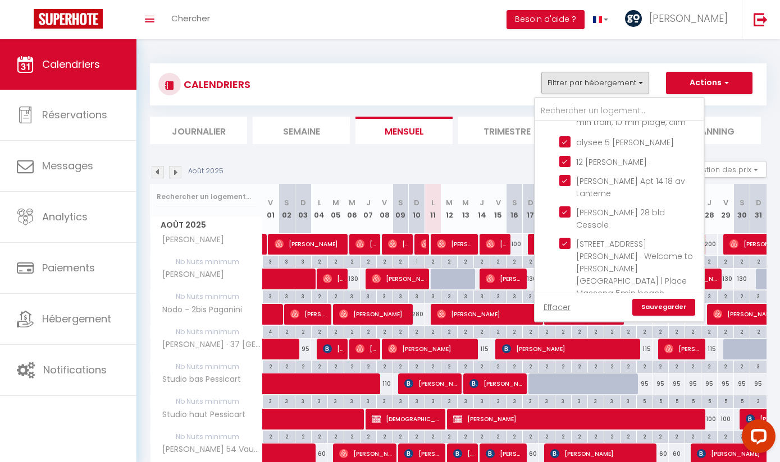
scroll to position [845, 0]
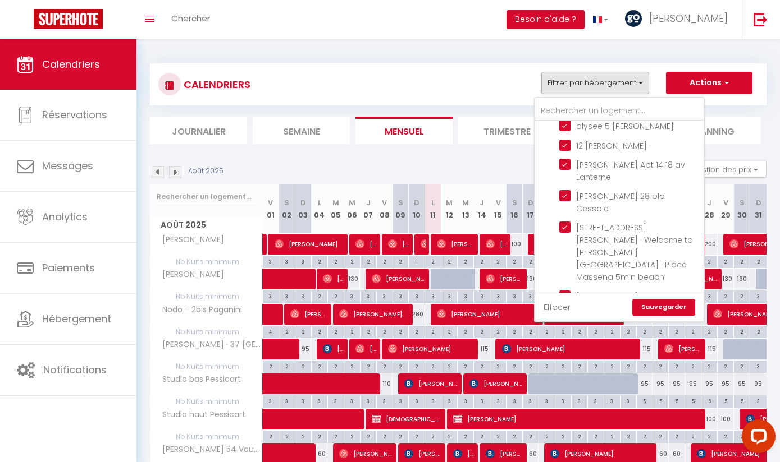
click at [677, 311] on link "Sauvegarder" at bounding box center [663, 307] width 63 height 17
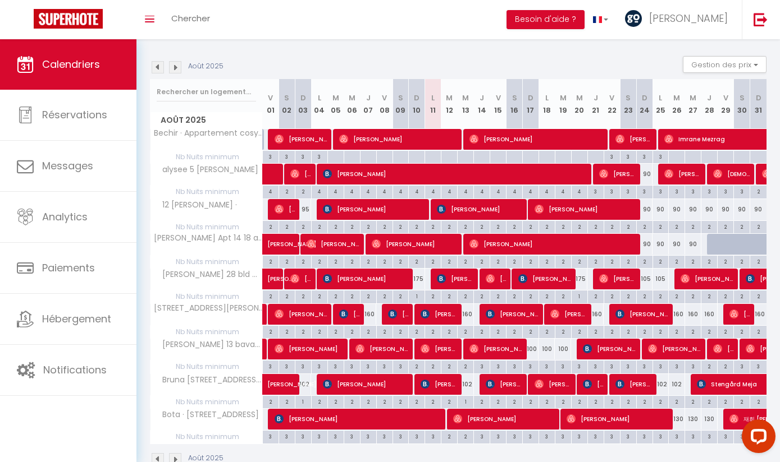
scroll to position [104, 0]
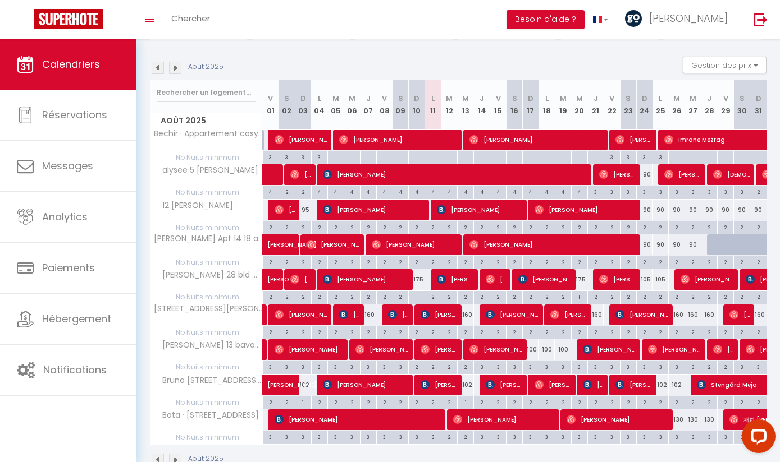
click at [760, 209] on div "90" at bounding box center [758, 210] width 16 height 21
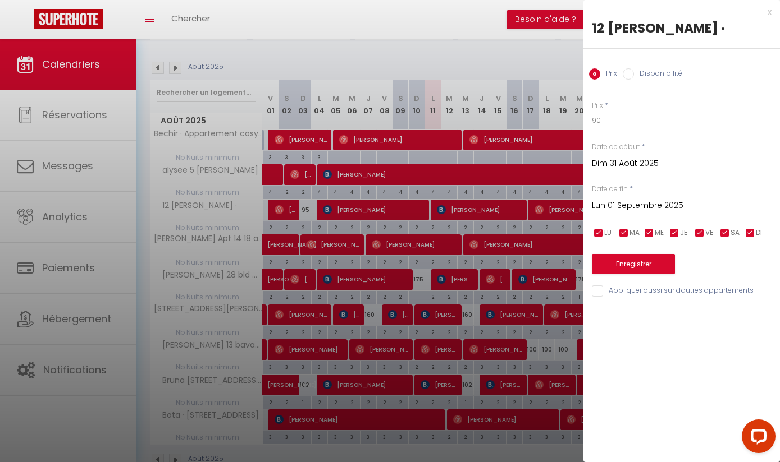
click at [691, 164] on input "Dim 31 Août 2025" at bounding box center [686, 164] width 188 height 15
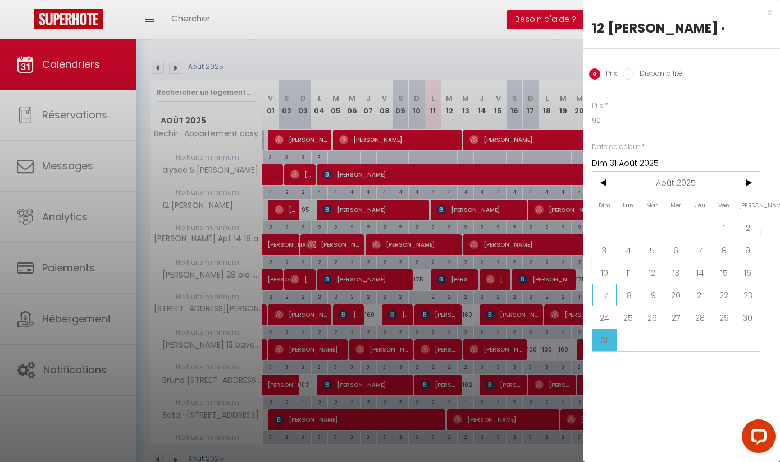
click at [605, 300] on span "17" at bounding box center [604, 295] width 24 height 22
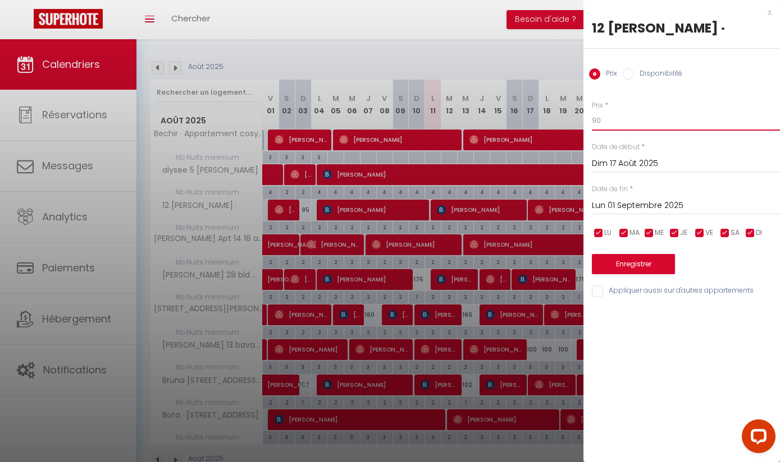
click at [637, 121] on input "90" at bounding box center [686, 121] width 188 height 20
click at [649, 262] on button "Enregistrer" at bounding box center [633, 264] width 83 height 20
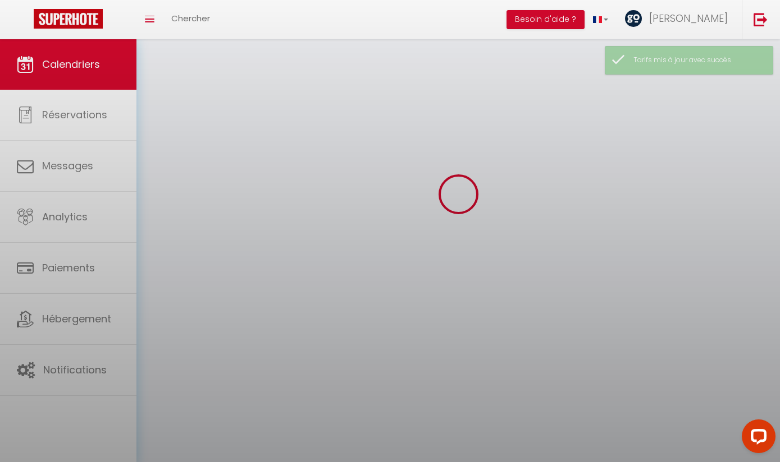
scroll to position [39, 0]
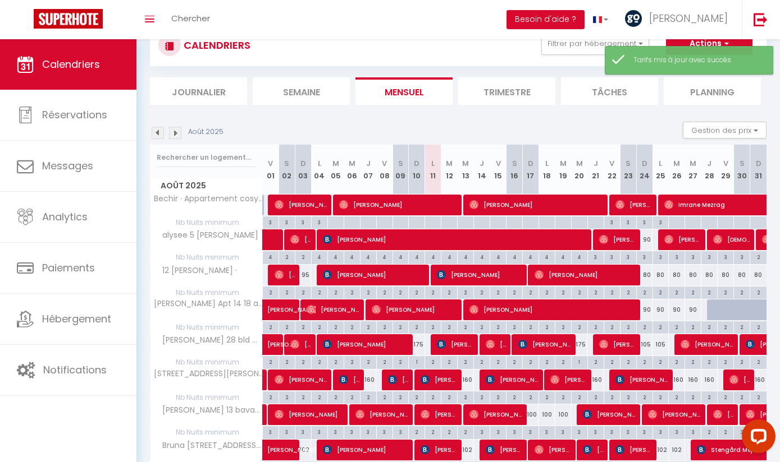
click at [693, 312] on div "90" at bounding box center [693, 310] width 16 height 21
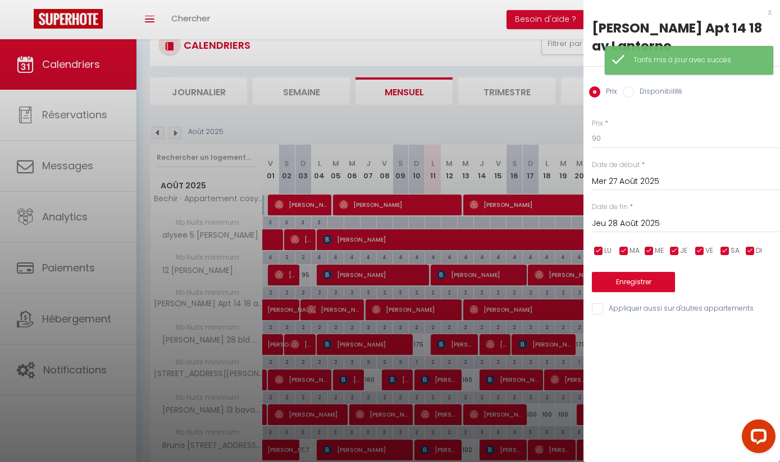
click at [708, 182] on input "Mer 27 Août 2025" at bounding box center [686, 182] width 188 height 15
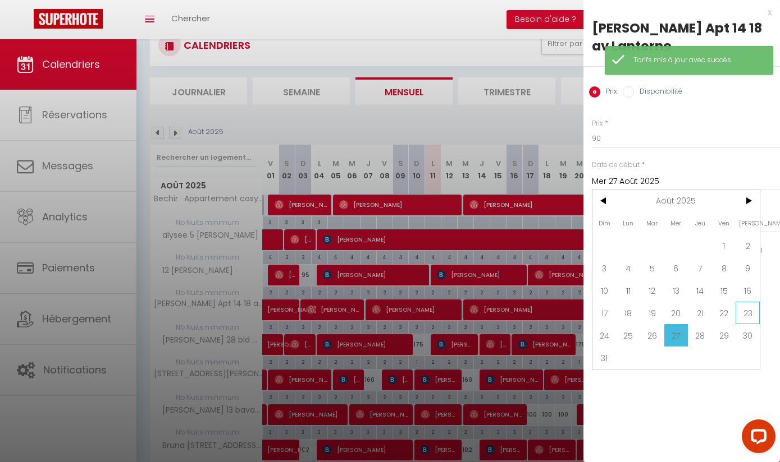
click at [746, 319] on span "23" at bounding box center [747, 313] width 24 height 22
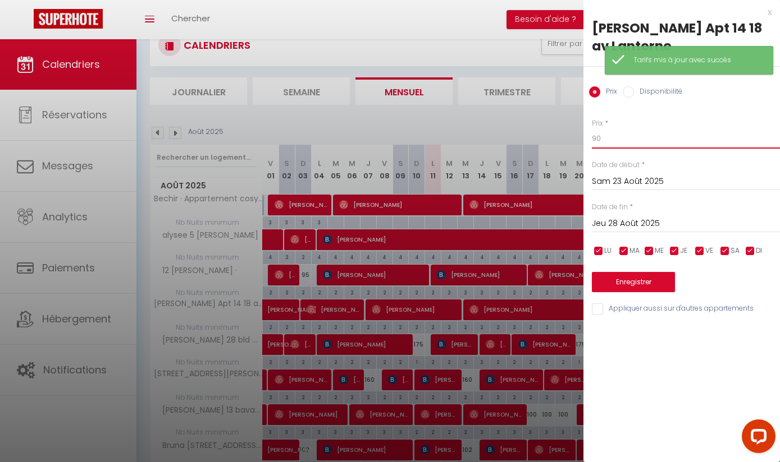
click at [654, 135] on input "90" at bounding box center [686, 139] width 188 height 20
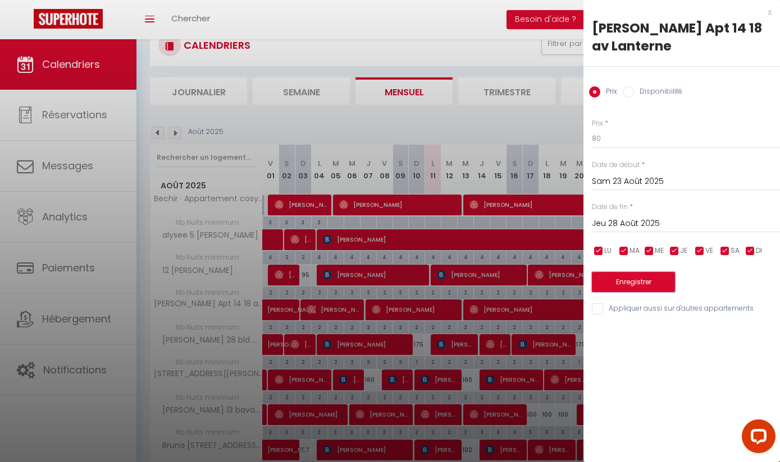
click at [654, 282] on button "Enregistrer" at bounding box center [633, 282] width 83 height 20
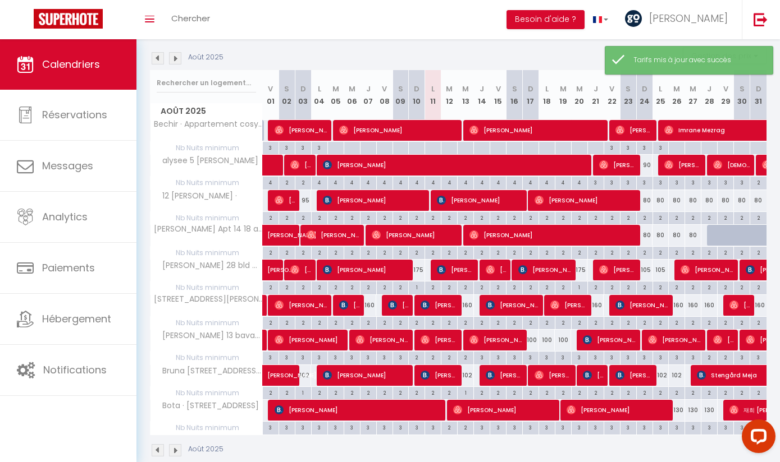
scroll to position [114, 0]
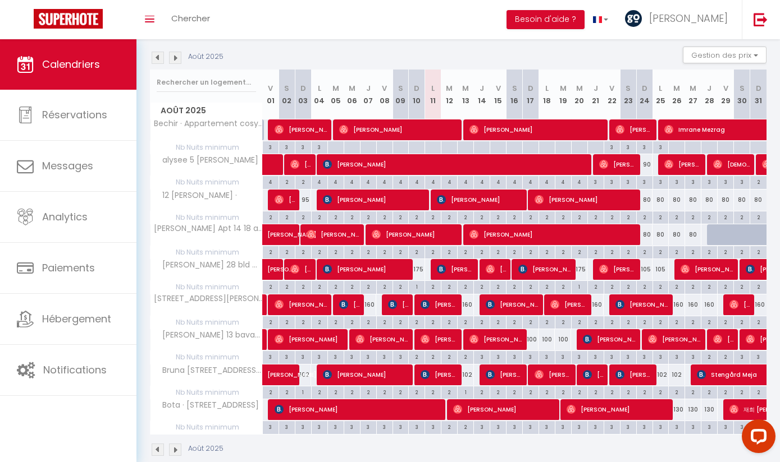
click at [713, 301] on div "160" at bounding box center [709, 305] width 16 height 21
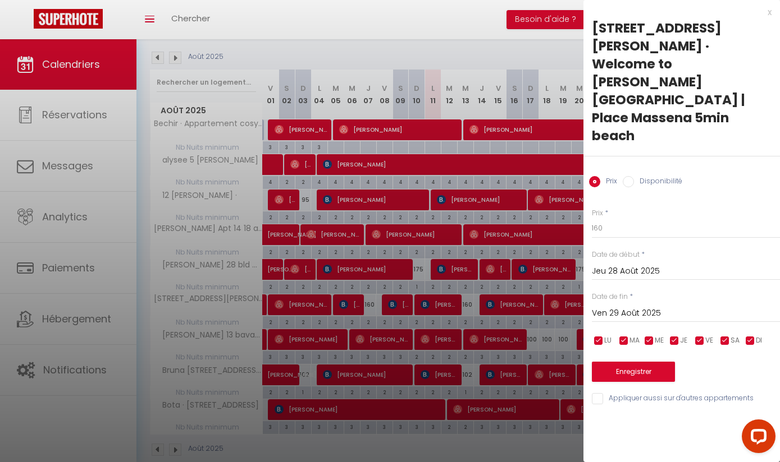
click at [672, 264] on input "Jeu 28 Août 2025" at bounding box center [686, 271] width 188 height 15
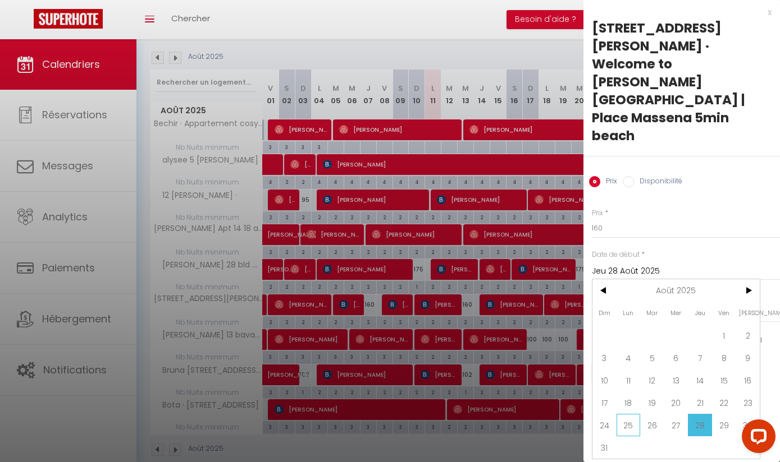
click at [627, 414] on span "25" at bounding box center [628, 425] width 24 height 22
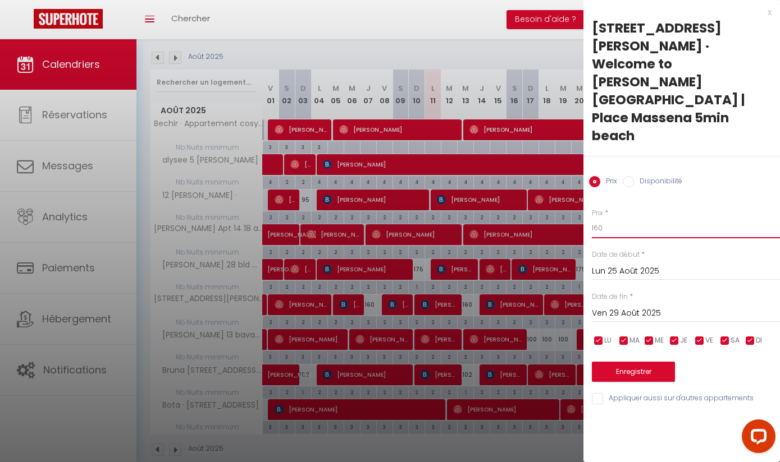
click at [653, 218] on input "160" at bounding box center [686, 228] width 188 height 20
click at [647, 362] on button "Enregistrer" at bounding box center [633, 372] width 83 height 20
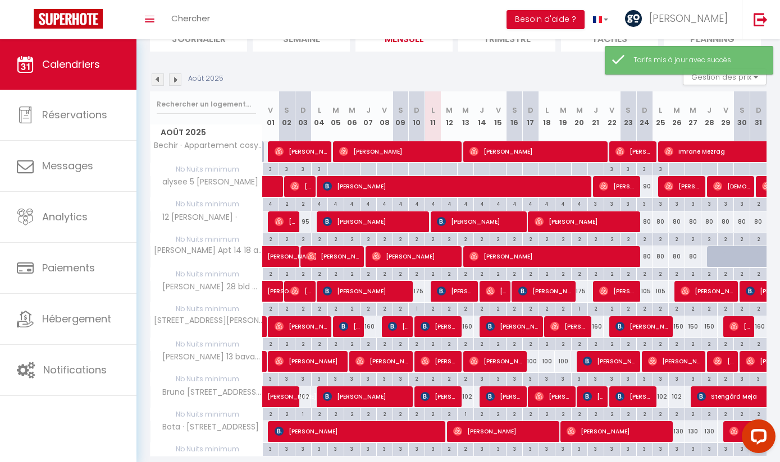
scroll to position [133, 0]
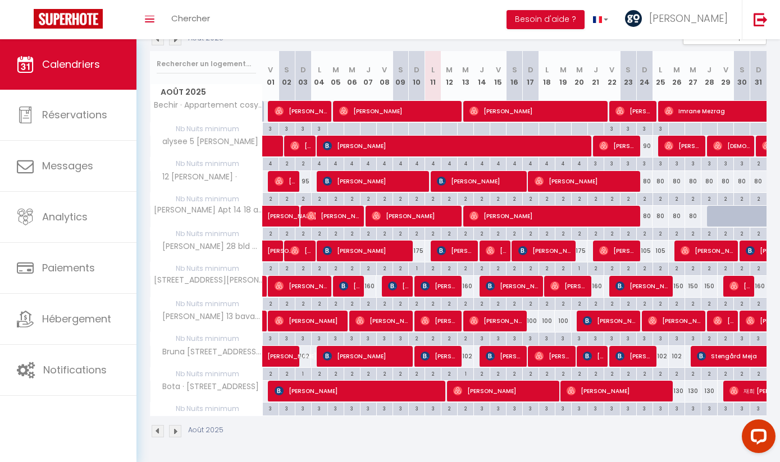
click at [568, 316] on div "100" at bounding box center [563, 321] width 16 height 21
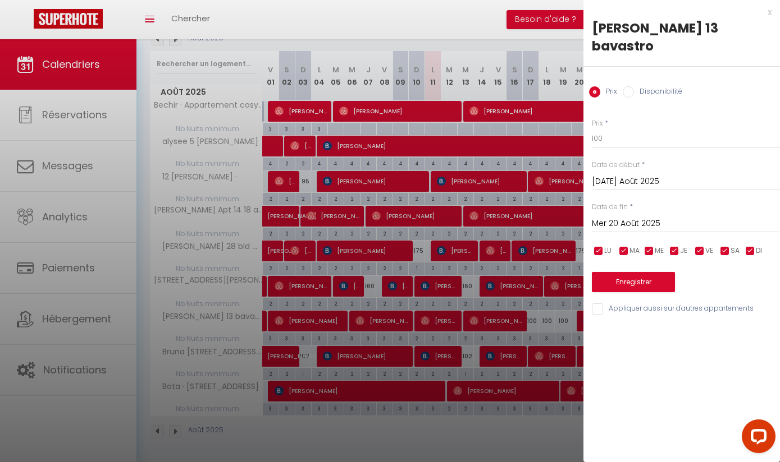
click at [674, 175] on input "[DATE] Août 2025" at bounding box center [686, 182] width 188 height 15
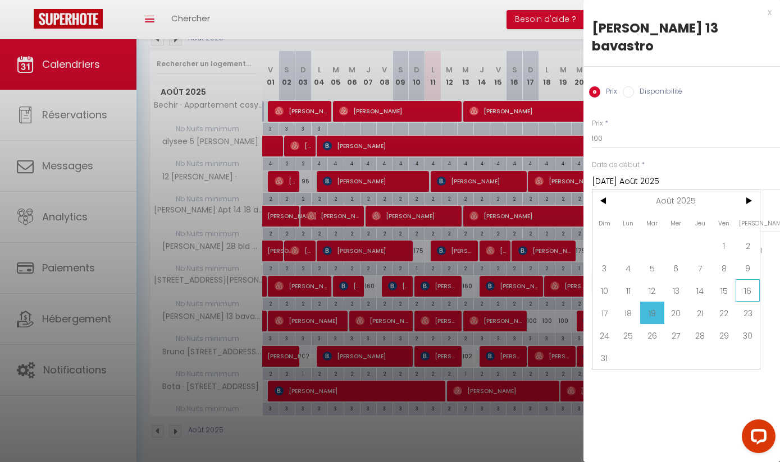
click at [748, 280] on span "16" at bounding box center [747, 291] width 24 height 22
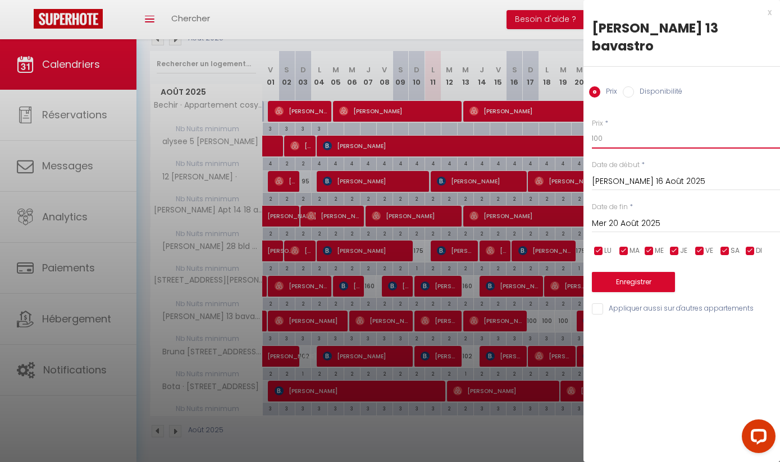
click at [674, 129] on input "100" at bounding box center [686, 139] width 188 height 20
click at [663, 272] on button "Enregistrer" at bounding box center [633, 282] width 83 height 20
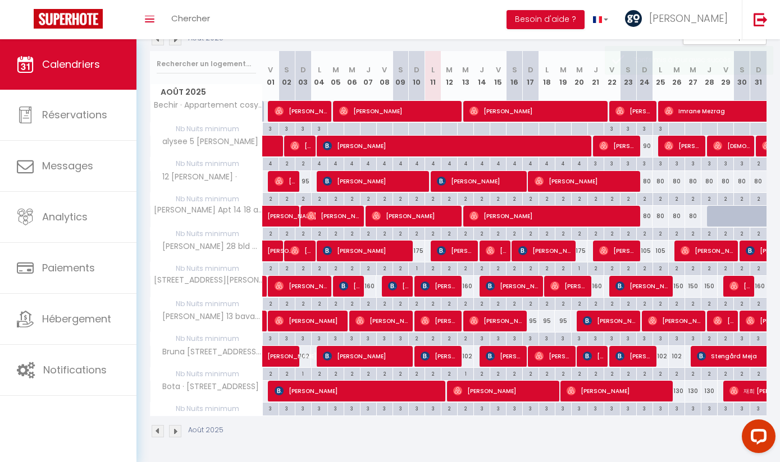
click at [714, 391] on div "130" at bounding box center [709, 391] width 16 height 21
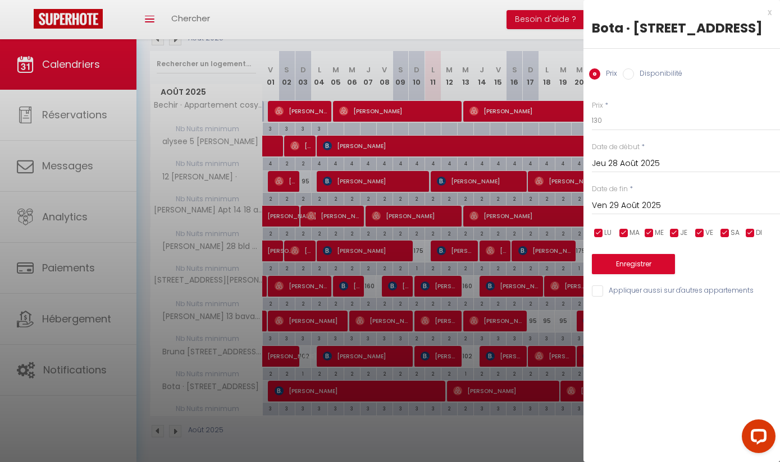
click at [689, 168] on input "Jeu 28 Août 2025" at bounding box center [686, 164] width 188 height 15
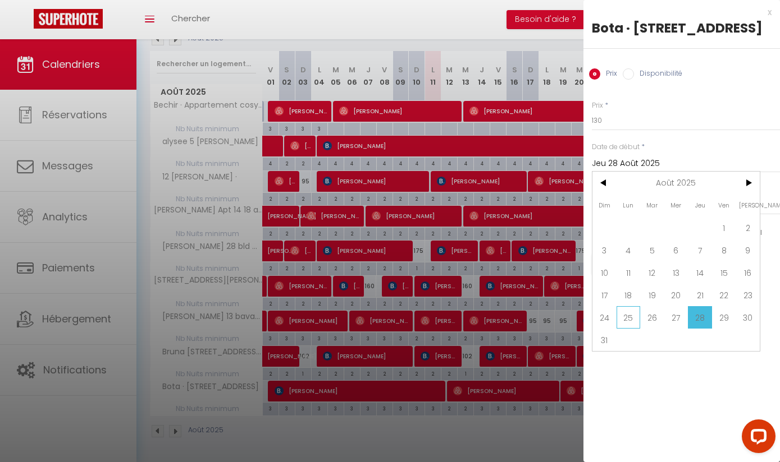
click at [627, 326] on span "25" at bounding box center [628, 317] width 24 height 22
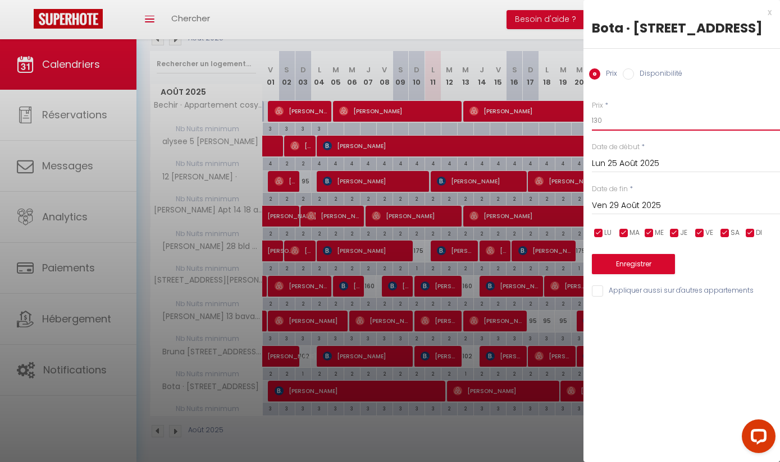
click at [657, 120] on input "130" at bounding box center [686, 121] width 188 height 20
click at [660, 269] on button "Enregistrer" at bounding box center [633, 264] width 83 height 20
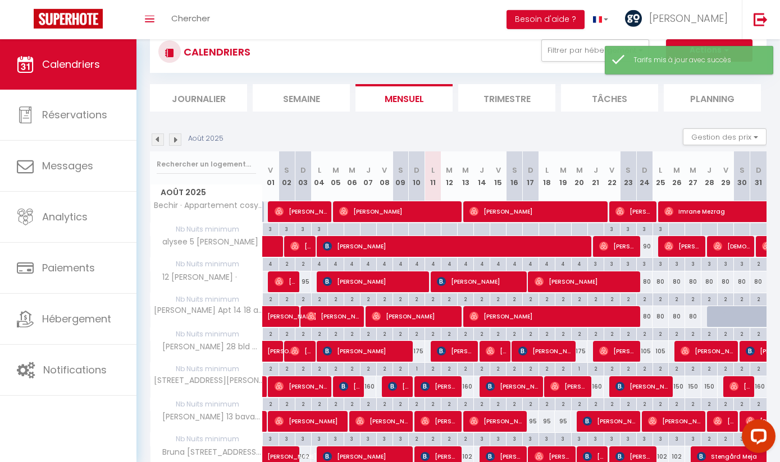
scroll to position [0, 0]
